Goal: Check status: Check status

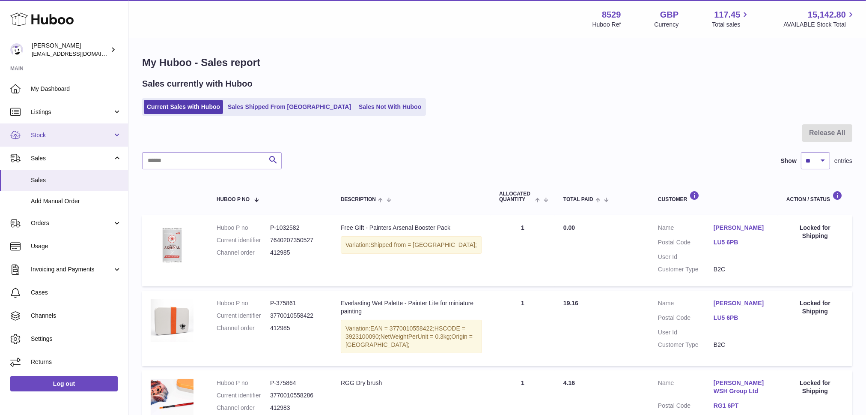
click at [50, 136] on span "Stock" at bounding box center [72, 135] width 82 height 8
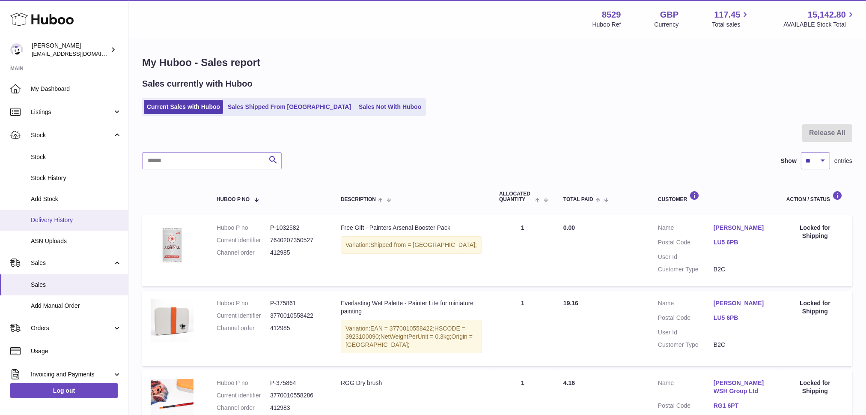
click at [45, 212] on link "Delivery History" at bounding box center [64, 219] width 128 height 21
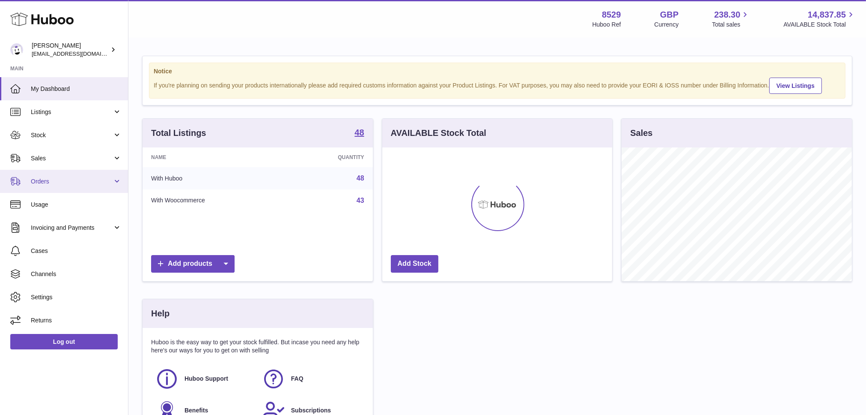
scroll to position [134, 230]
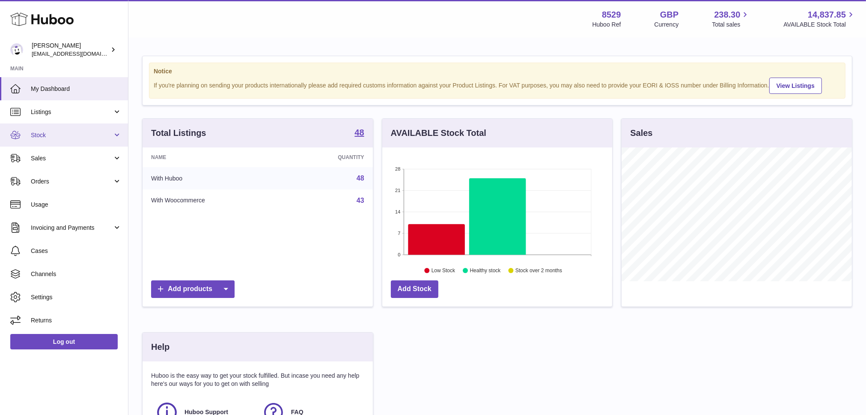
click at [60, 127] on link "Stock" at bounding box center [64, 134] width 128 height 23
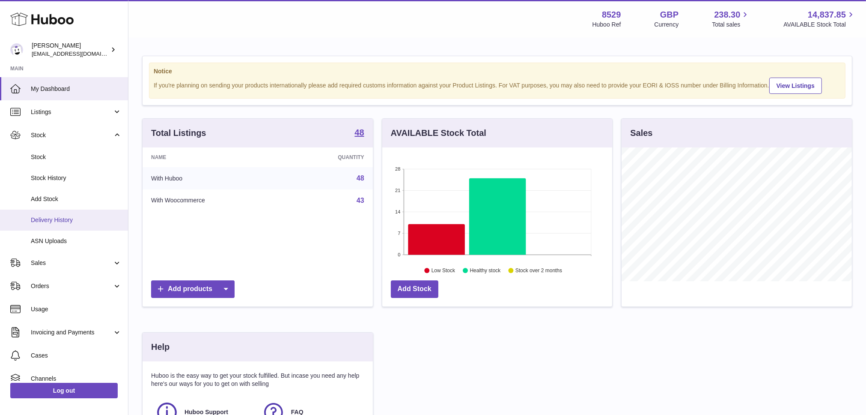
click at [59, 217] on span "Delivery History" at bounding box center [76, 220] width 91 height 8
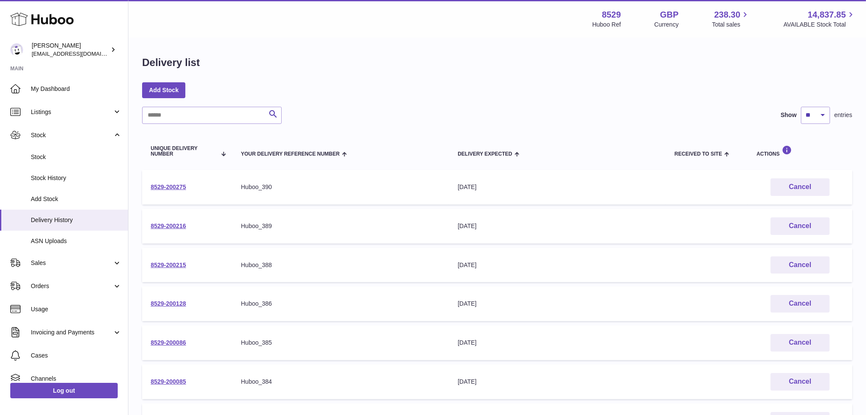
scroll to position [231, 0]
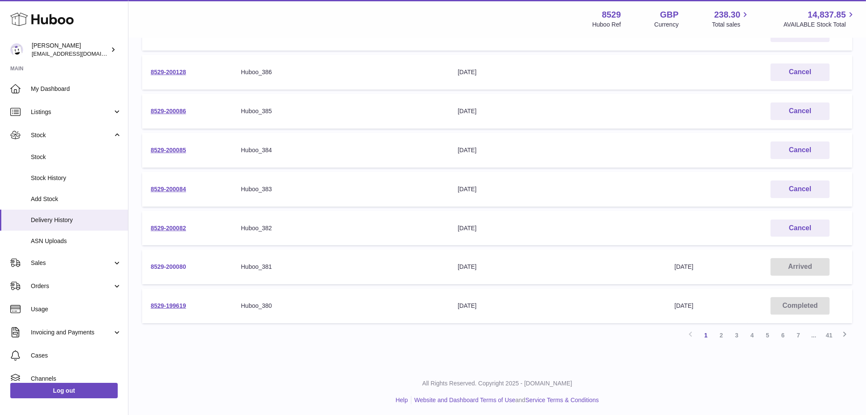
click at [179, 263] on link "8529-200080" at bounding box center [169, 266] width 36 height 7
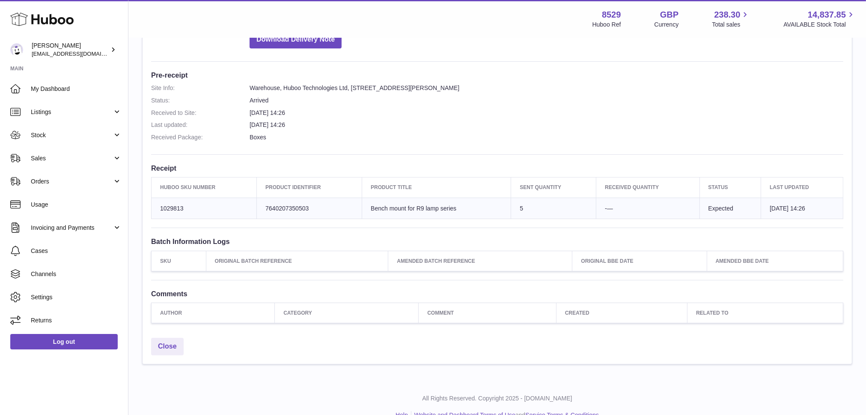
scroll to position [25, 0]
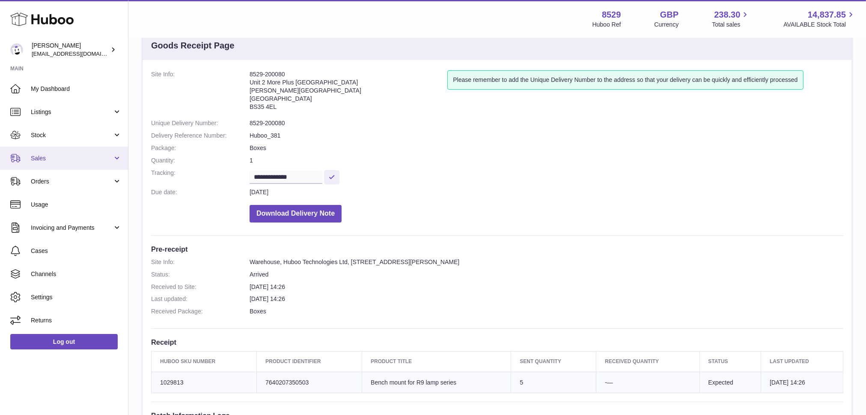
click at [52, 159] on span "Sales" at bounding box center [72, 158] width 82 height 8
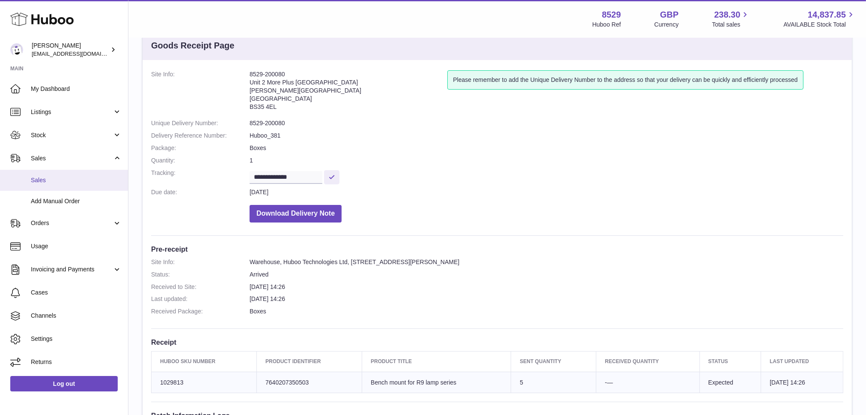
click at [46, 178] on span "Sales" at bounding box center [76, 180] width 91 height 8
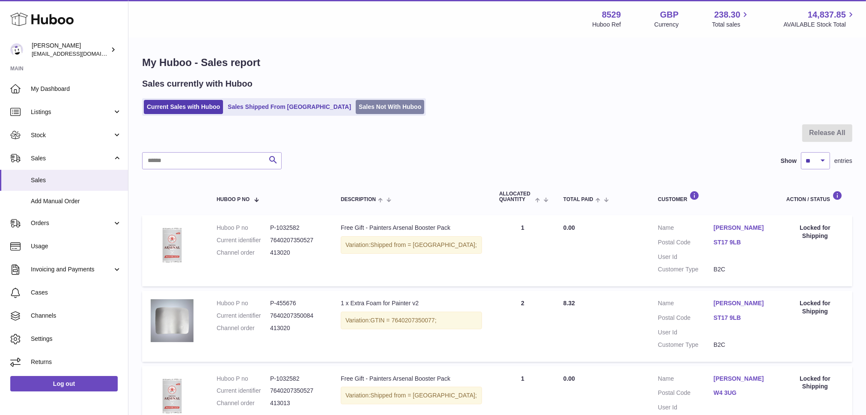
click at [356, 103] on link "Sales Not With Huboo" at bounding box center [390, 107] width 69 height 14
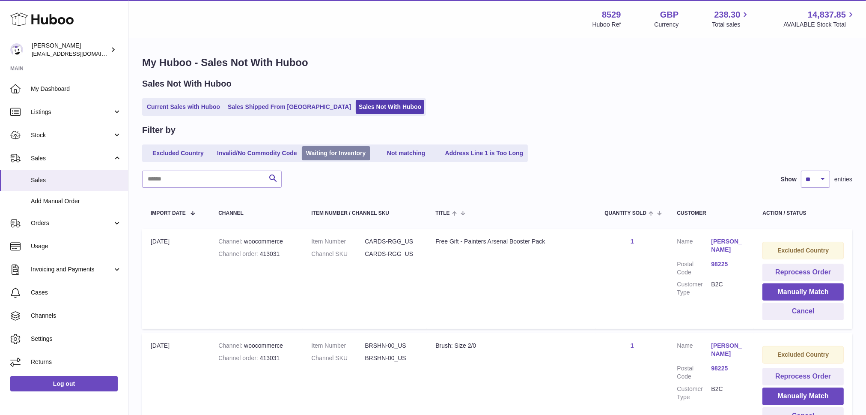
click at [342, 150] on link "Waiting for Inventory" at bounding box center [336, 153] width 69 height 14
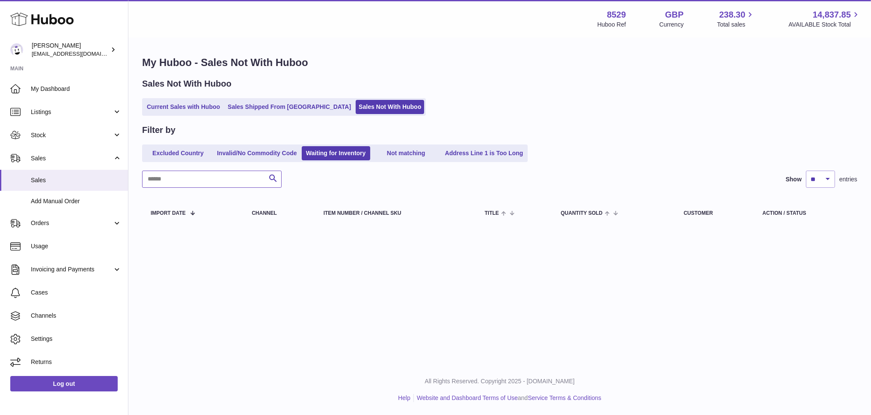
click at [209, 185] on input "text" at bounding box center [212, 178] width 140 height 17
paste input "******"
type input "******"
click at [190, 104] on link "Current Sales with Huboo" at bounding box center [183, 107] width 79 height 14
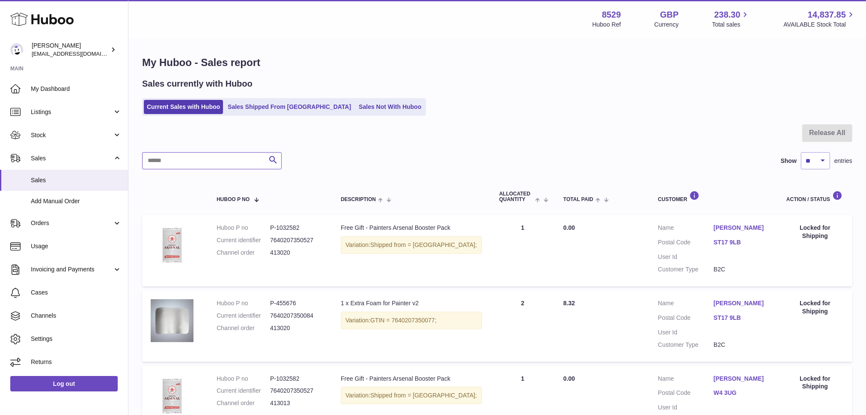
click at [183, 164] on input "text" at bounding box center [212, 160] width 140 height 17
paste input "******"
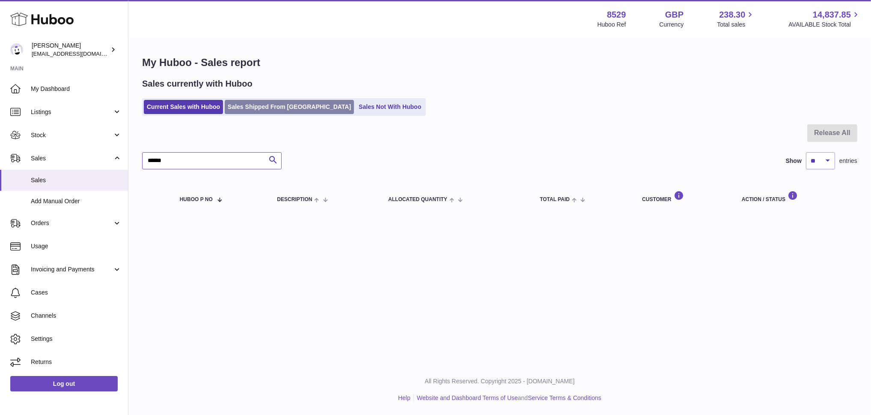
type input "******"
click at [252, 101] on link "Sales Shipped From Huboo" at bounding box center [289, 107] width 129 height 14
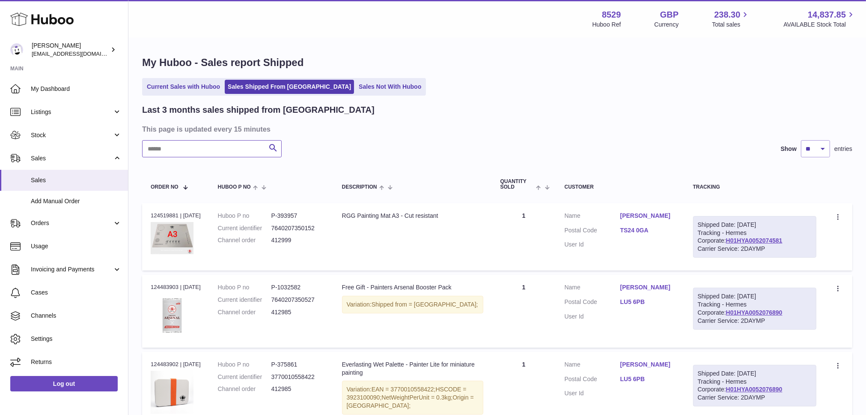
click at [189, 152] on input "text" at bounding box center [212, 148] width 140 height 17
paste input "******"
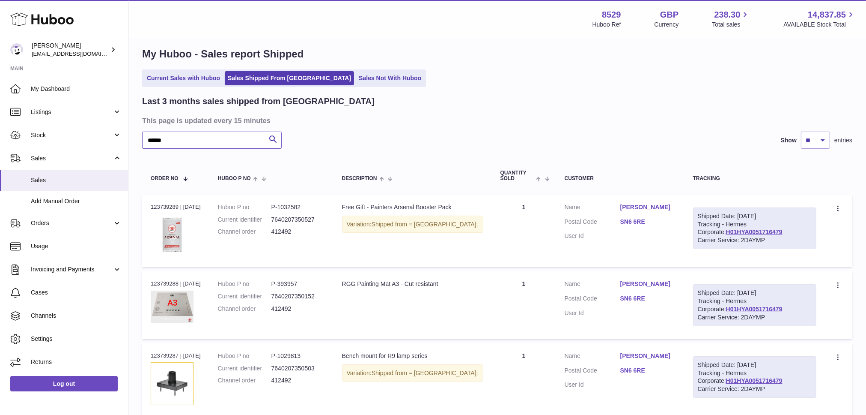
scroll to position [81, 0]
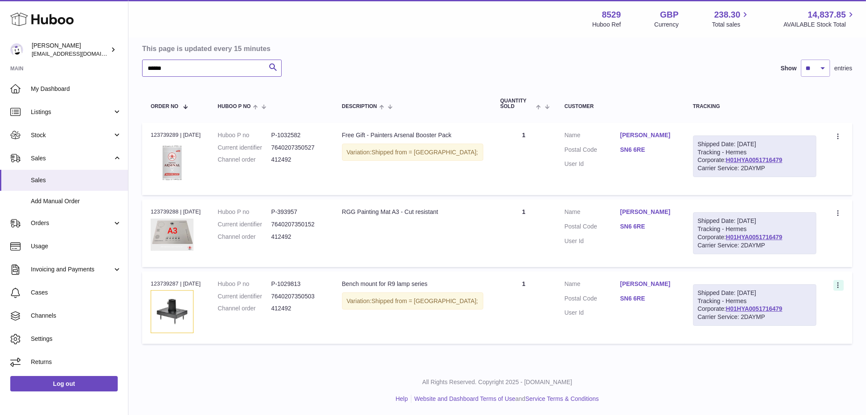
type input "******"
click at [840, 283] on icon at bounding box center [839, 285] width 10 height 9
click at [797, 321] on li "Duplicate Order" at bounding box center [801, 322] width 86 height 18
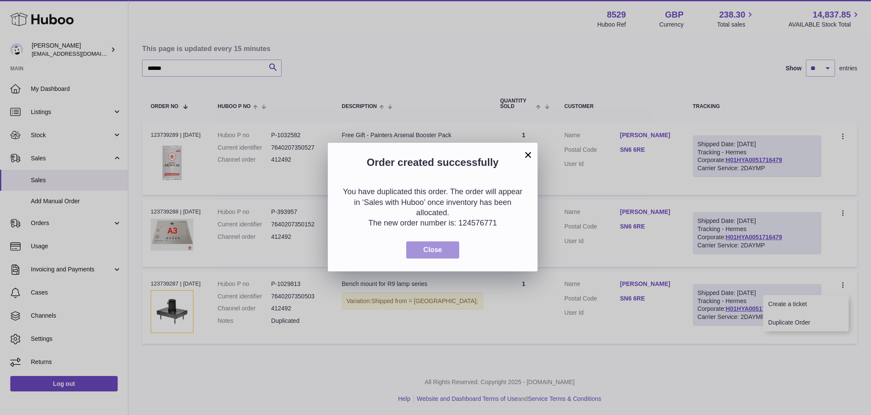
drag, startPoint x: 437, startPoint y: 248, endPoint x: 391, endPoint y: 223, distance: 52.1
click at [391, 223] on div "You have duplicated this order. The order will appear in ‘Sales with Huboo’ onc…" at bounding box center [433, 222] width 210 height 98
drag, startPoint x: 501, startPoint y: 224, endPoint x: 370, endPoint y: 219, distance: 130.7
click at [370, 219] on p "The new order number is: 124576771" at bounding box center [433, 223] width 184 height 10
copy p "The new order number is: 124576771"
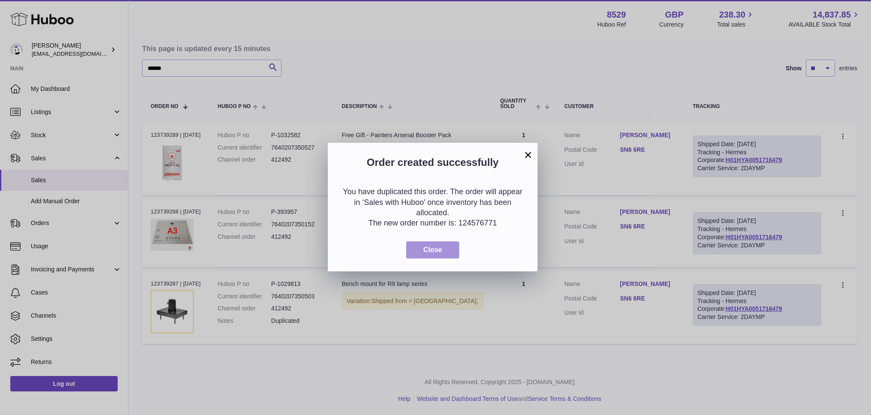
click at [430, 254] on button "Close" at bounding box center [432, 250] width 53 height 18
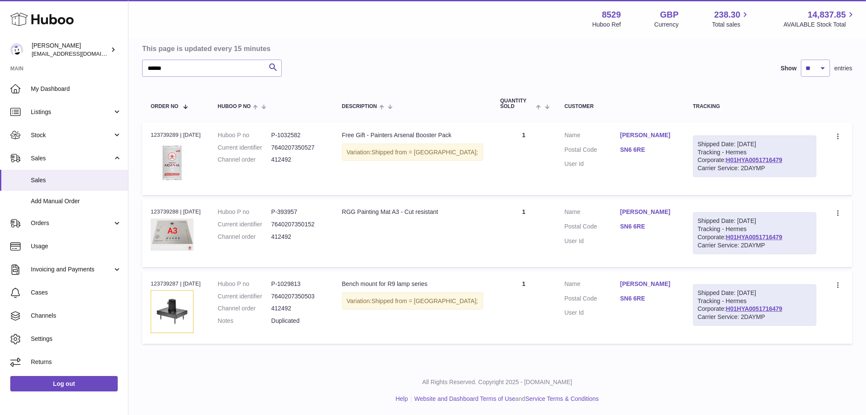
scroll to position [0, 0]
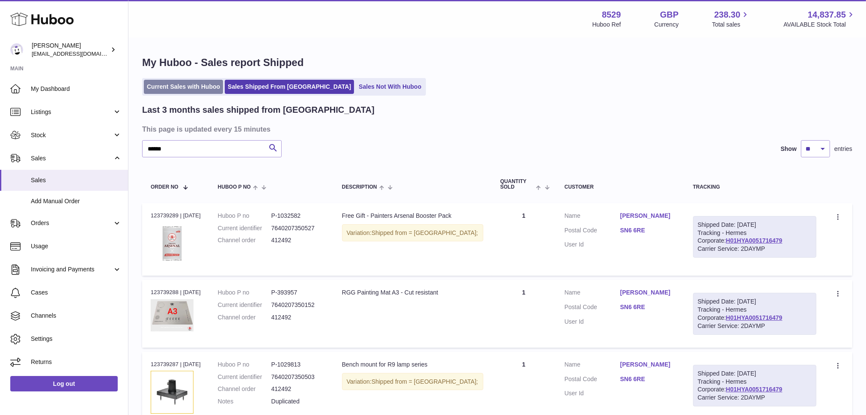
click at [179, 83] on link "Current Sales with Huboo" at bounding box center [183, 87] width 79 height 14
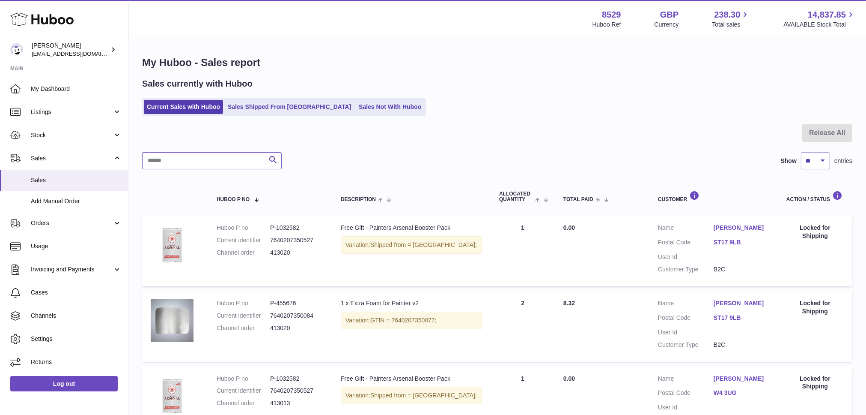
click at [190, 157] on input "text" at bounding box center [212, 160] width 140 height 17
paste input "**********"
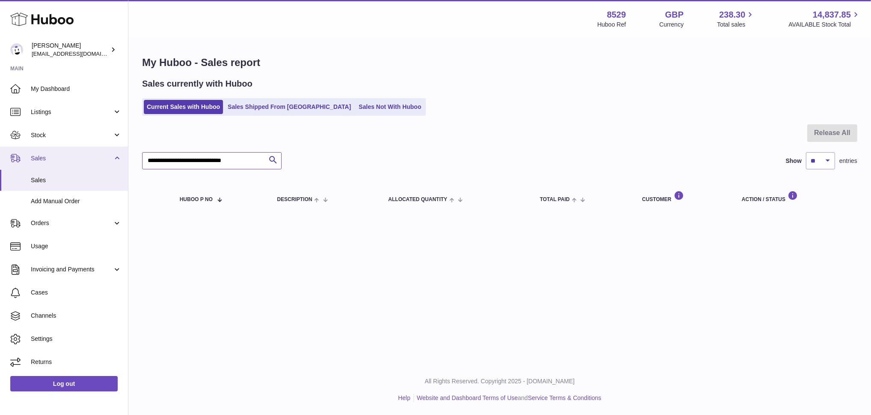
drag, startPoint x: 218, startPoint y: 160, endPoint x: 127, endPoint y: 156, distance: 90.4
click at [127, 156] on div "Huboo Fabrice Massad admin@redgrass.ch Main My Dashboard Listings Not with Hubo…" at bounding box center [435, 207] width 871 height 415
click at [201, 158] on input "*********" at bounding box center [212, 160] width 140 height 17
type input "*********"
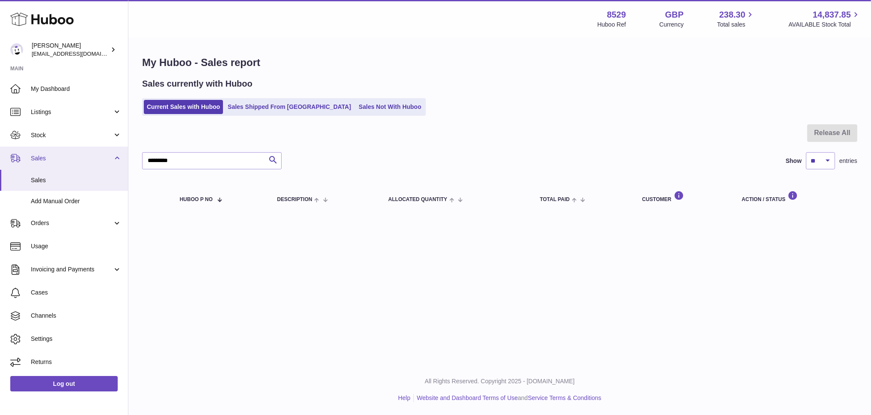
click at [60, 159] on span "Sales" at bounding box center [72, 158] width 82 height 8
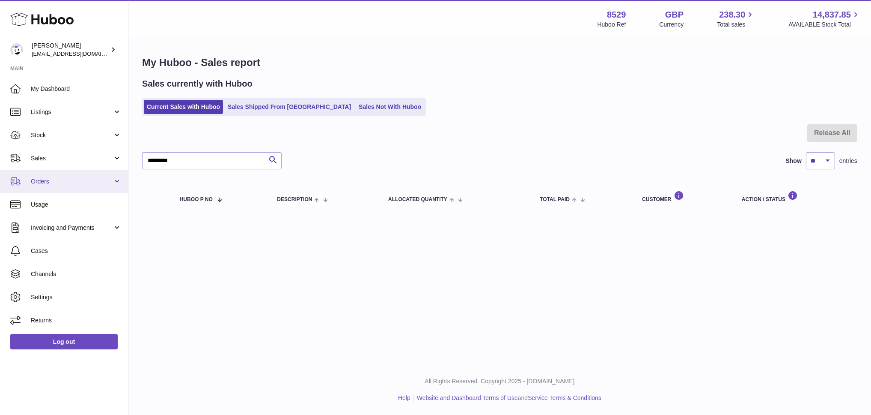
click at [51, 183] on span "Orders" at bounding box center [72, 181] width 82 height 8
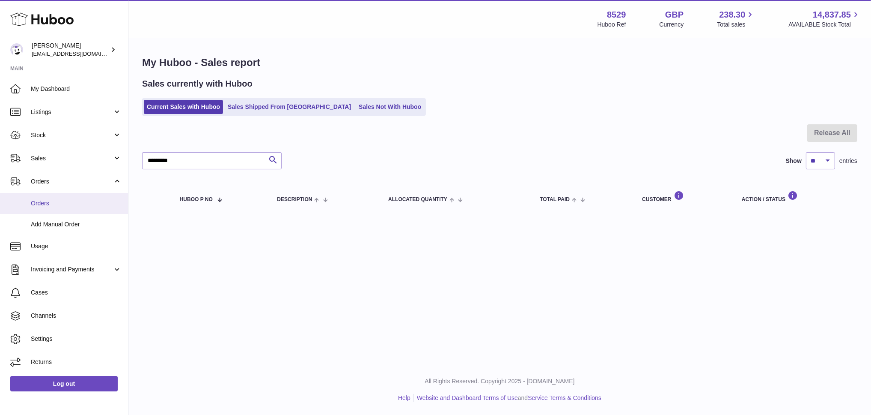
click at [45, 202] on span "Orders" at bounding box center [76, 203] width 91 height 8
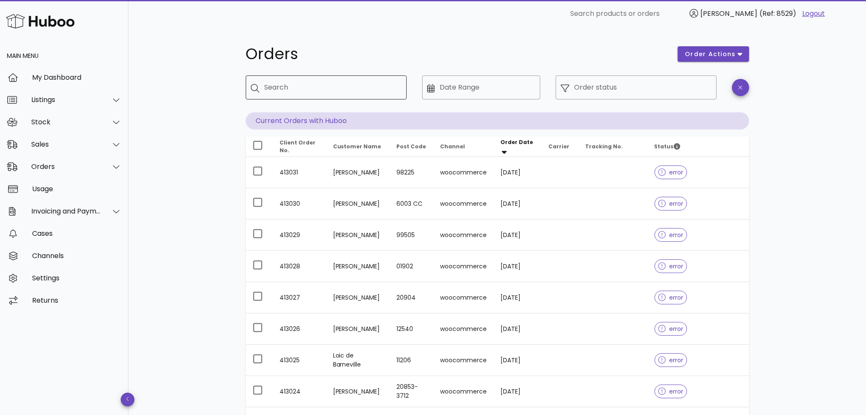
click at [313, 93] on input "Search" at bounding box center [332, 88] width 135 height 14
paste input "*********"
type input "*********"
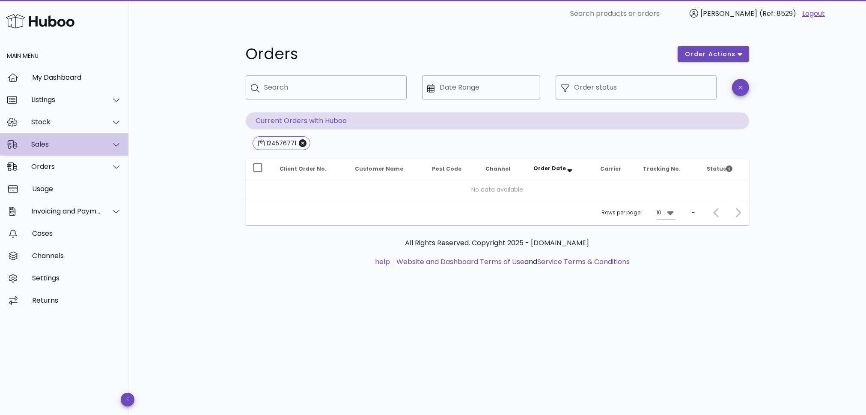
click at [56, 148] on div "Sales" at bounding box center [66, 144] width 70 height 8
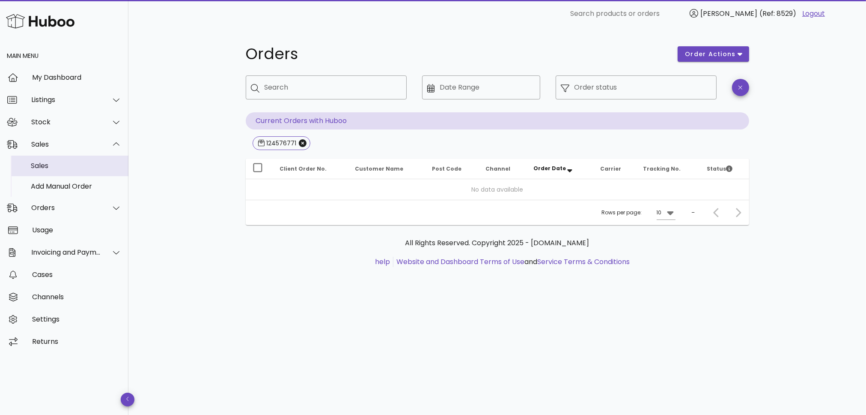
click at [55, 166] on div "Sales" at bounding box center [76, 165] width 91 height 8
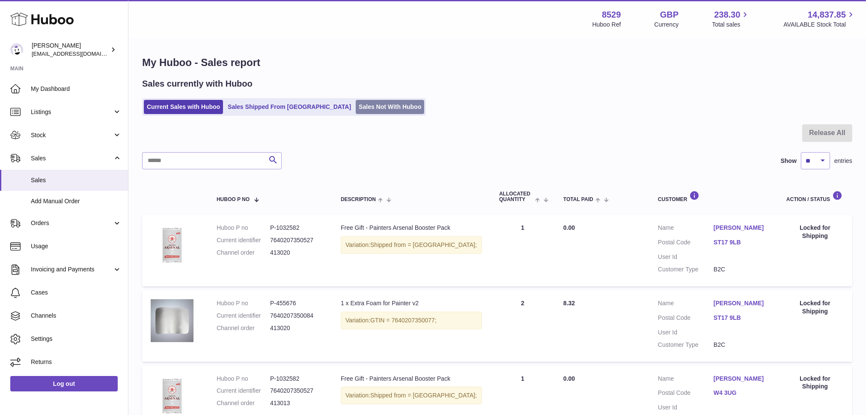
click at [356, 106] on link "Sales Not With Huboo" at bounding box center [390, 107] width 69 height 14
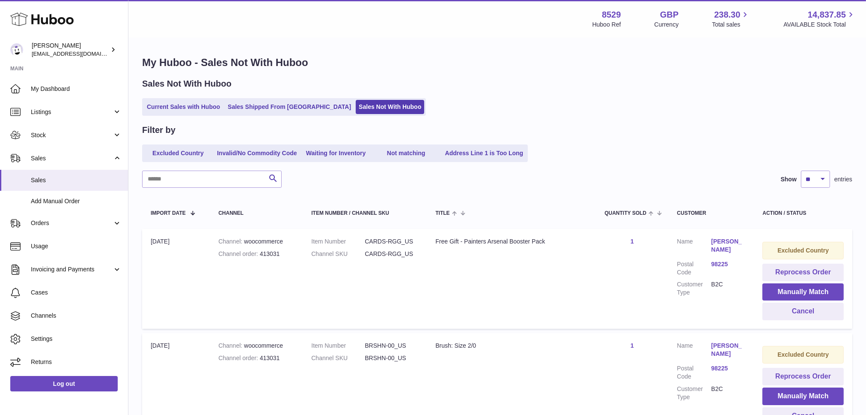
click at [210, 180] on input "text" at bounding box center [212, 178] width 140 height 17
paste input "*********"
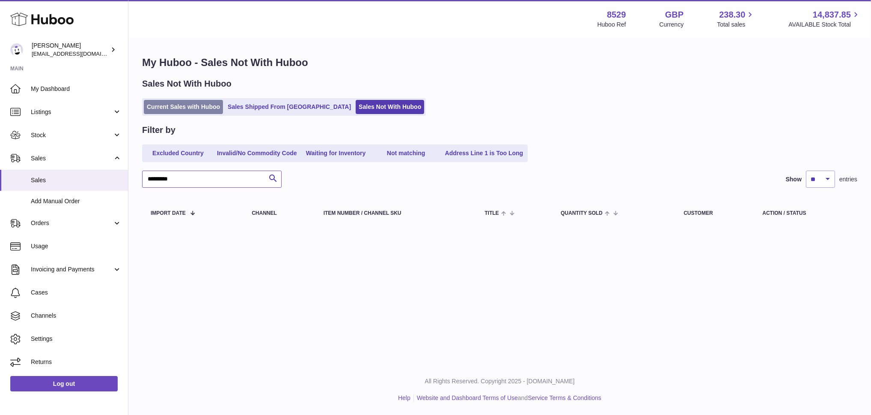
type input "*********"
click at [190, 106] on link "Current Sales with Huboo" at bounding box center [183, 107] width 79 height 14
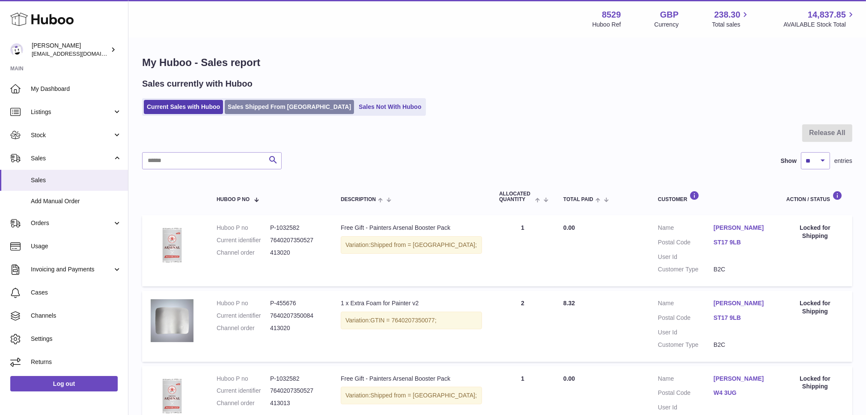
click at [264, 106] on link "Sales Shipped From [GEOGRAPHIC_DATA]" at bounding box center [289, 107] width 129 height 14
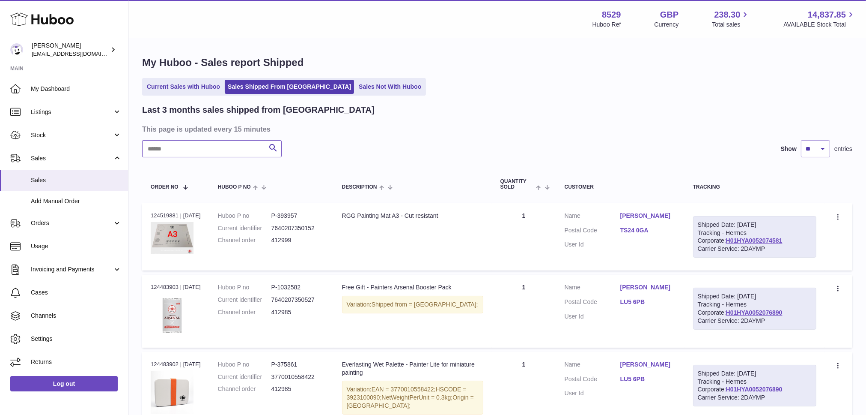
click at [201, 152] on input "text" at bounding box center [212, 148] width 140 height 17
paste input "*********"
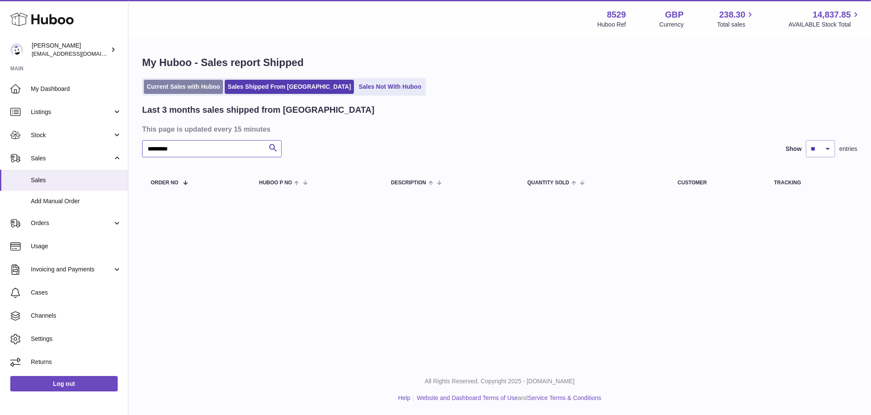
type input "*********"
click at [194, 85] on link "Current Sales with Huboo" at bounding box center [183, 87] width 79 height 14
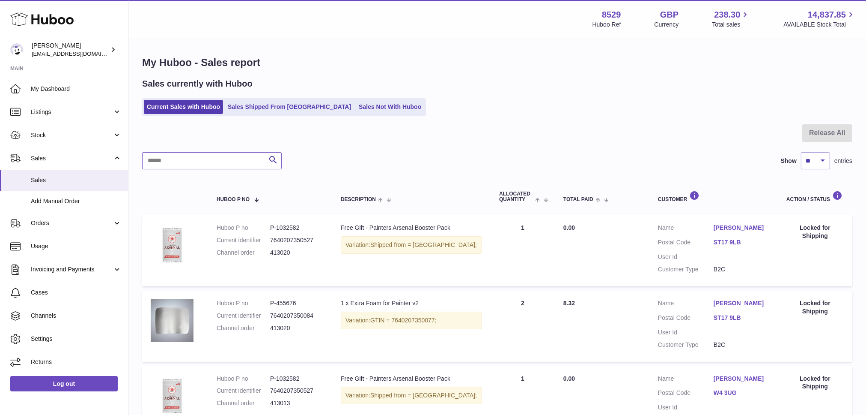
click at [167, 157] on input "text" at bounding box center [212, 160] width 140 height 17
paste input "*********"
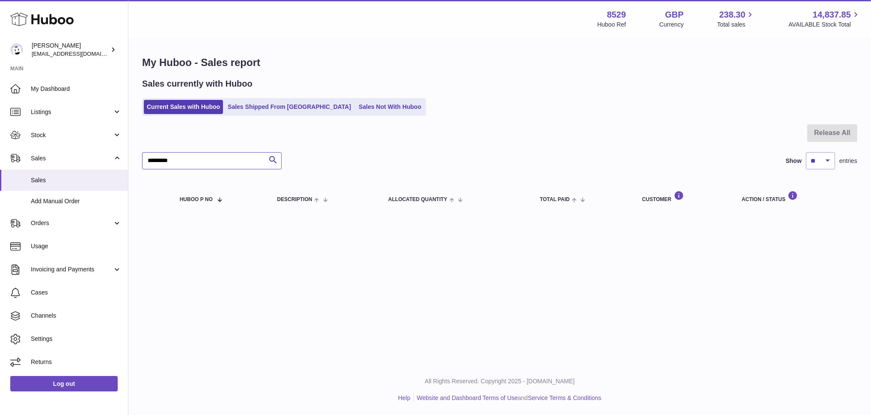
type input "*********"
click at [188, 161] on input "*********" at bounding box center [212, 160] width 140 height 17
click at [268, 160] on button "Search" at bounding box center [273, 160] width 17 height 17
click at [273, 160] on icon "submit" at bounding box center [273, 160] width 10 height 11
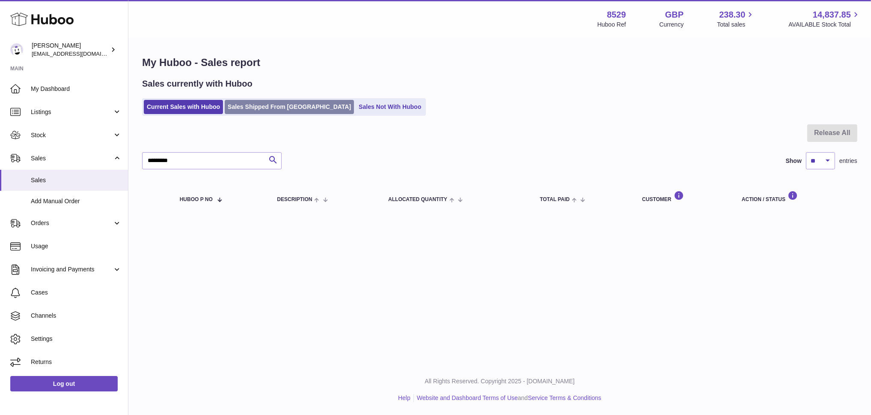
click at [269, 109] on link "Sales Shipped From [GEOGRAPHIC_DATA]" at bounding box center [289, 107] width 129 height 14
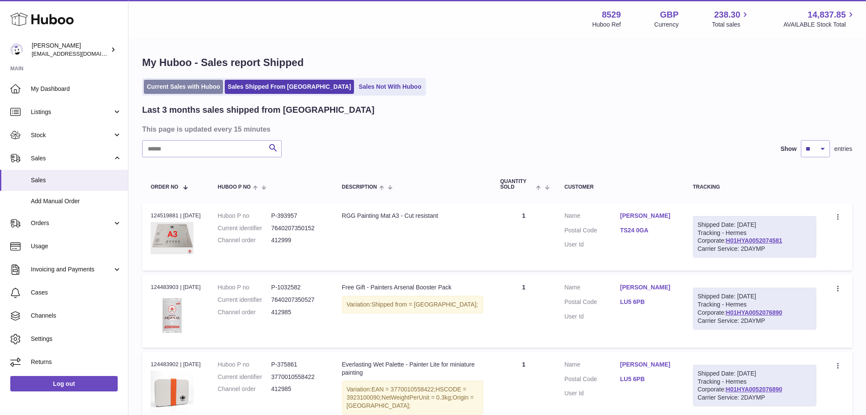
click at [194, 89] on link "Current Sales with Huboo" at bounding box center [183, 87] width 79 height 14
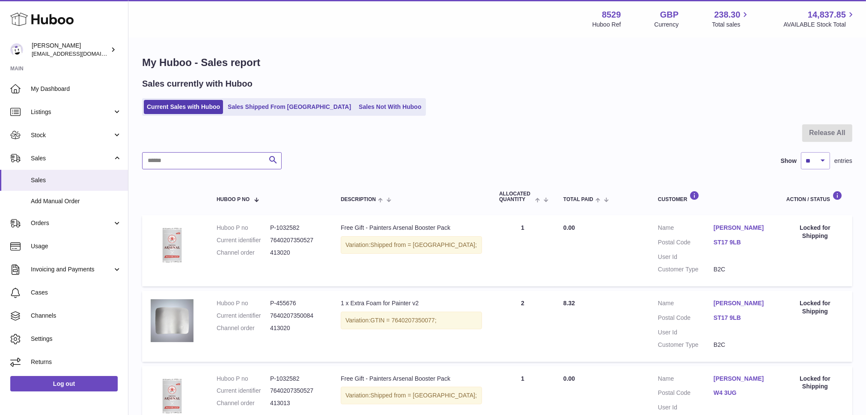
click at [190, 168] on input "text" at bounding box center [212, 160] width 140 height 17
paste input "*********"
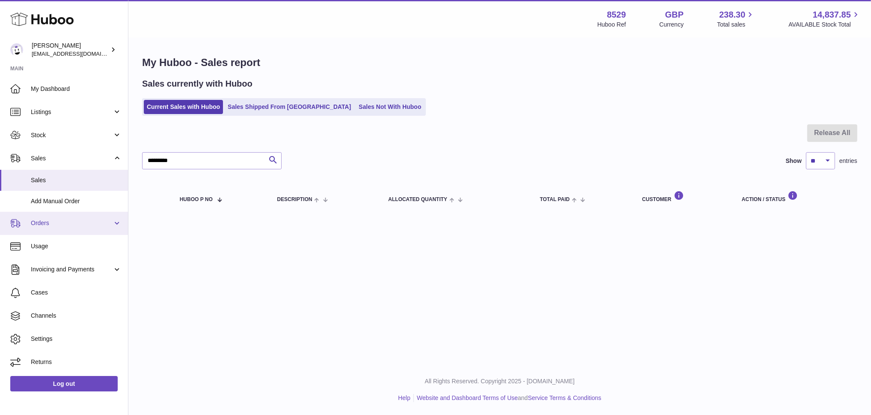
click at [51, 222] on span "Orders" at bounding box center [72, 223] width 82 height 8
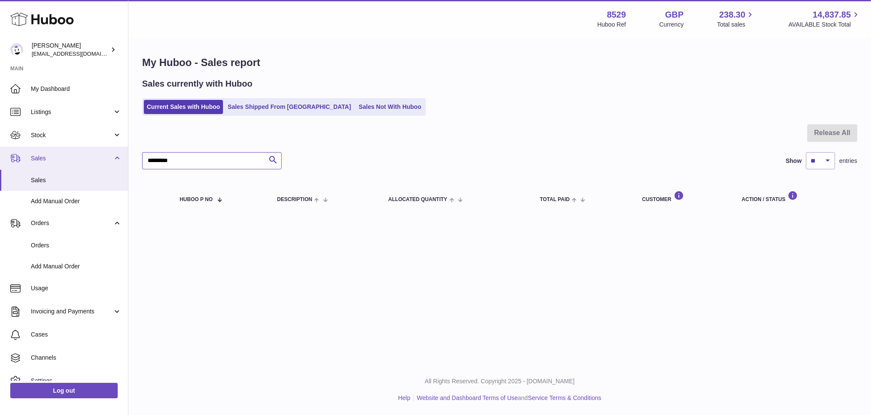
drag, startPoint x: 192, startPoint y: 162, endPoint x: 126, endPoint y: 153, distance: 66.6
click at [126, 153] on div "Huboo [PERSON_NAME] [EMAIL_ADDRESS][DOMAIN_NAME] Main My Dashboard Listings Not…" at bounding box center [435, 207] width 871 height 415
paste input "**********"
type input "**********"
drag, startPoint x: 223, startPoint y: 162, endPoint x: 134, endPoint y: 152, distance: 89.3
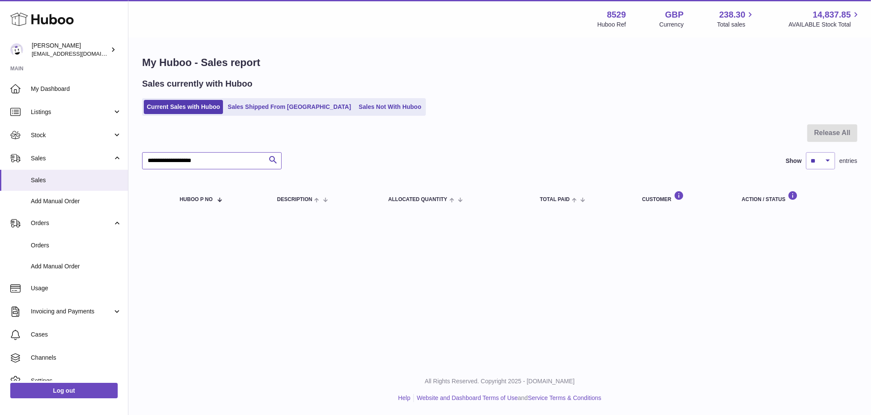
click at [134, 152] on div "**********" at bounding box center [499, 136] width 743 height 194
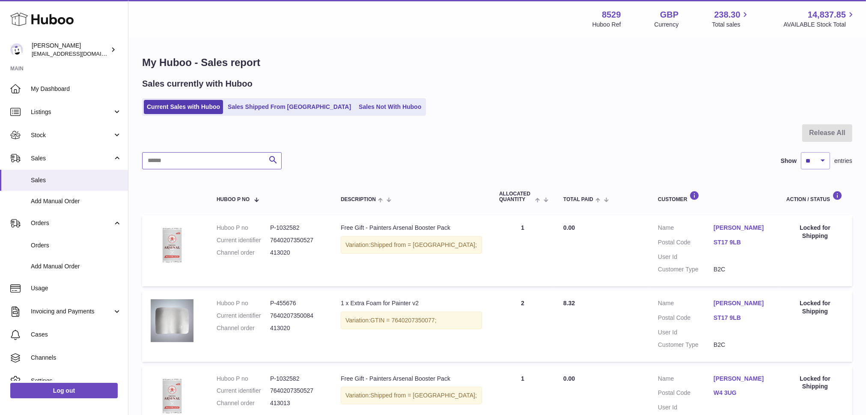
scroll to position [4, 0]
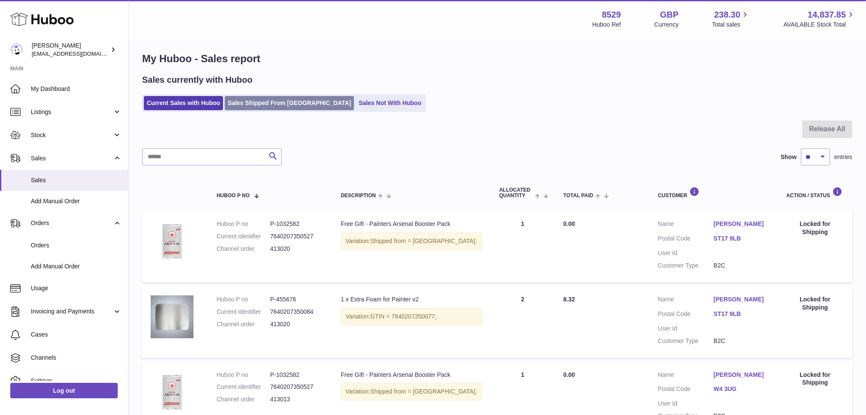
click at [261, 105] on link "Sales Shipped From [GEOGRAPHIC_DATA]" at bounding box center [289, 103] width 129 height 14
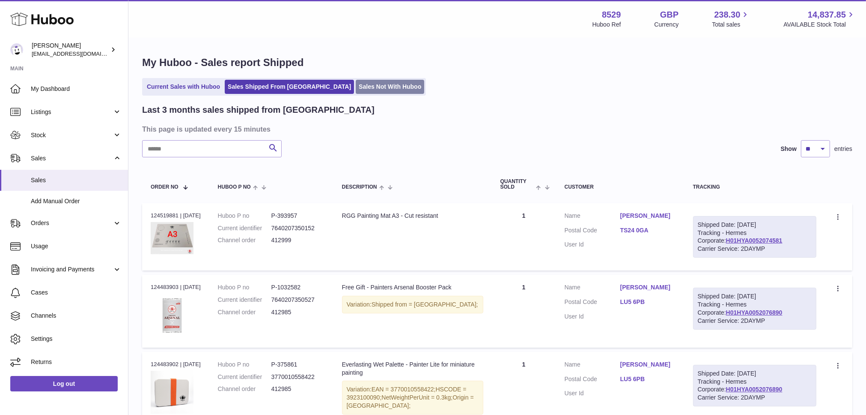
click at [356, 81] on link "Sales Not With Huboo" at bounding box center [390, 87] width 69 height 14
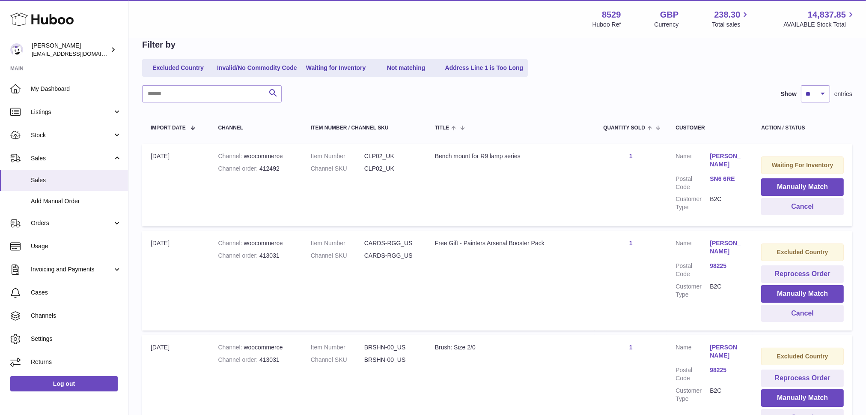
scroll to position [67, 0]
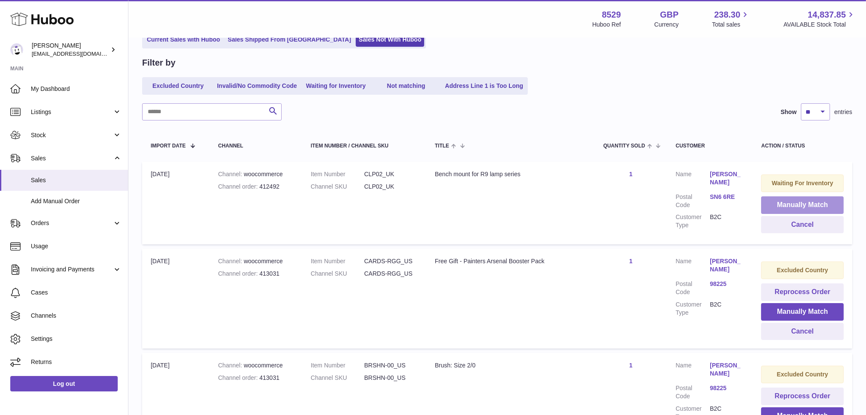
click at [809, 197] on button "Manually Match" at bounding box center [802, 205] width 83 height 18
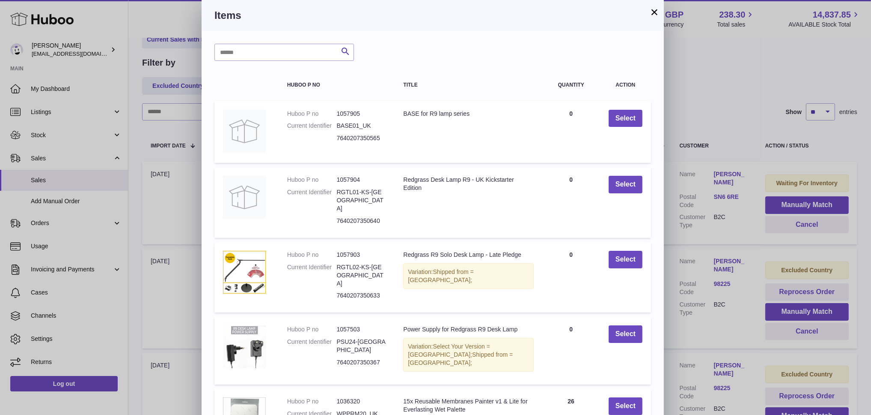
click at [654, 12] on button "×" at bounding box center [655, 12] width 10 height 10
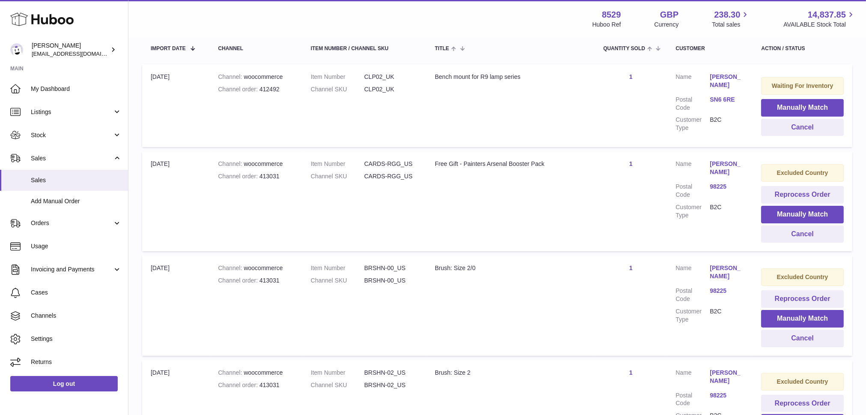
scroll to position [0, 0]
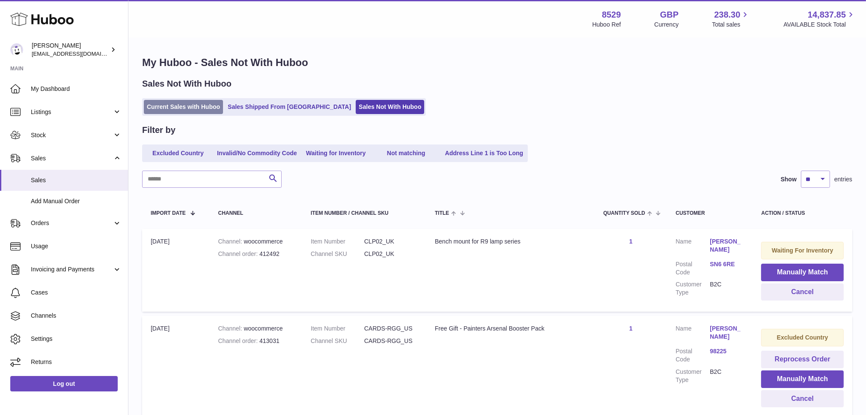
click at [167, 101] on link "Current Sales with Huboo" at bounding box center [183, 107] width 79 height 14
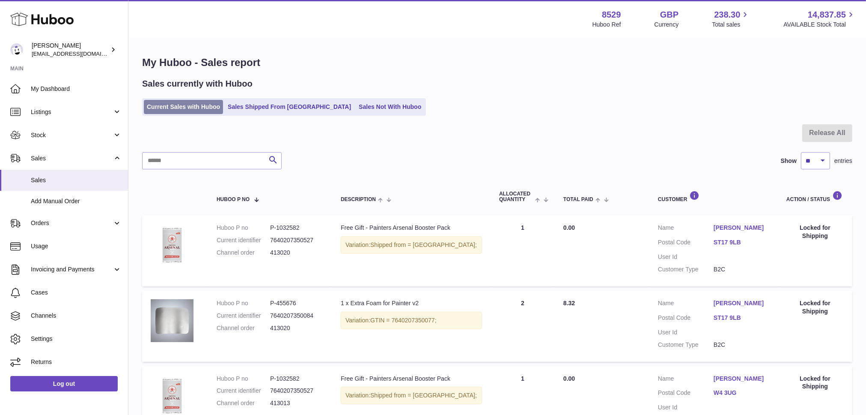
click at [176, 100] on link "Current Sales with Huboo" at bounding box center [183, 107] width 79 height 14
click at [356, 106] on link "Sales Not With Huboo" at bounding box center [390, 107] width 69 height 14
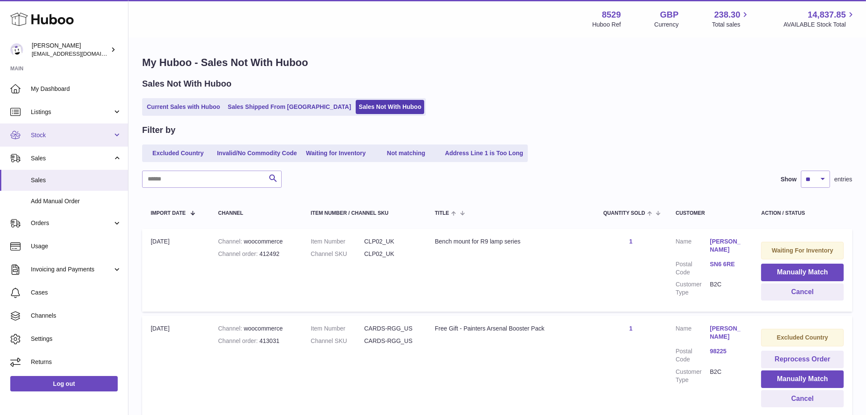
click at [68, 133] on span "Stock" at bounding box center [72, 135] width 82 height 8
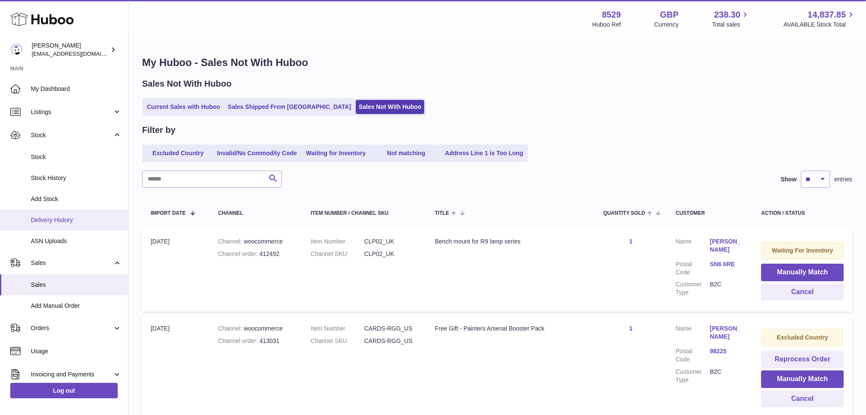
click at [63, 221] on span "Delivery History" at bounding box center [76, 220] width 91 height 8
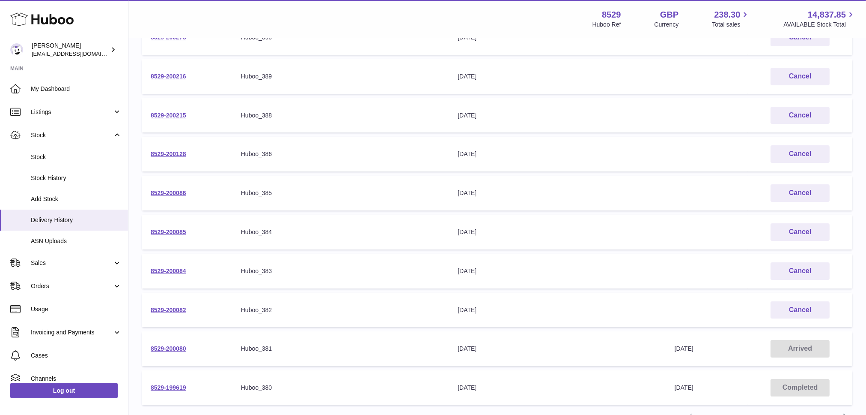
scroll to position [192, 0]
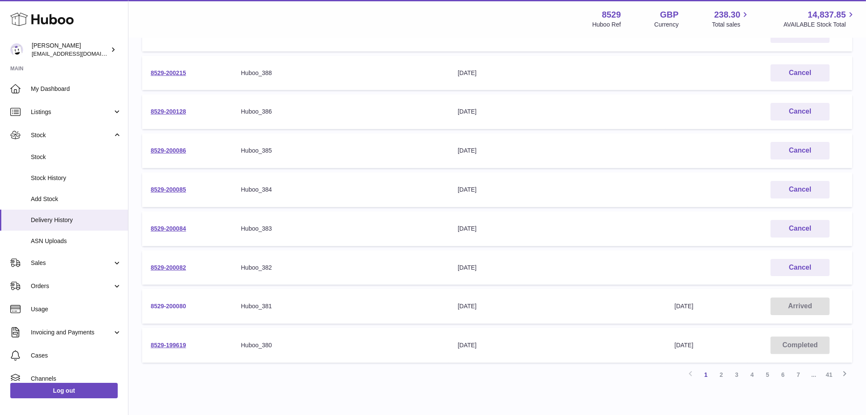
click at [173, 305] on link "8529-200080" at bounding box center [169, 305] width 36 height 7
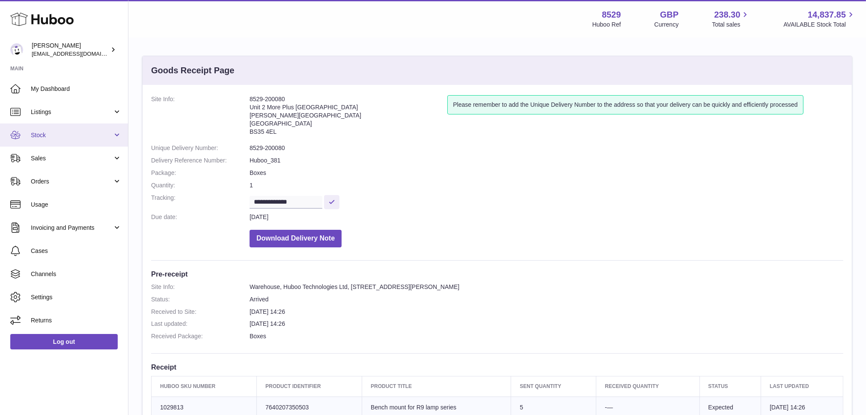
click at [58, 134] on span "Stock" at bounding box center [72, 135] width 82 height 8
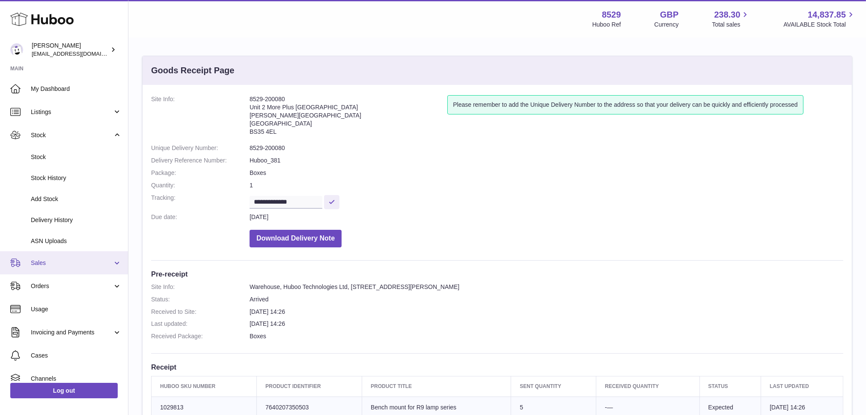
click at [54, 259] on span "Sales" at bounding box center [72, 263] width 82 height 8
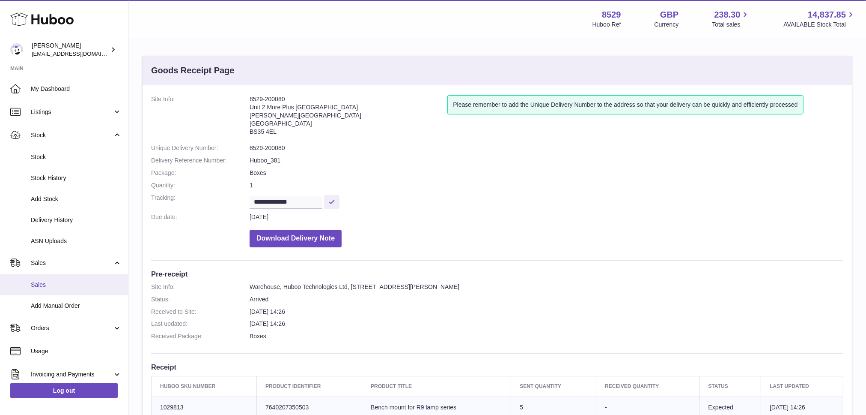
click at [54, 282] on span "Sales" at bounding box center [76, 285] width 91 height 8
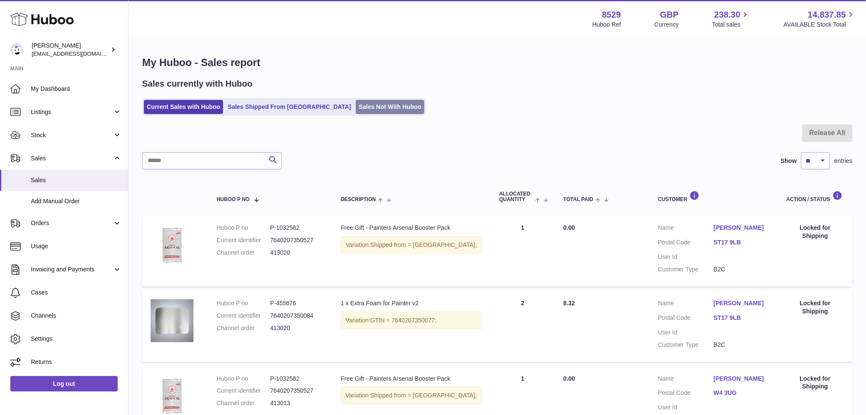
click at [356, 107] on link "Sales Not With Huboo" at bounding box center [390, 107] width 69 height 14
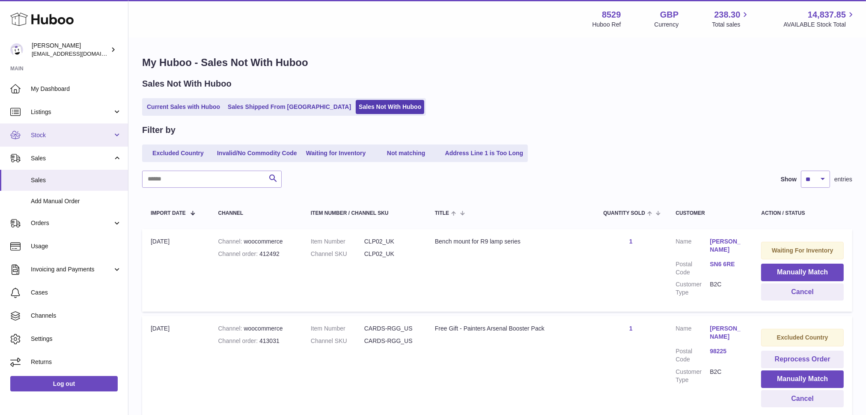
click at [54, 137] on span "Stock" at bounding box center [72, 135] width 82 height 8
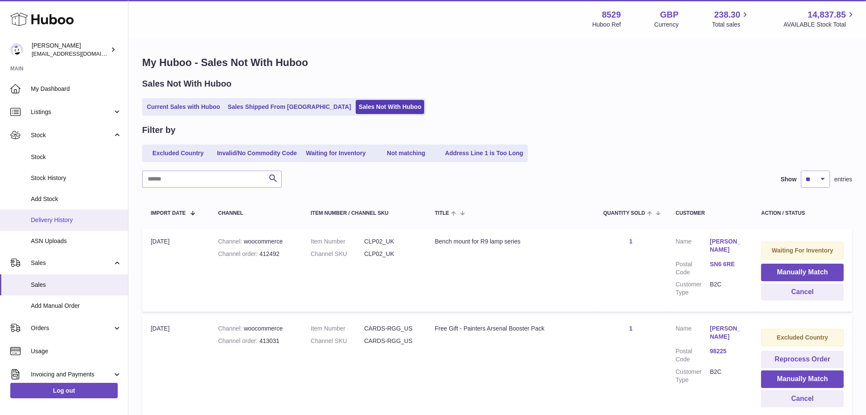
click at [52, 220] on span "Delivery History" at bounding box center [76, 220] width 91 height 8
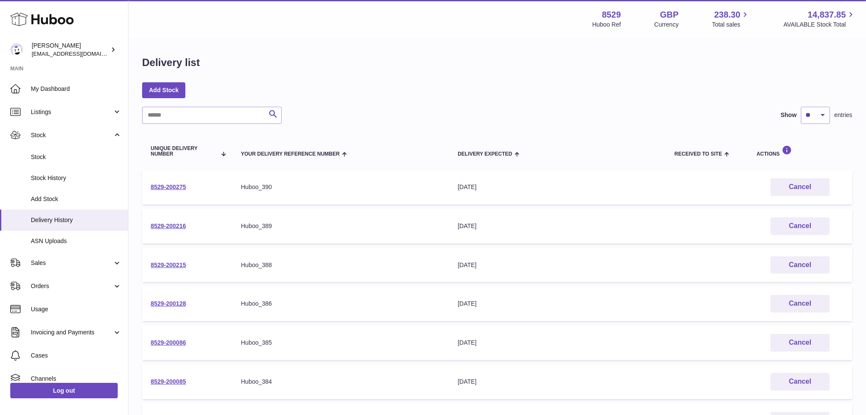
click at [176, 220] on td "8529-200216" at bounding box center [187, 226] width 90 height 35
click at [176, 223] on link "8529-200216" at bounding box center [169, 225] width 36 height 7
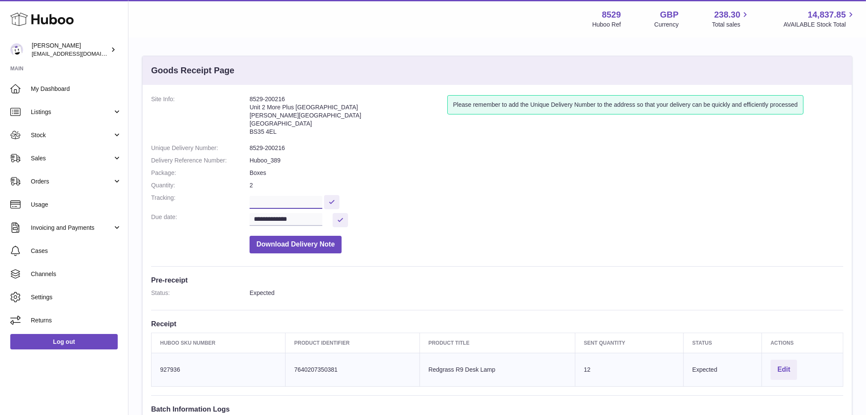
click at [287, 205] on input "text" at bounding box center [286, 202] width 73 height 13
paste input "**********"
type input "**********"
click at [340, 200] on button at bounding box center [331, 202] width 15 height 14
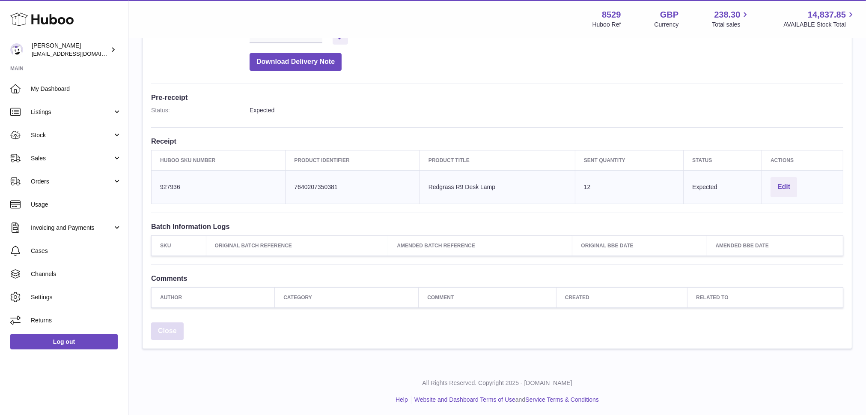
click at [164, 323] on link "Close" at bounding box center [167, 331] width 33 height 18
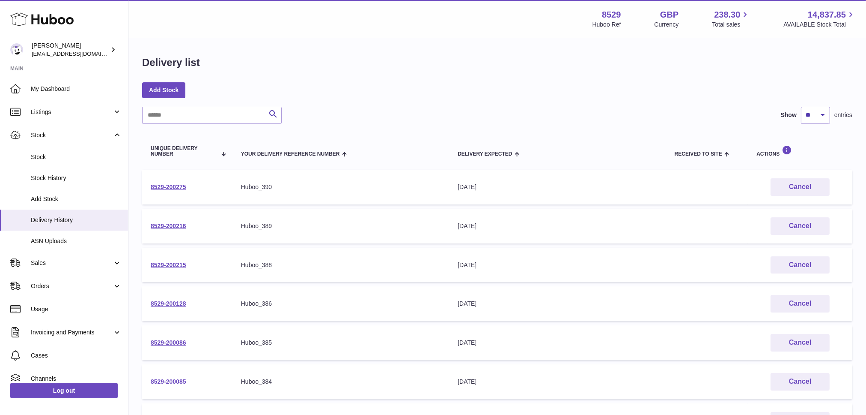
click at [170, 378] on link "8529-200085" at bounding box center [169, 381] width 36 height 7
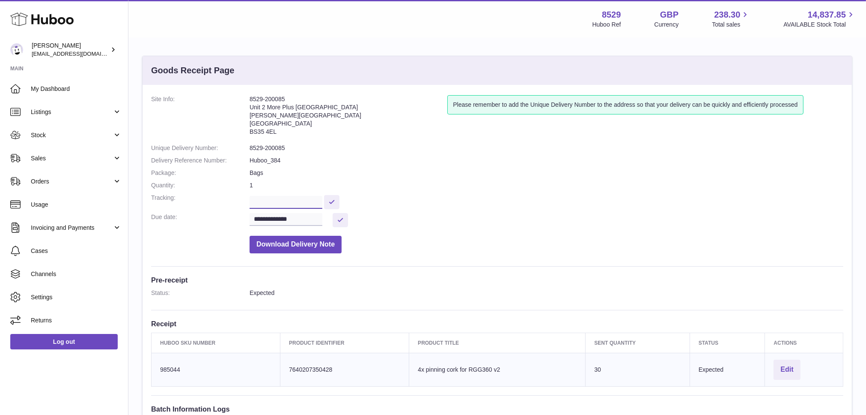
click at [282, 203] on input "text" at bounding box center [286, 202] width 73 height 13
paste input "**********"
type input "**********"
click at [317, 221] on input "**********" at bounding box center [286, 219] width 73 height 13
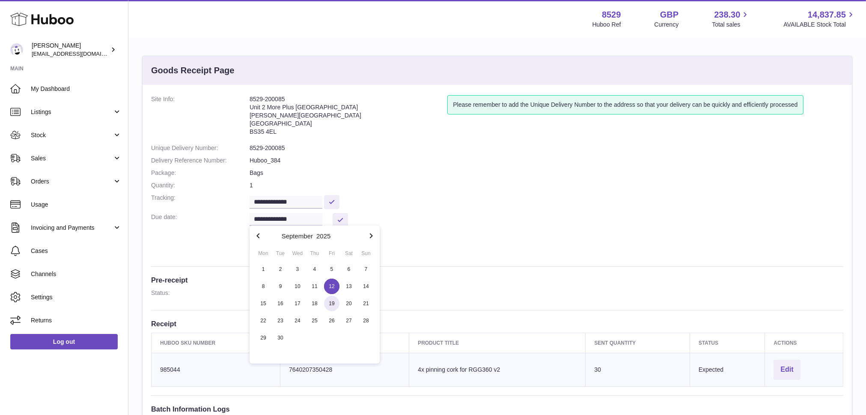
click at [334, 303] on span "19" at bounding box center [331, 302] width 15 height 15
type input "**********"
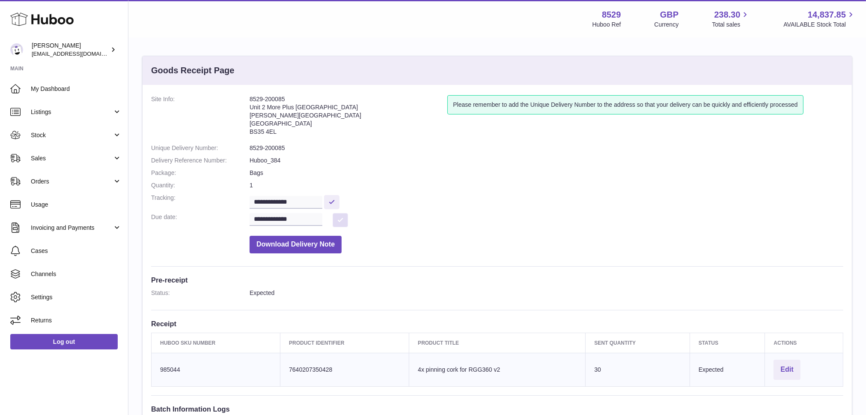
click at [341, 219] on button at bounding box center [340, 220] width 15 height 14
click at [334, 198] on button at bounding box center [331, 202] width 15 height 14
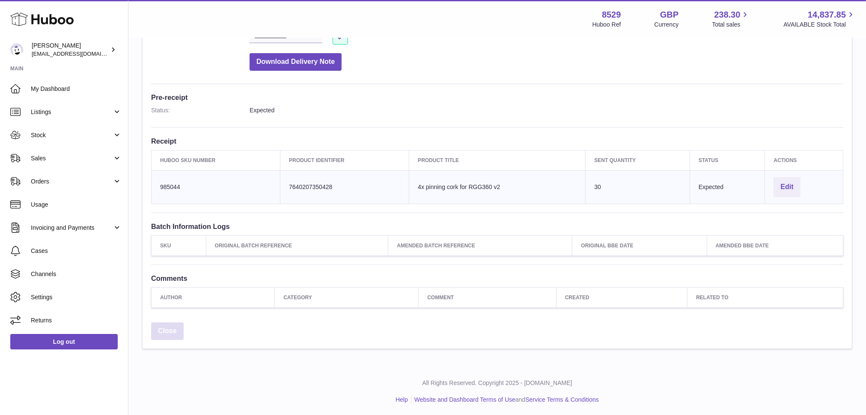
click at [164, 326] on link "Close" at bounding box center [167, 331] width 33 height 18
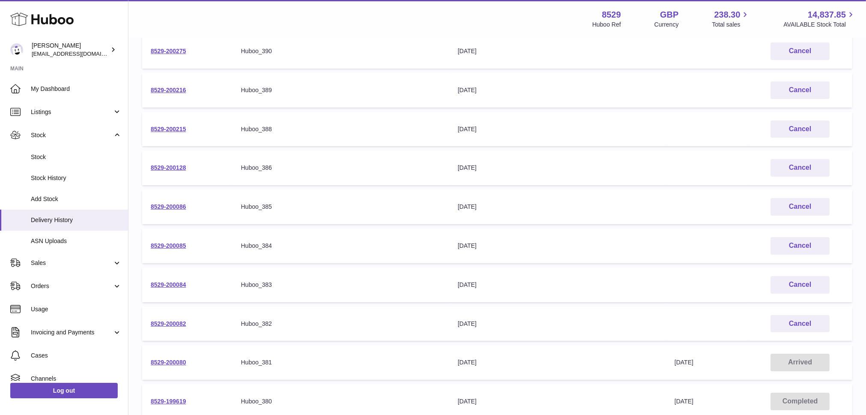
scroll to position [178, 0]
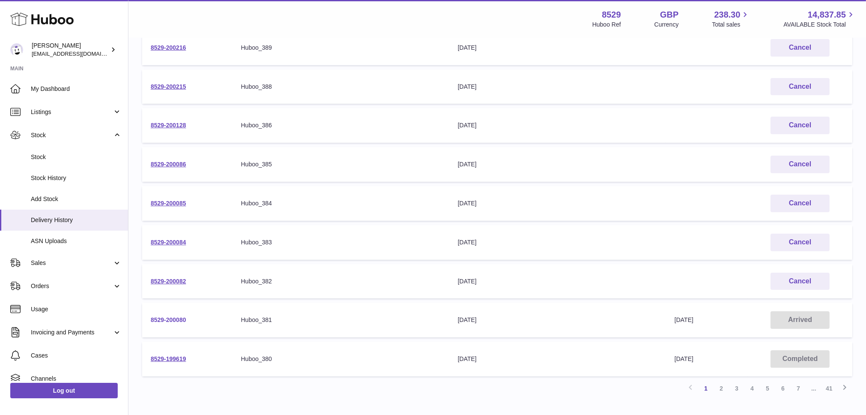
click at [171, 316] on link "8529-200080" at bounding box center [169, 319] width 36 height 7
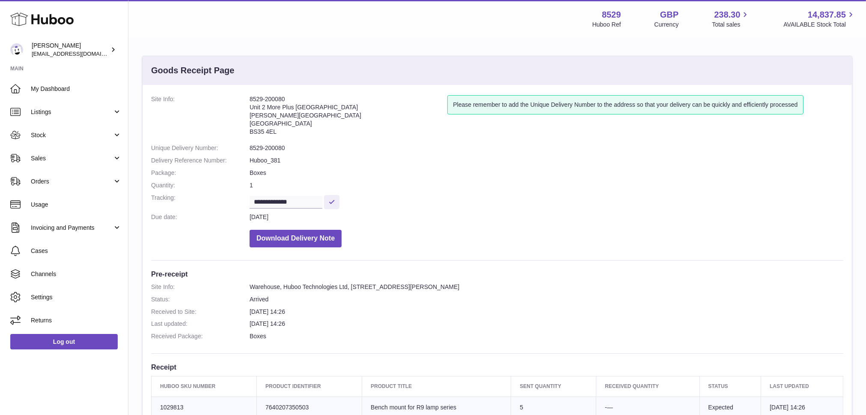
scroll to position [214, 0]
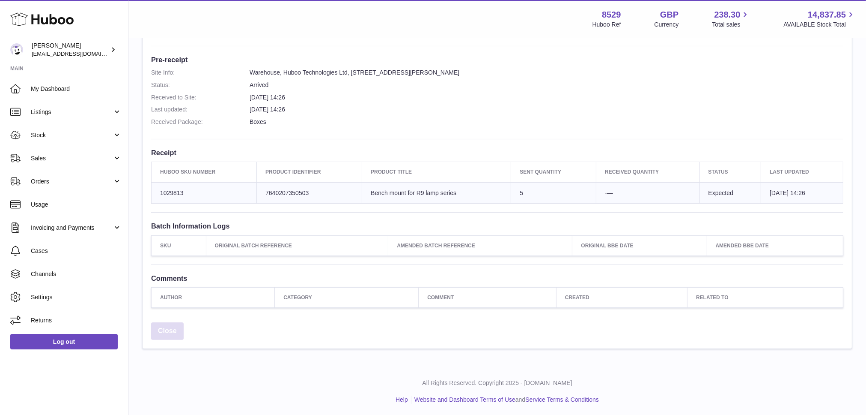
click at [160, 322] on link "Close" at bounding box center [167, 331] width 33 height 18
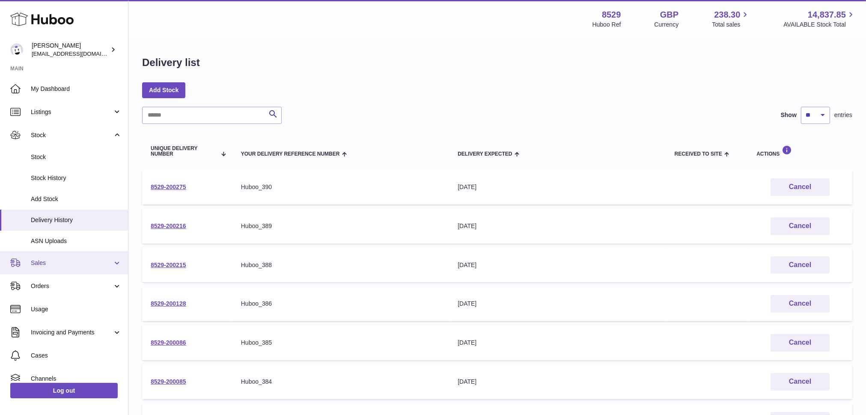
click at [48, 259] on span "Sales" at bounding box center [72, 263] width 82 height 8
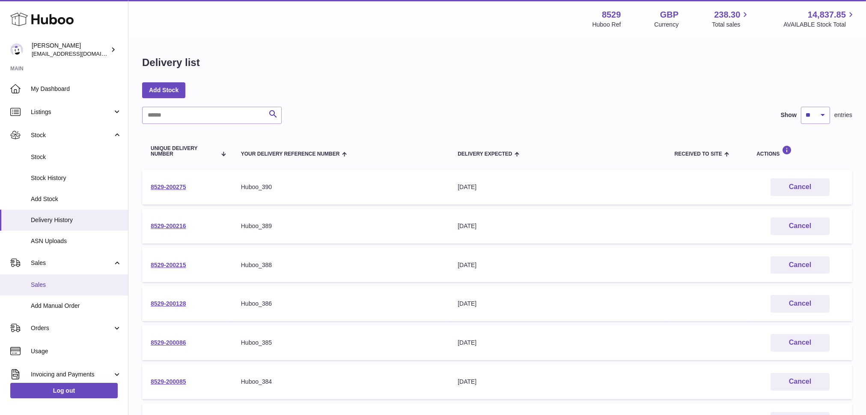
click at [43, 283] on span "Sales" at bounding box center [76, 285] width 91 height 8
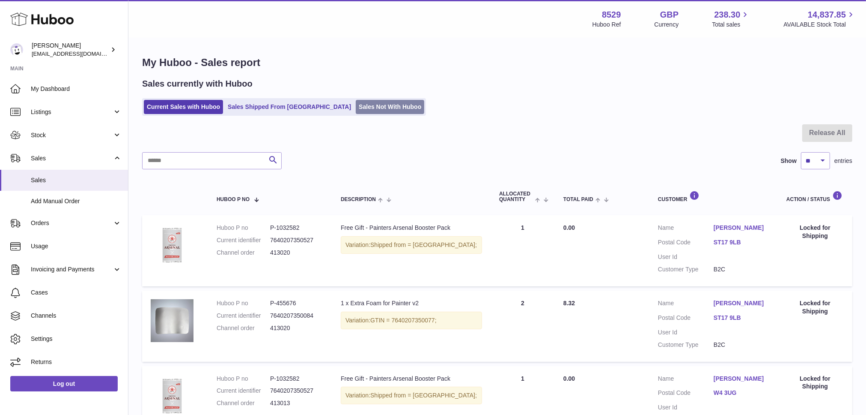
click at [356, 103] on link "Sales Not With Huboo" at bounding box center [390, 107] width 69 height 14
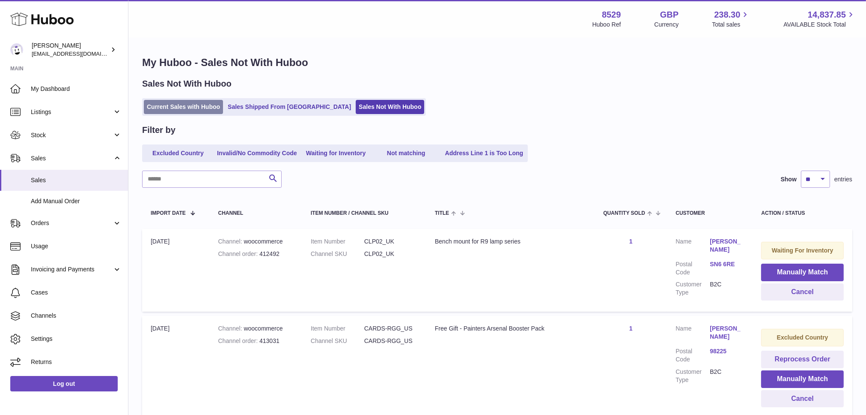
click at [152, 110] on link "Current Sales with Huboo" at bounding box center [183, 107] width 79 height 14
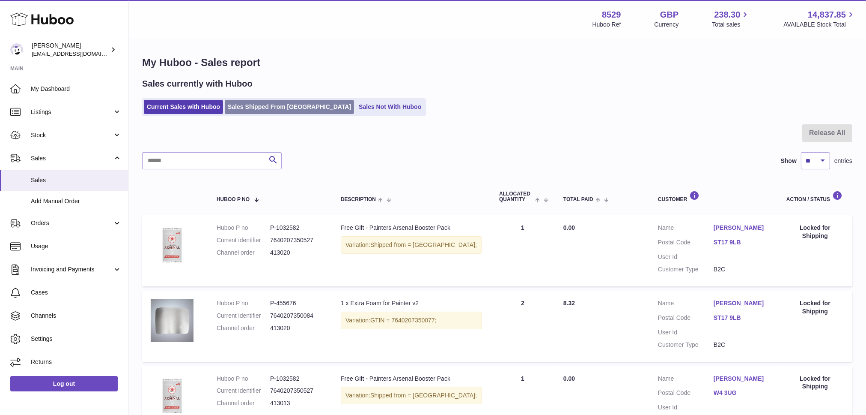
click at [266, 110] on link "Sales Shipped From [GEOGRAPHIC_DATA]" at bounding box center [289, 107] width 129 height 14
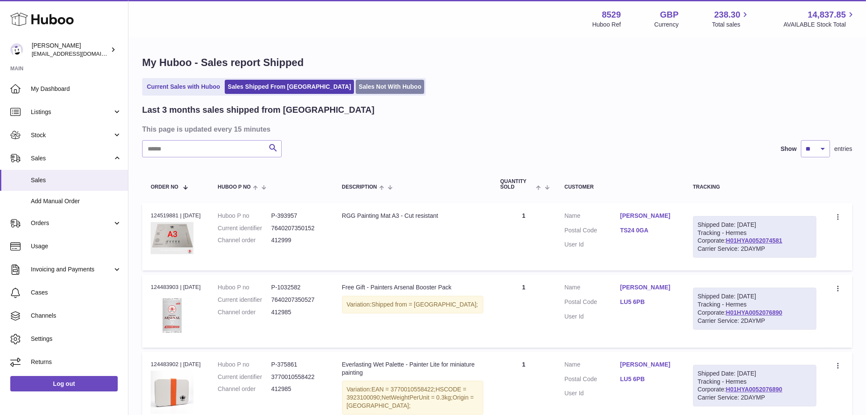
click at [356, 86] on link "Sales Not With Huboo" at bounding box center [390, 87] width 69 height 14
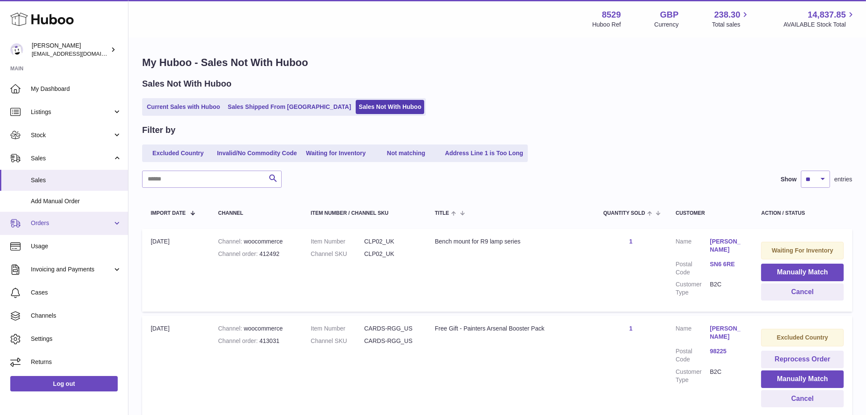
click at [94, 221] on span "Orders" at bounding box center [72, 223] width 82 height 8
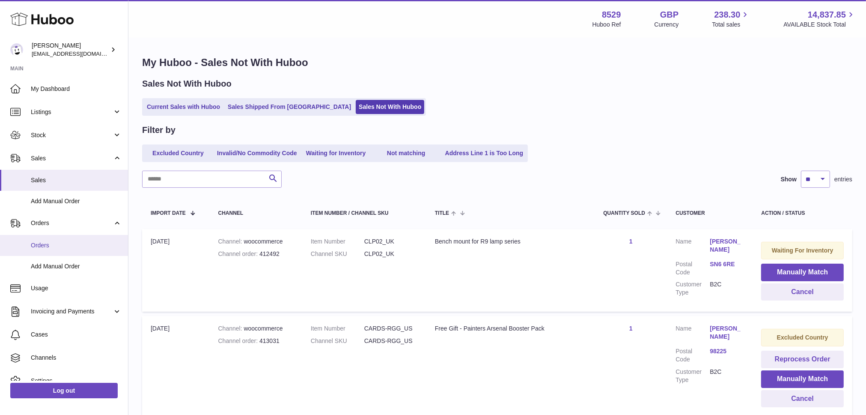
click at [79, 247] on span "Orders" at bounding box center [76, 245] width 91 height 8
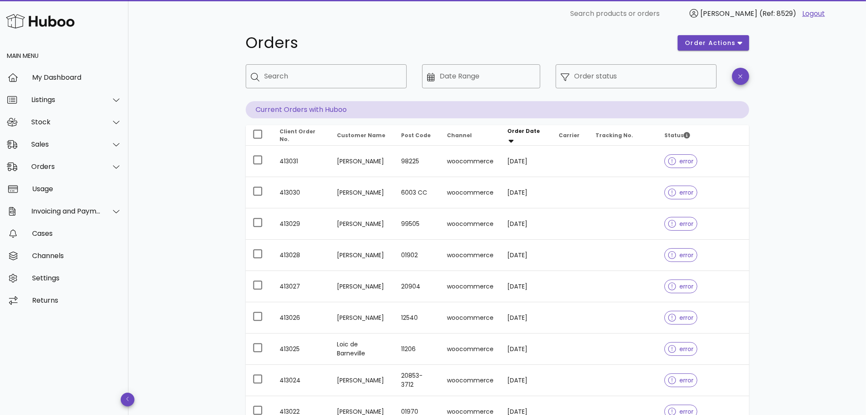
scroll to position [7, 0]
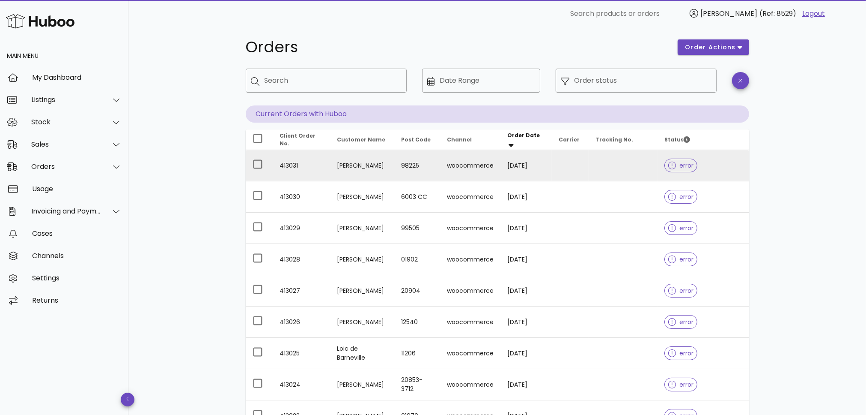
click at [684, 165] on span "error" at bounding box center [681, 165] width 25 height 6
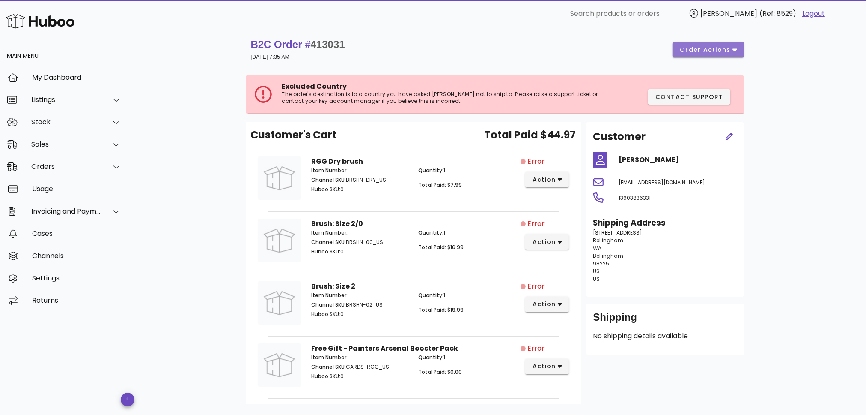
click at [723, 57] on button "order actions" at bounding box center [708, 49] width 71 height 15
click at [651, 52] on div "B2C Order # 413031 [DATE] 7:35 AM order actions" at bounding box center [497, 50] width 493 height 24
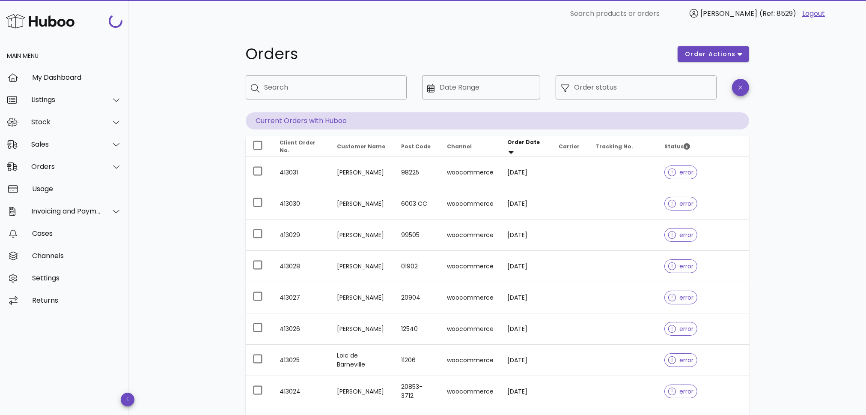
scroll to position [7, 0]
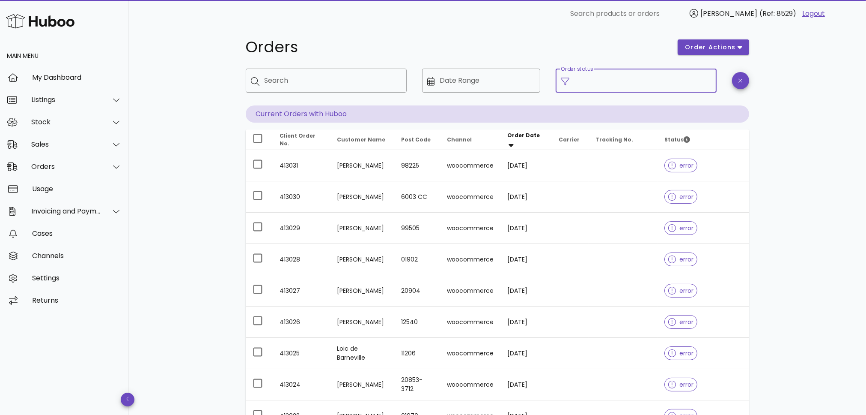
click at [588, 82] on input "Order status" at bounding box center [643, 81] width 137 height 14
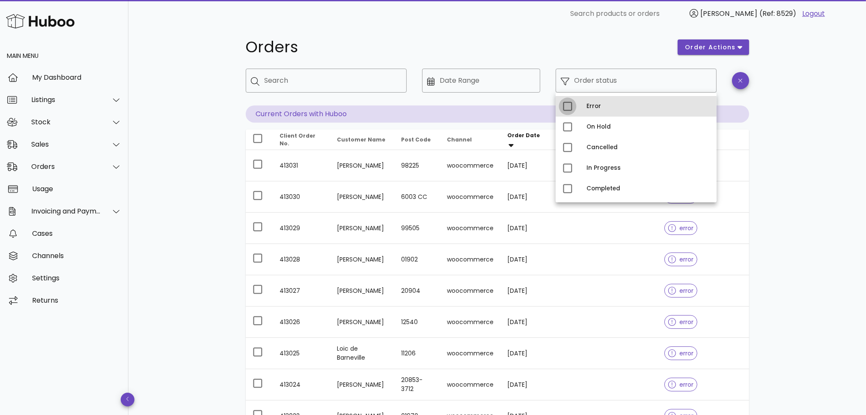
click at [565, 105] on div at bounding box center [568, 106] width 15 height 15
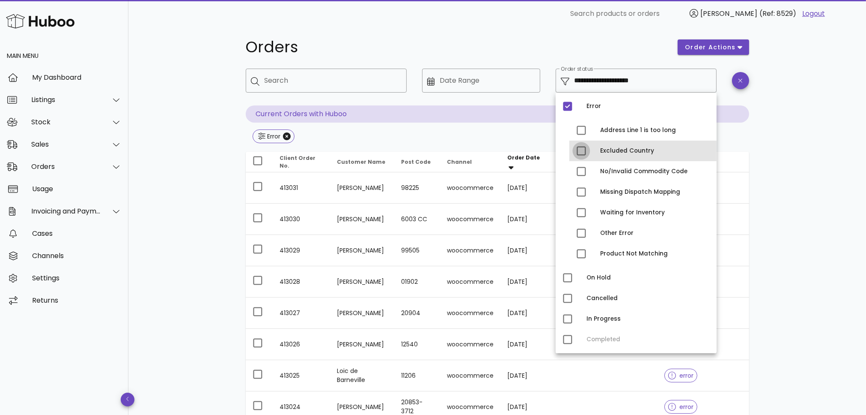
click at [583, 152] on div at bounding box center [581, 150] width 15 height 15
type input "**********"
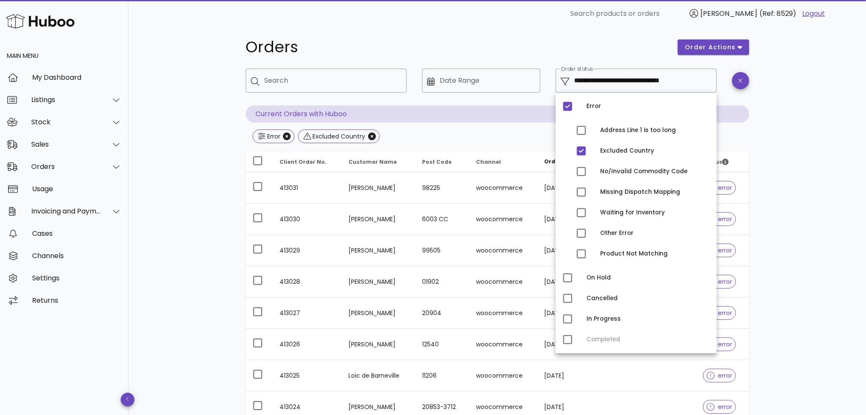
click at [228, 152] on div "**********" at bounding box center [497, 300] width 545 height 558
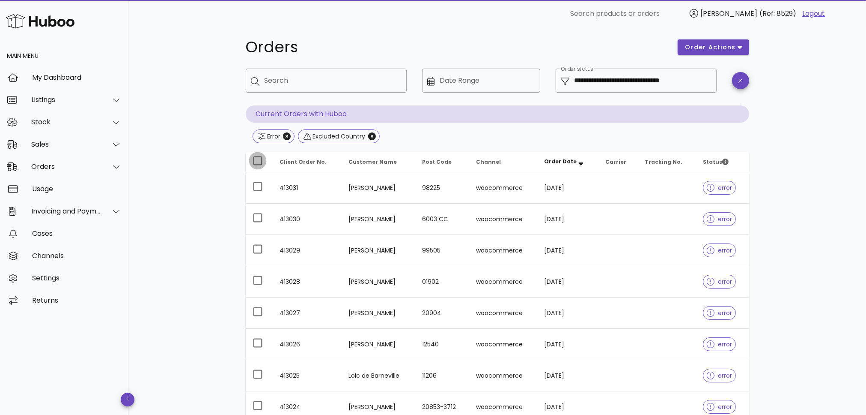
click at [258, 158] on div at bounding box center [258, 160] width 15 height 15
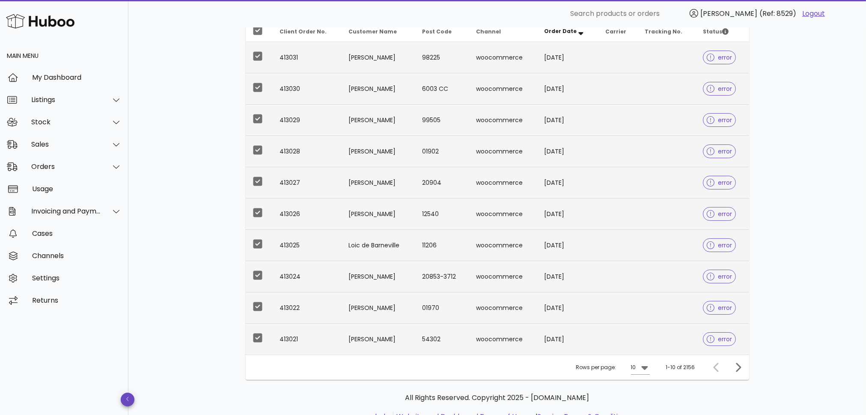
scroll to position [170, 0]
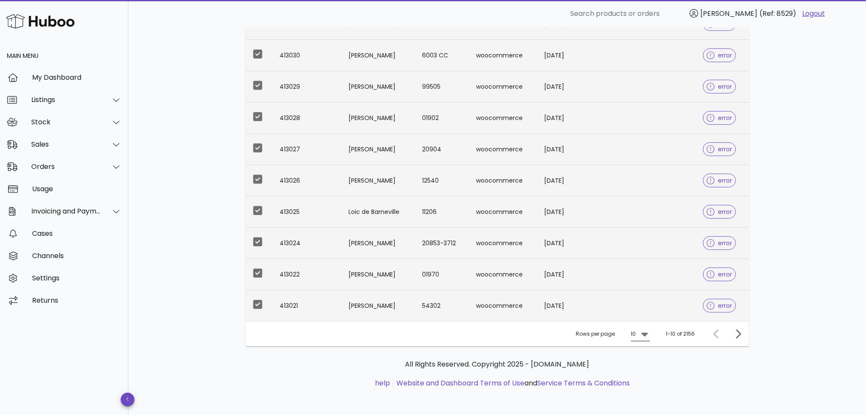
click at [647, 332] on icon at bounding box center [645, 334] width 6 height 4
click at [639, 381] on div "50" at bounding box center [643, 380] width 9 height 8
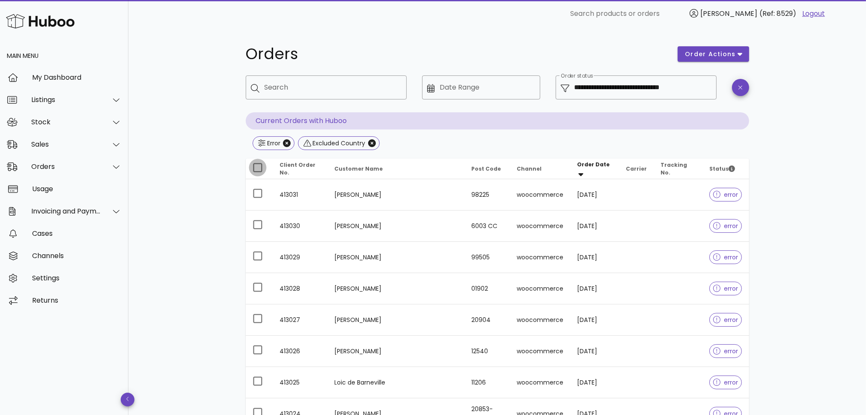
click at [256, 166] on div at bounding box center [258, 167] width 15 height 15
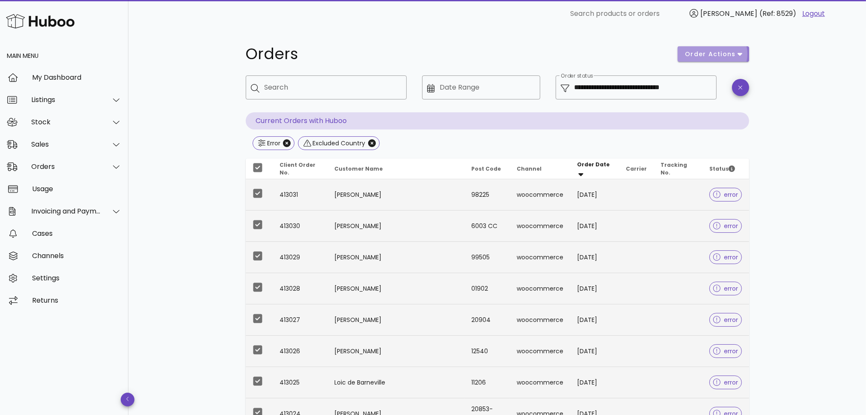
click at [743, 55] on button "order actions" at bounding box center [713, 53] width 71 height 15
click at [725, 83] on div "Cancel" at bounding box center [731, 83] width 27 height 8
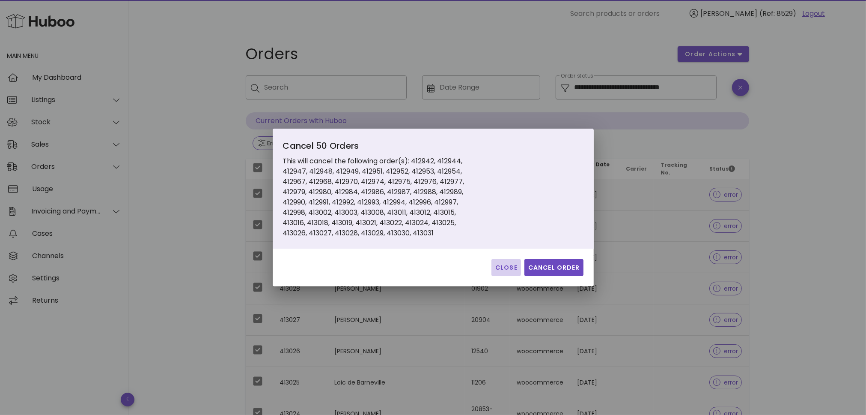
click at [504, 265] on span "Close" at bounding box center [506, 267] width 23 height 9
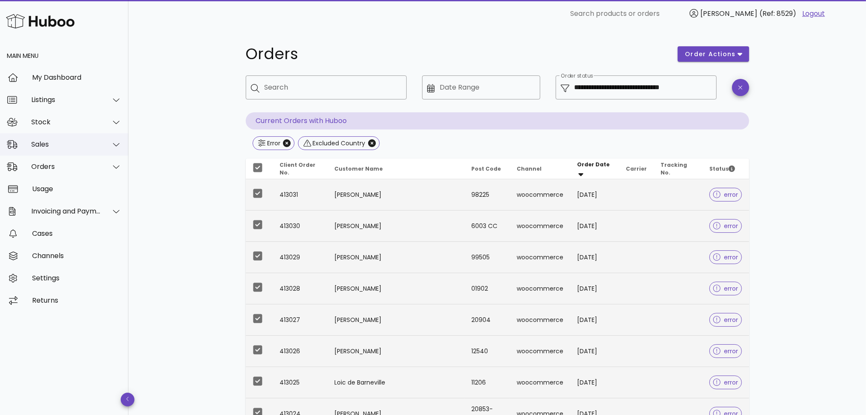
click at [35, 144] on div "Sales" at bounding box center [66, 144] width 70 height 8
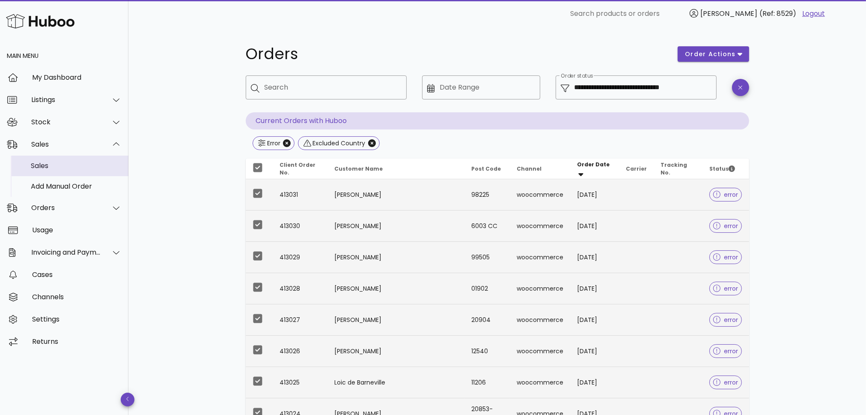
click at [48, 164] on div "Sales" at bounding box center [76, 165] width 91 height 8
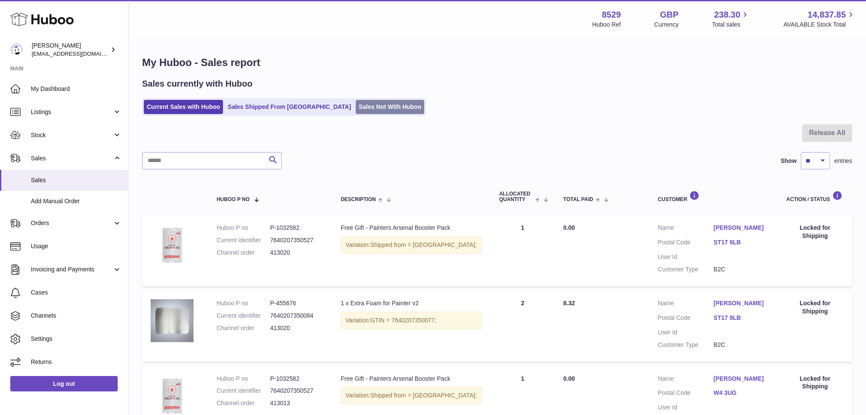
click at [356, 104] on link "Sales Not With Huboo" at bounding box center [390, 107] width 69 height 14
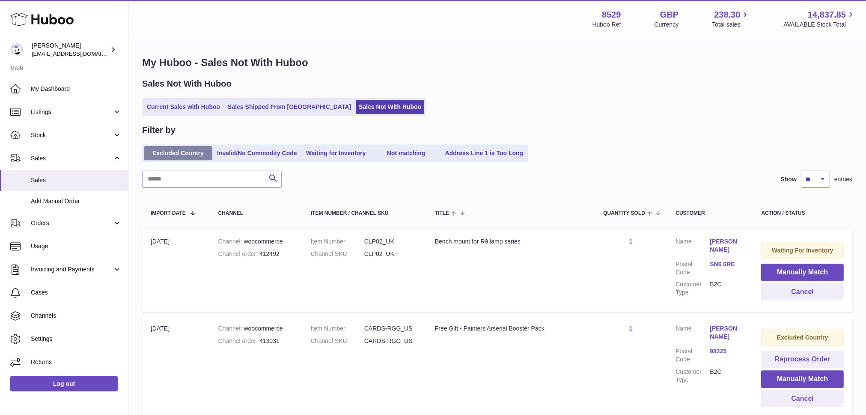
click at [183, 153] on link "Excluded Country" at bounding box center [178, 153] width 69 height 14
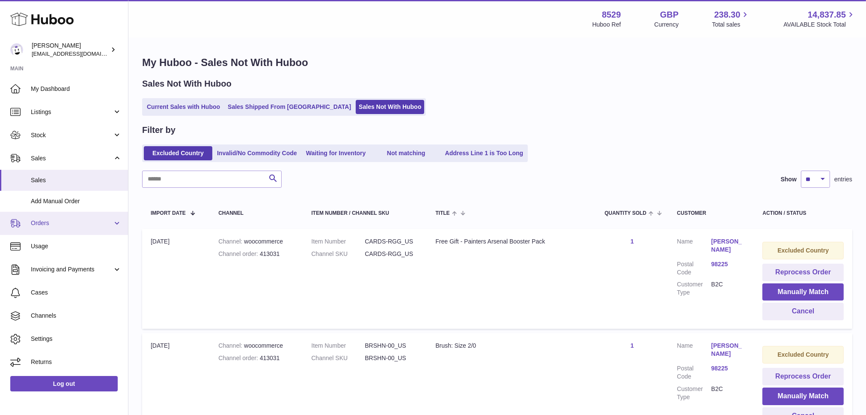
click at [45, 219] on span "Orders" at bounding box center [72, 223] width 82 height 8
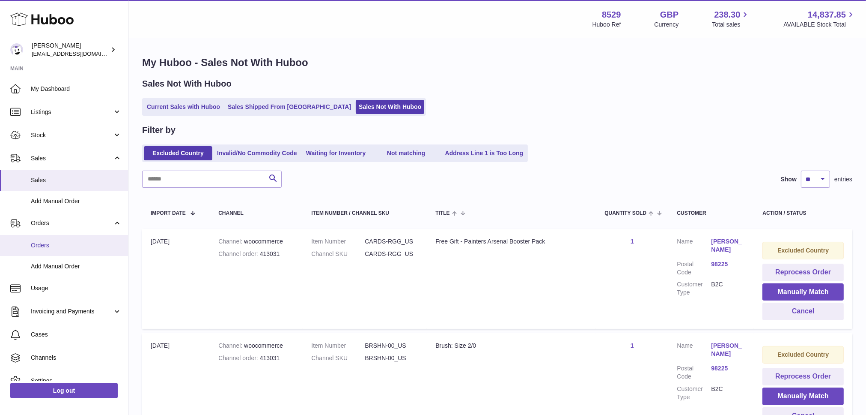
click at [43, 238] on link "Orders" at bounding box center [64, 245] width 128 height 21
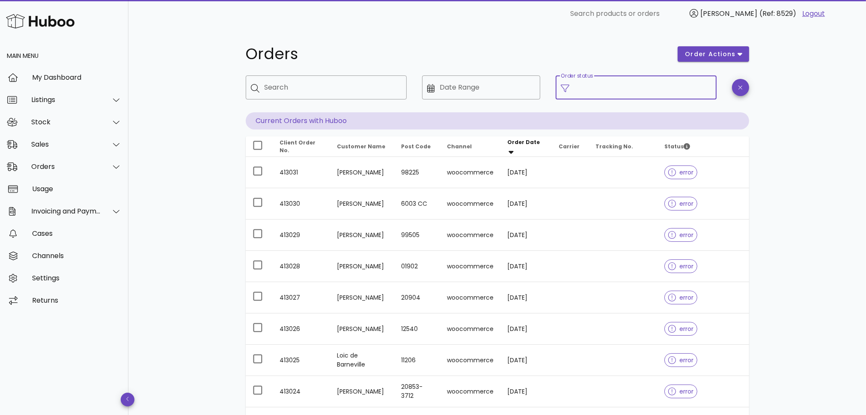
click at [589, 83] on div "Order status" at bounding box center [643, 87] width 137 height 24
click at [589, 83] on input "Order status" at bounding box center [643, 88] width 137 height 14
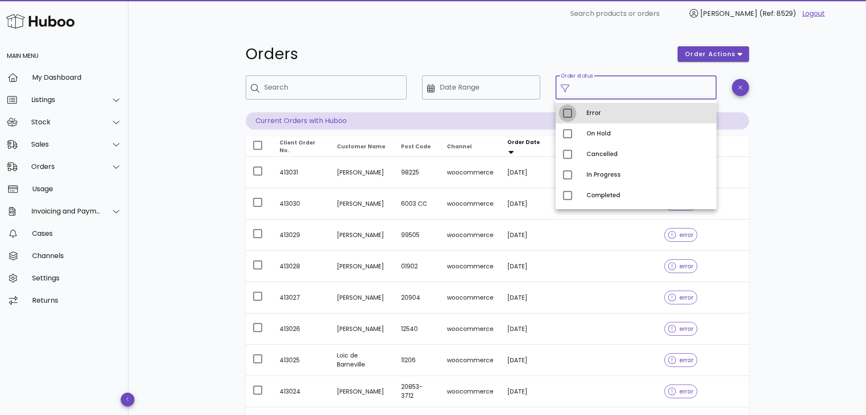
click at [569, 111] on div at bounding box center [568, 113] width 15 height 15
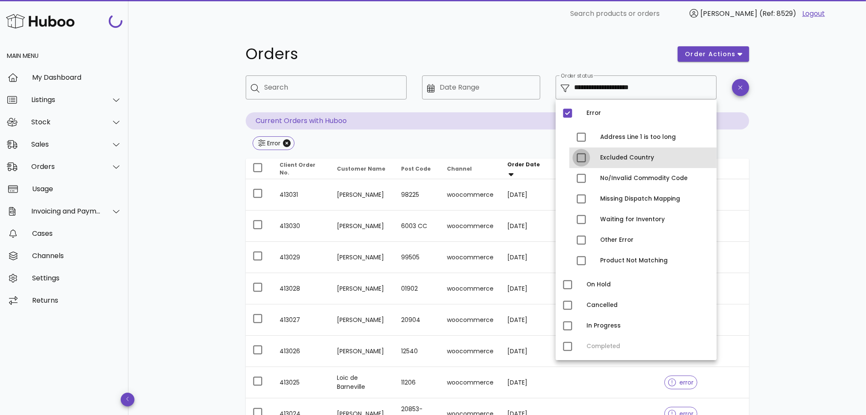
click at [582, 158] on div at bounding box center [581, 157] width 15 height 15
type input "**********"
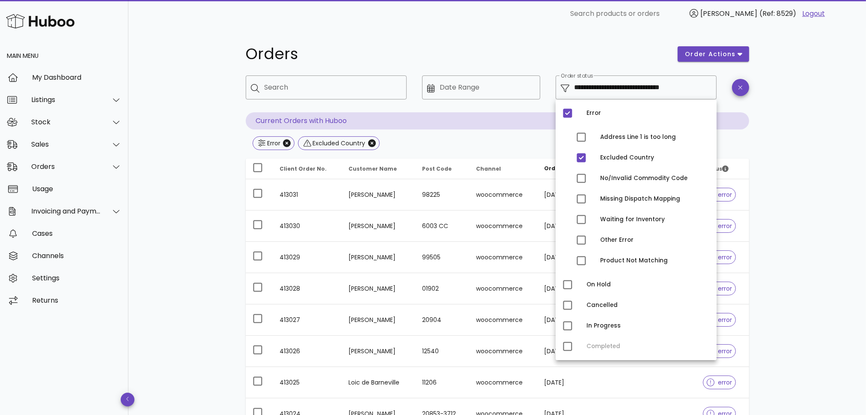
click at [141, 162] on div "**********" at bounding box center [497, 306] width 738 height 558
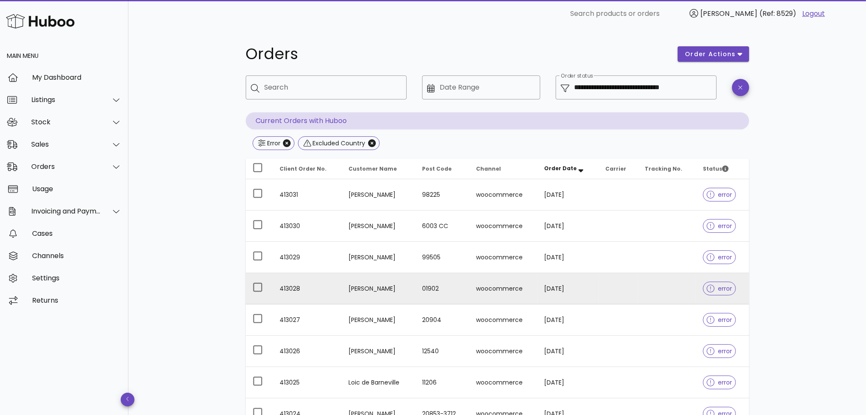
scroll to position [159, 0]
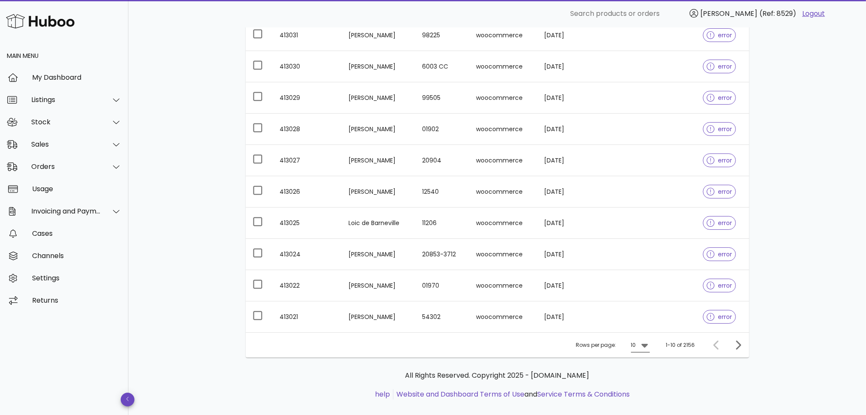
click at [646, 340] on icon at bounding box center [645, 345] width 10 height 10
click at [645, 394] on div "50" at bounding box center [643, 392] width 9 height 8
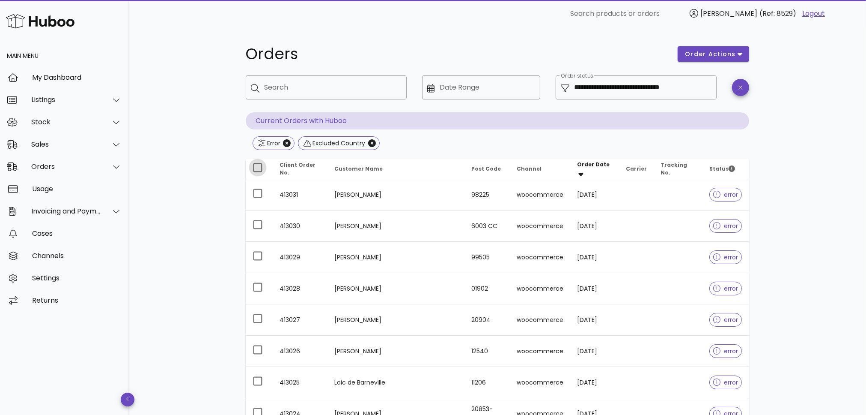
click at [258, 165] on div at bounding box center [258, 167] width 15 height 15
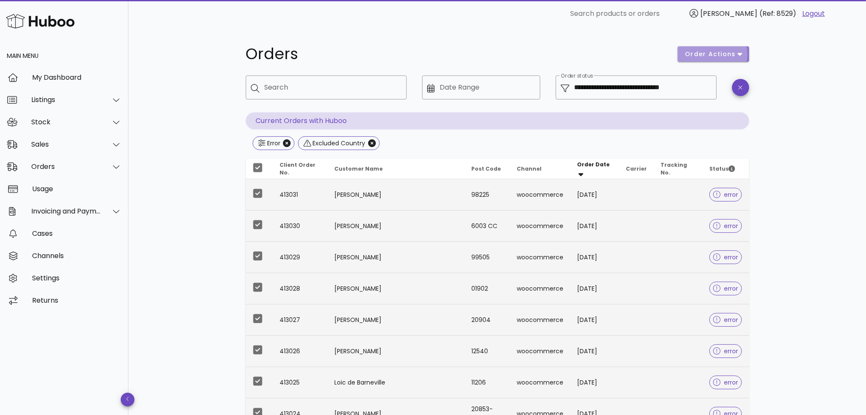
click at [698, 55] on span "order actions" at bounding box center [710, 54] width 51 height 9
click at [704, 84] on div at bounding box center [699, 83] width 10 height 9
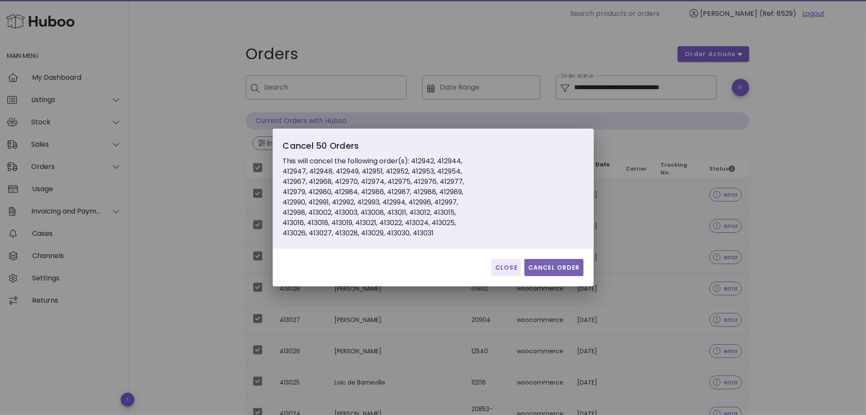
click at [549, 262] on button "Cancel Order" at bounding box center [554, 267] width 59 height 17
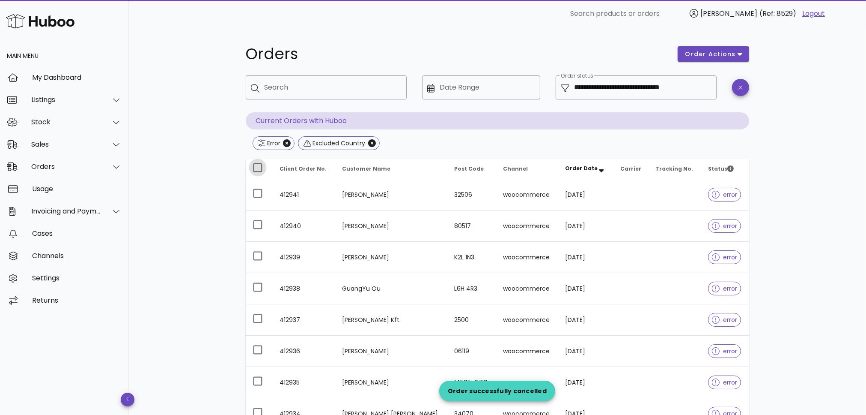
click at [256, 166] on div at bounding box center [258, 167] width 15 height 15
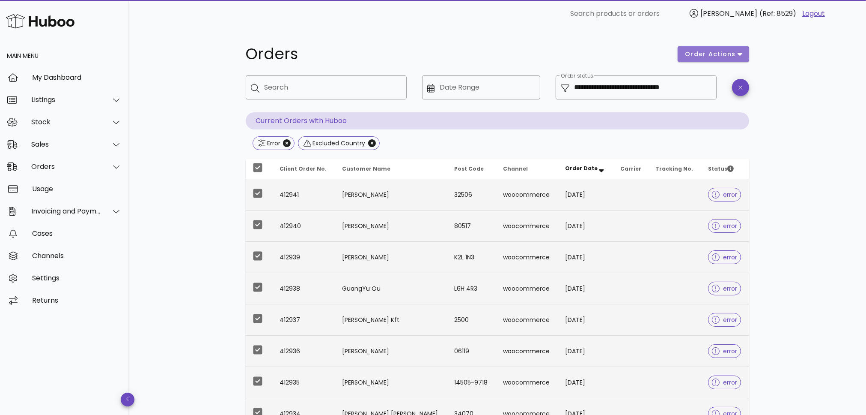
click at [715, 55] on span "order actions" at bounding box center [710, 54] width 51 height 9
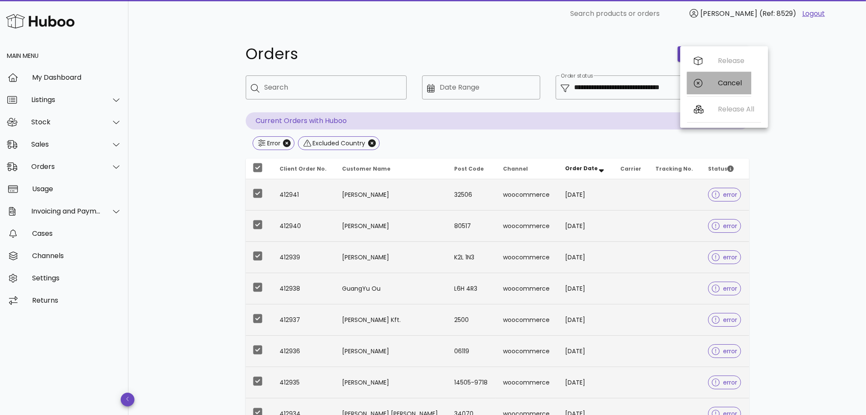
click at [724, 84] on div "Cancel" at bounding box center [731, 83] width 27 height 8
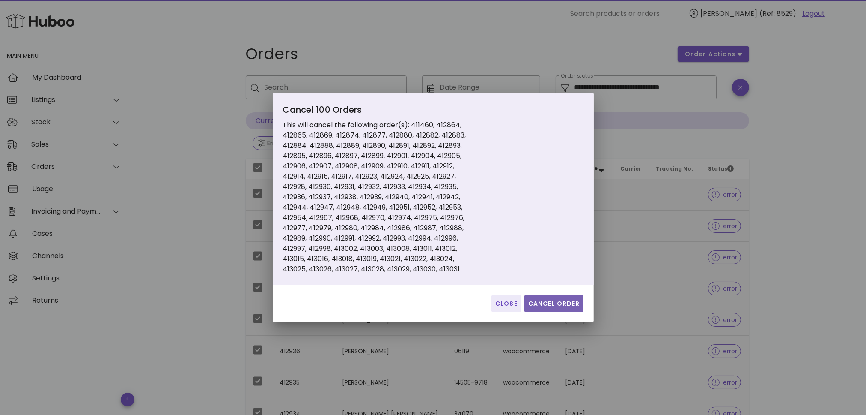
click at [560, 305] on span "Cancel Order" at bounding box center [554, 303] width 52 height 9
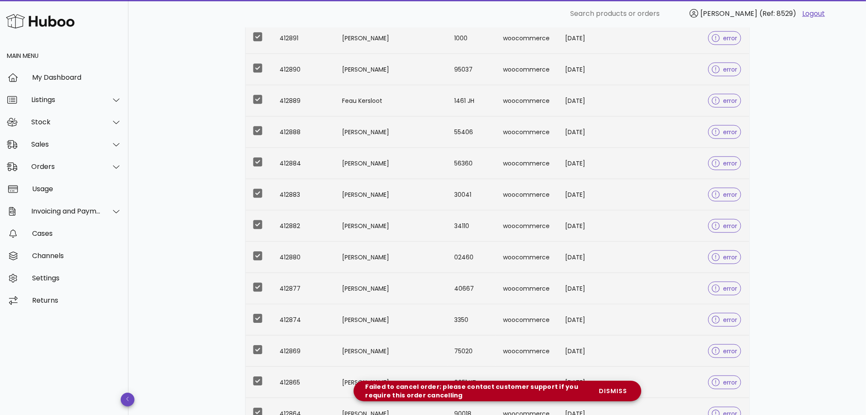
scroll to position [1418, 0]
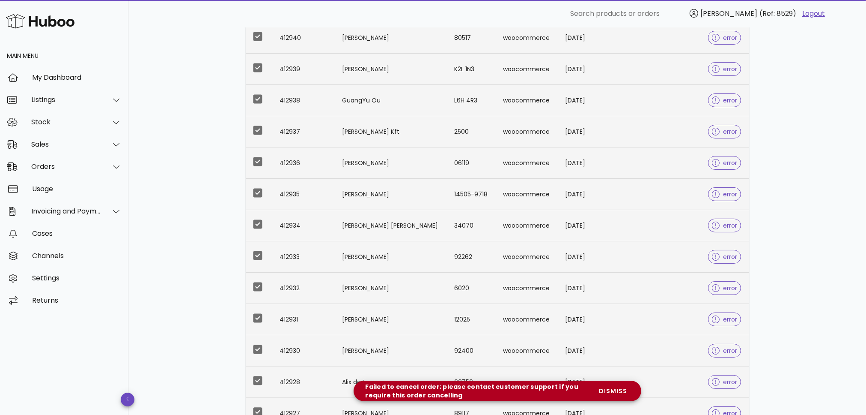
scroll to position [0, 0]
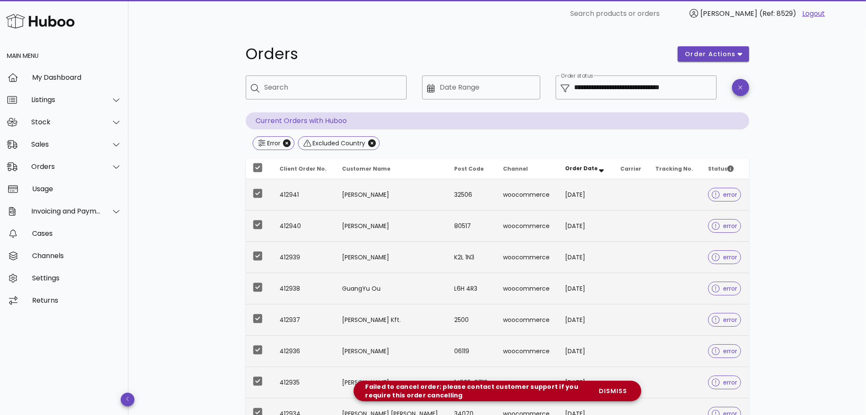
click at [450, 140] on div "Error Excluded Country" at bounding box center [498, 143] width 504 height 15
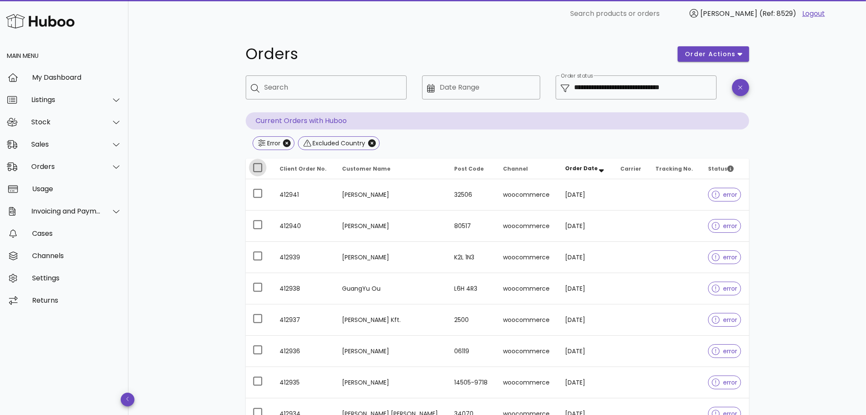
click at [255, 167] on div at bounding box center [258, 167] width 15 height 15
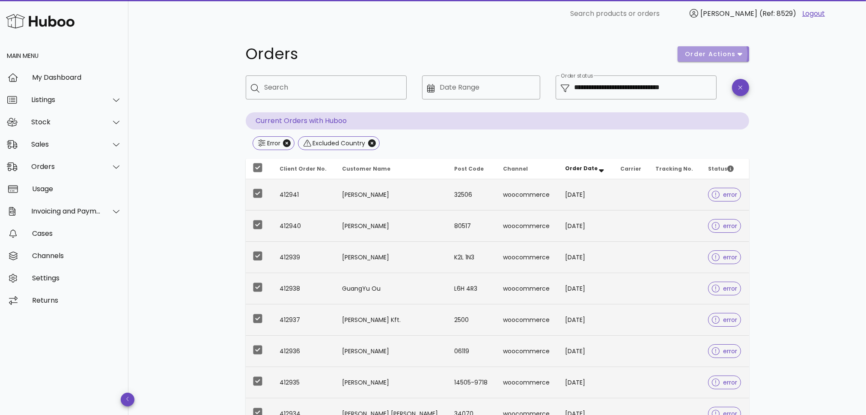
click at [717, 50] on span "order actions" at bounding box center [710, 54] width 51 height 9
click at [719, 84] on div "Cancel" at bounding box center [731, 83] width 27 height 8
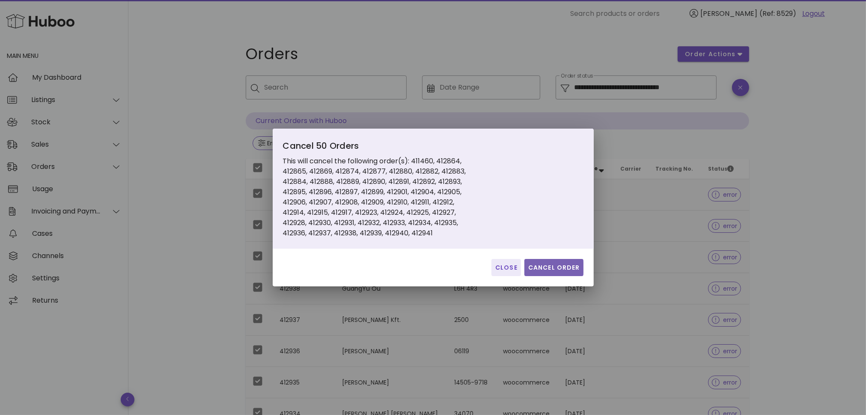
click at [547, 272] on button "Cancel Order" at bounding box center [554, 267] width 59 height 17
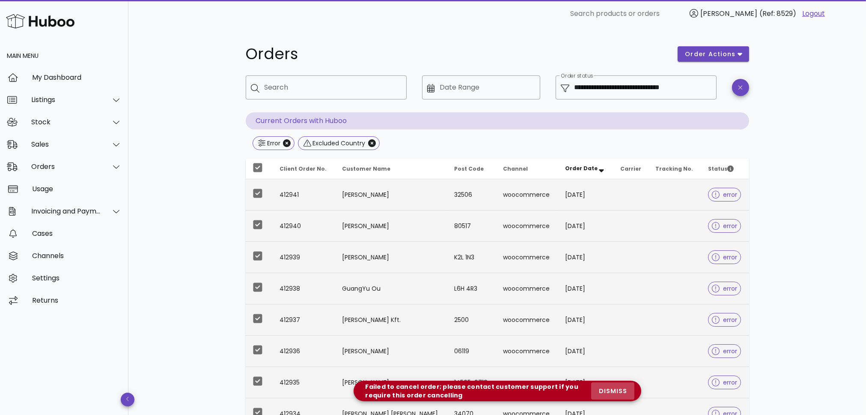
click at [609, 389] on span "dismiss" at bounding box center [612, 390] width 29 height 9
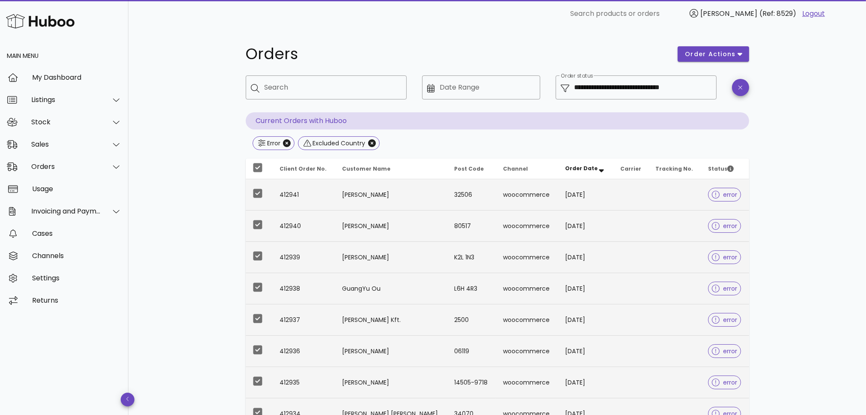
click at [53, 140] on div "Sales" at bounding box center [66, 144] width 70 height 8
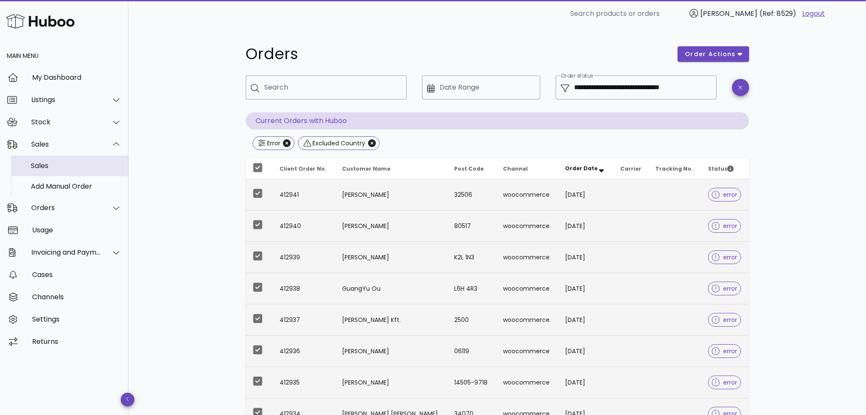
click at [48, 165] on div "Sales" at bounding box center [76, 165] width 91 height 8
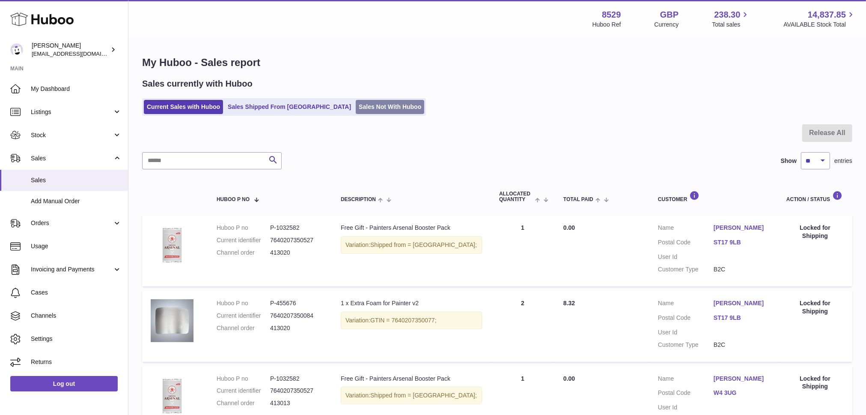
click at [356, 111] on link "Sales Not With Huboo" at bounding box center [390, 107] width 69 height 14
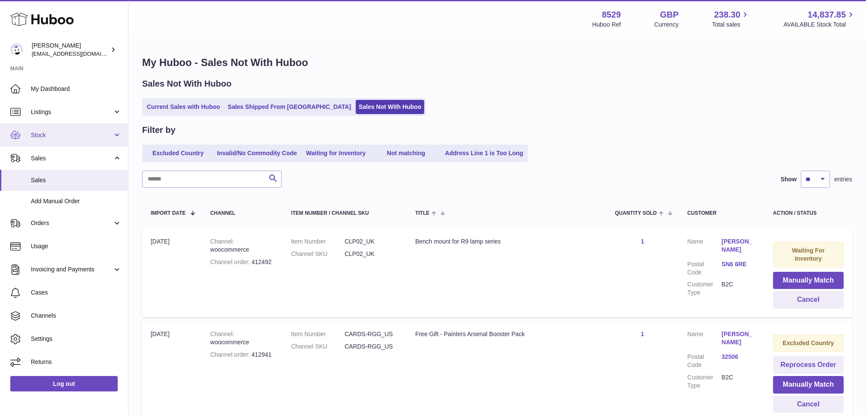
click at [55, 131] on span "Stock" at bounding box center [72, 135] width 82 height 8
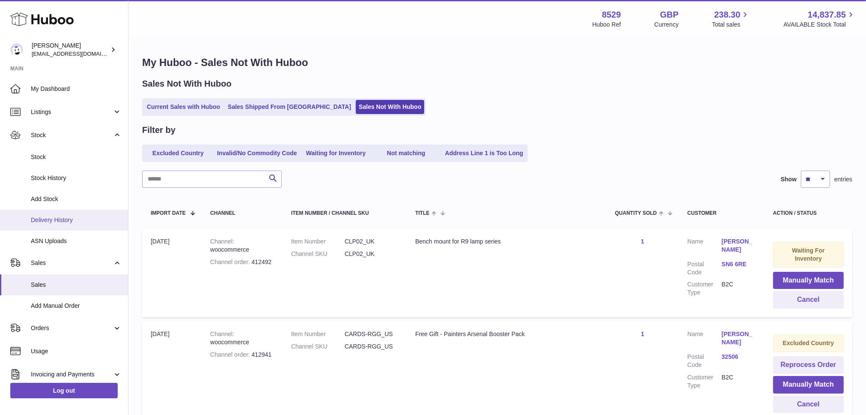
click at [41, 217] on span "Delivery History" at bounding box center [76, 220] width 91 height 8
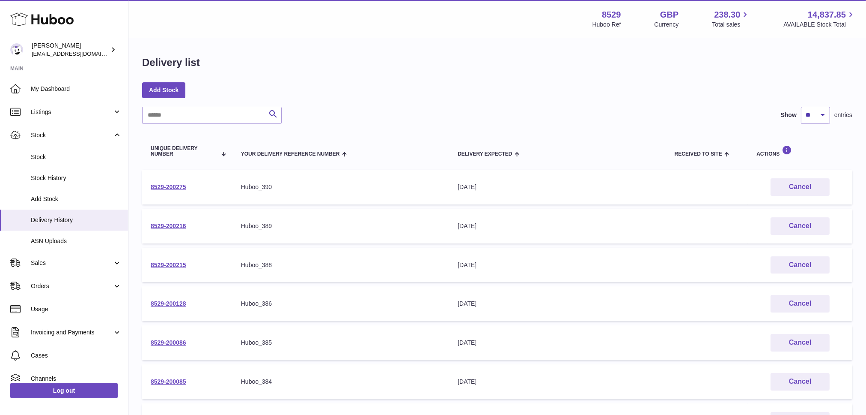
scroll to position [231, 0]
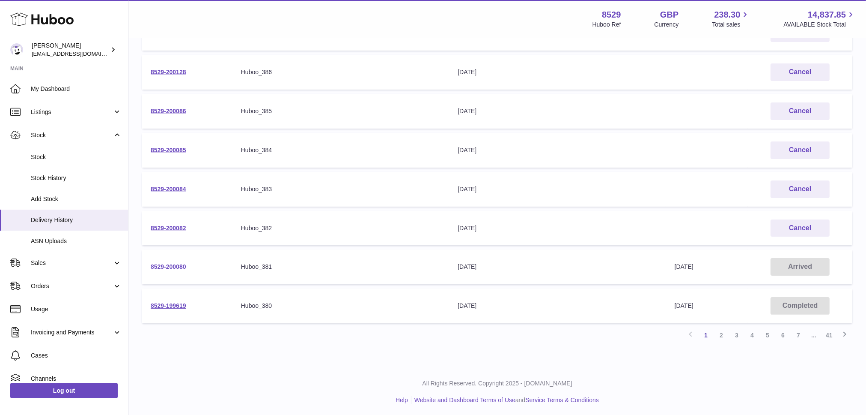
click at [162, 266] on link "8529-200080" at bounding box center [169, 266] width 36 height 7
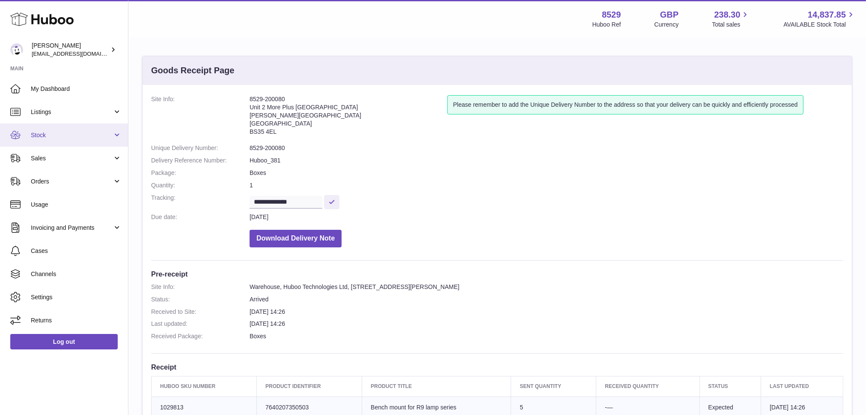
click at [39, 134] on span "Stock" at bounding box center [72, 135] width 82 height 8
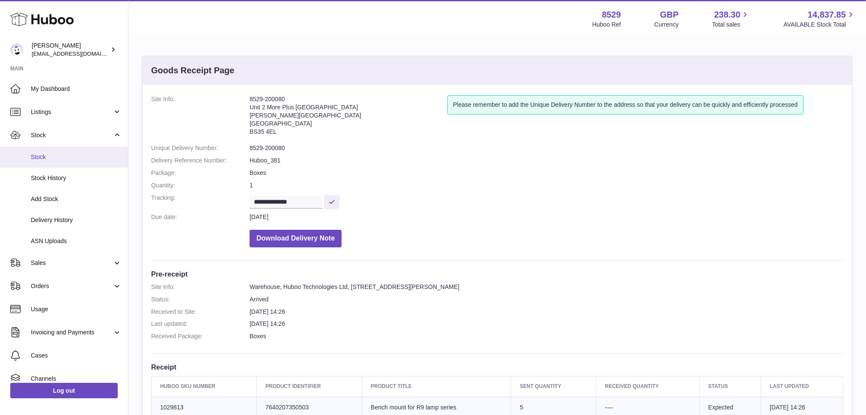
click at [46, 156] on span "Stock" at bounding box center [76, 157] width 91 height 8
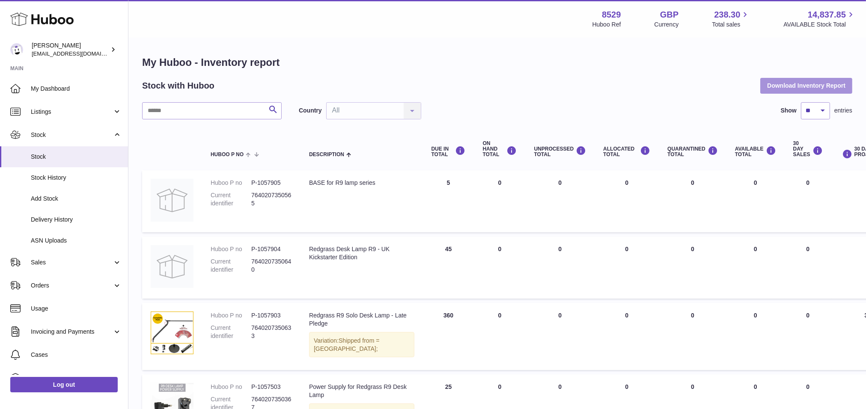
click at [801, 87] on button "Download Inventory Report" at bounding box center [807, 85] width 92 height 15
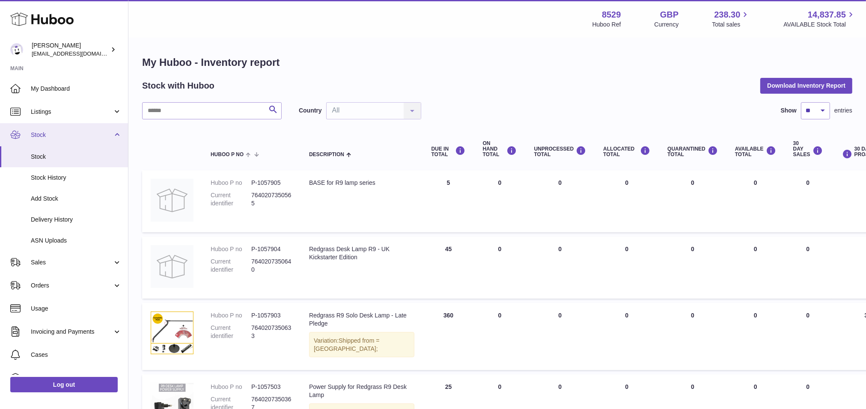
click at [47, 131] on span "Stock" at bounding box center [72, 135] width 82 height 8
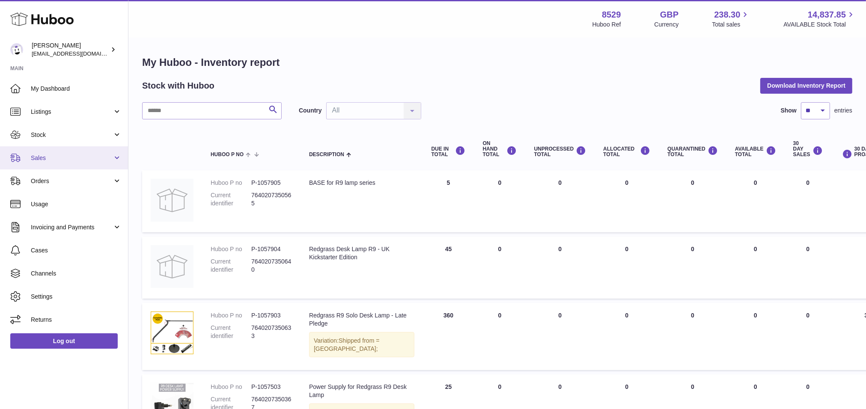
click at [44, 157] on span "Sales" at bounding box center [72, 158] width 82 height 8
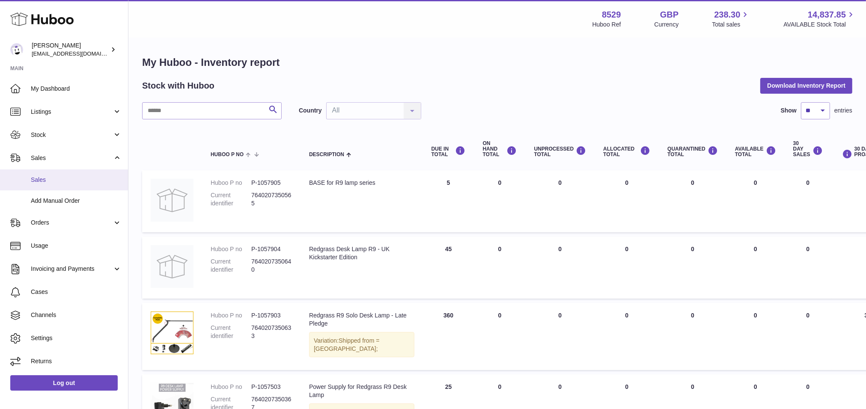
click at [44, 176] on span "Sales" at bounding box center [76, 180] width 91 height 8
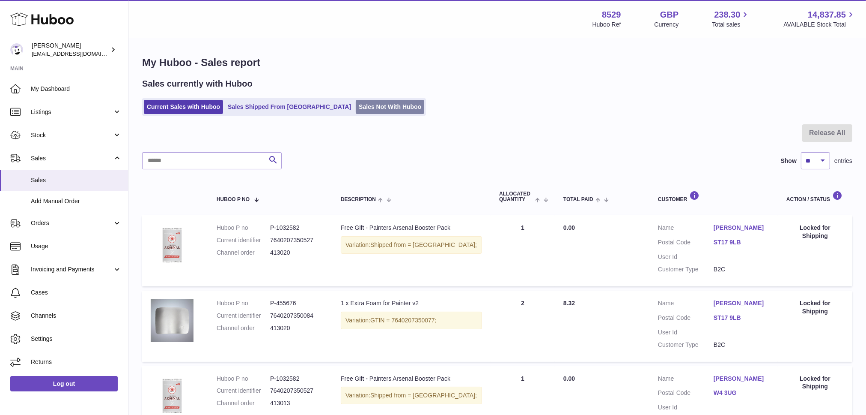
click at [356, 109] on link "Sales Not With Huboo" at bounding box center [390, 107] width 69 height 14
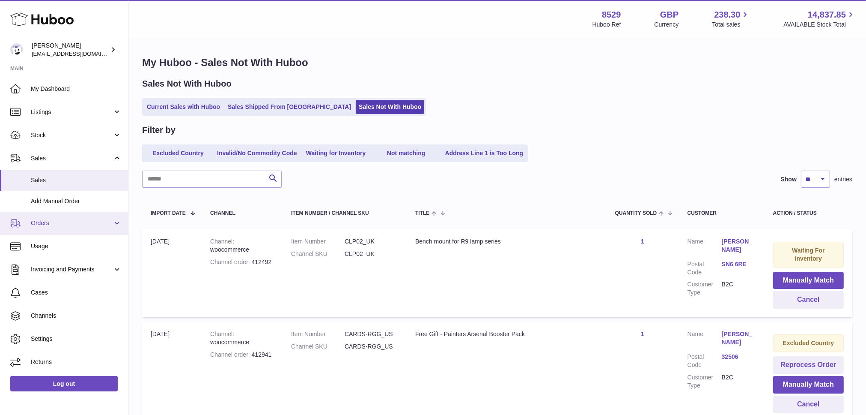
click at [48, 225] on span "Orders" at bounding box center [72, 223] width 82 height 8
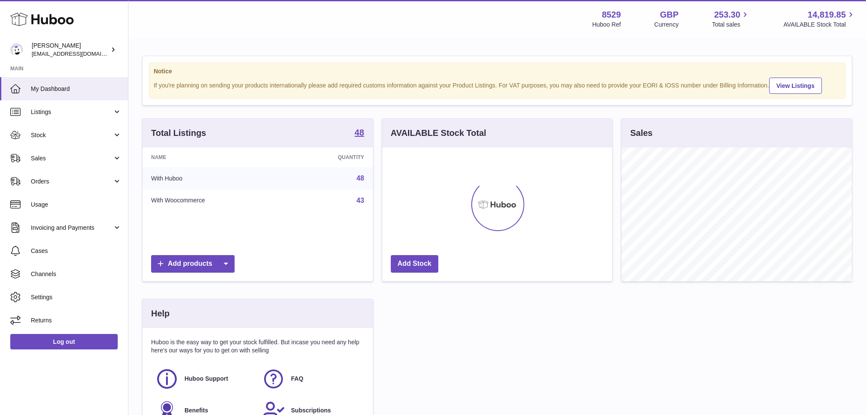
scroll to position [134, 230]
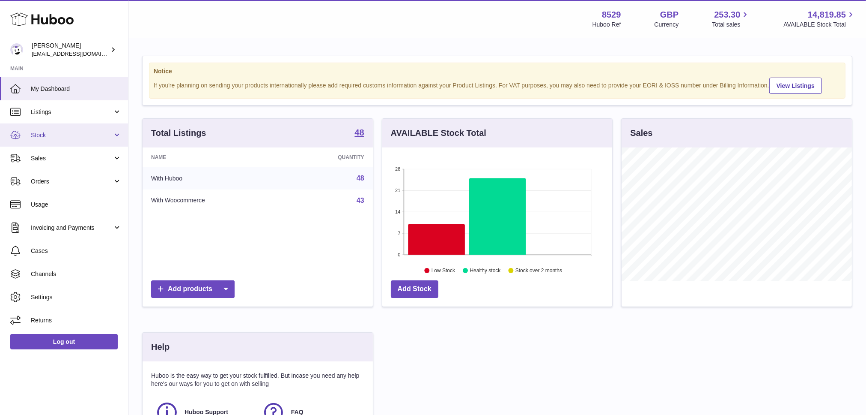
click at [47, 131] on span "Stock" at bounding box center [72, 135] width 82 height 8
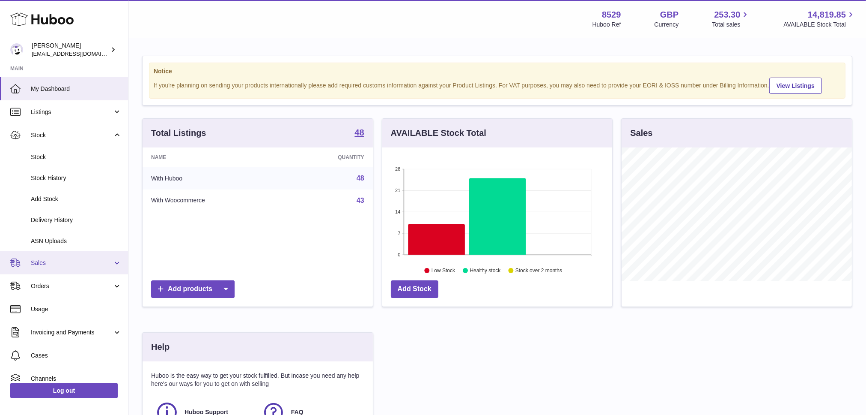
click at [42, 262] on span "Sales" at bounding box center [72, 263] width 82 height 8
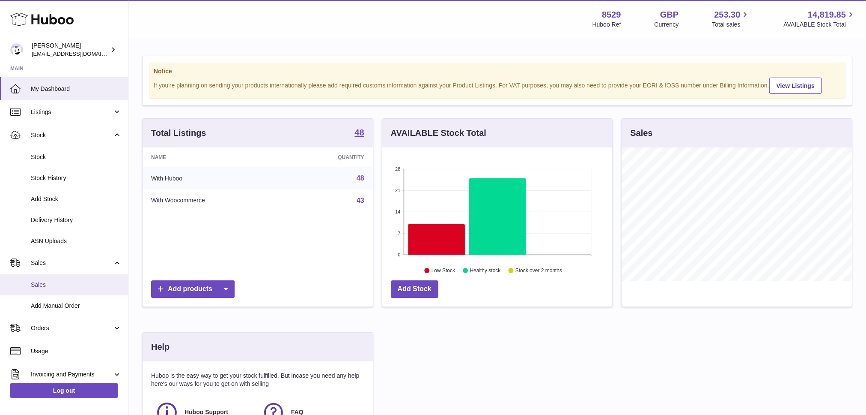
click at [41, 282] on span "Sales" at bounding box center [76, 285] width 91 height 8
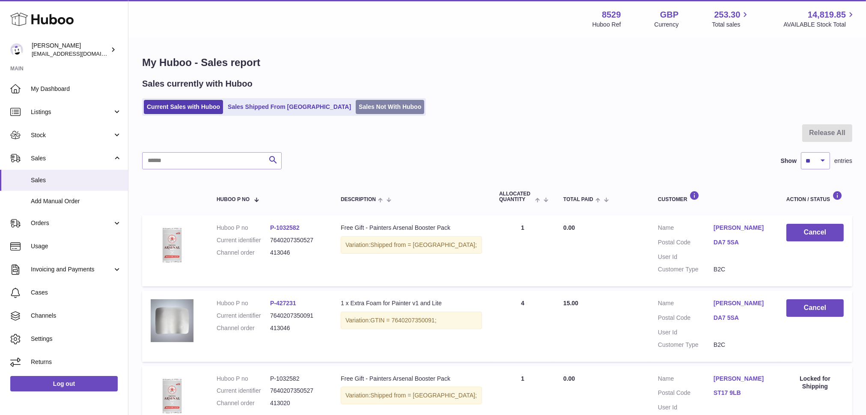
click at [356, 104] on link "Sales Not With Huboo" at bounding box center [390, 107] width 69 height 14
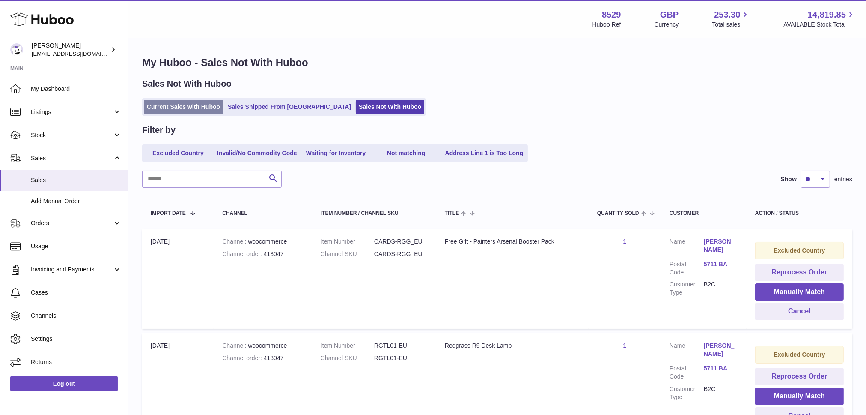
click at [188, 110] on link "Current Sales with Huboo" at bounding box center [183, 107] width 79 height 14
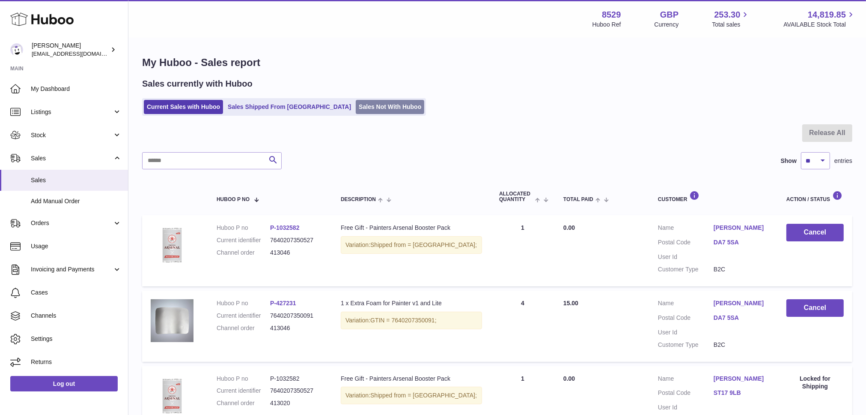
click at [356, 105] on link "Sales Not With Huboo" at bounding box center [390, 107] width 69 height 14
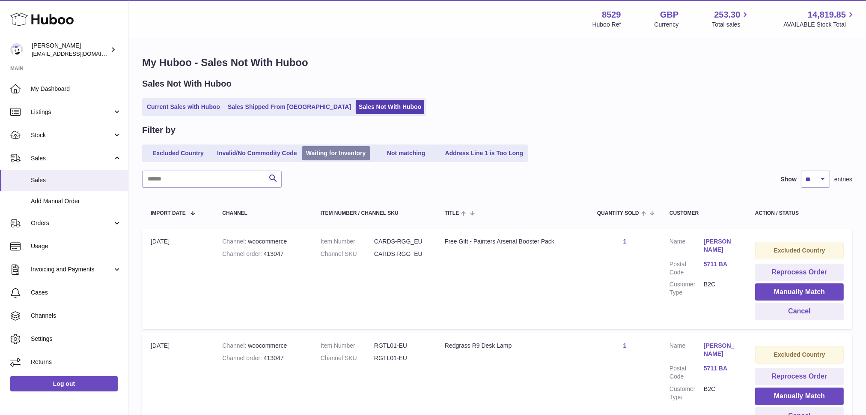
click at [345, 152] on link "Waiting for Inventory" at bounding box center [336, 153] width 69 height 14
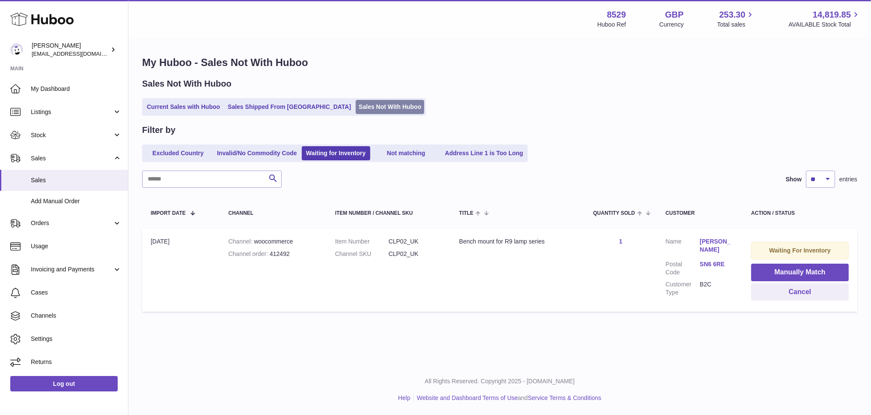
click at [356, 106] on link "Sales Not With Huboo" at bounding box center [390, 107] width 69 height 14
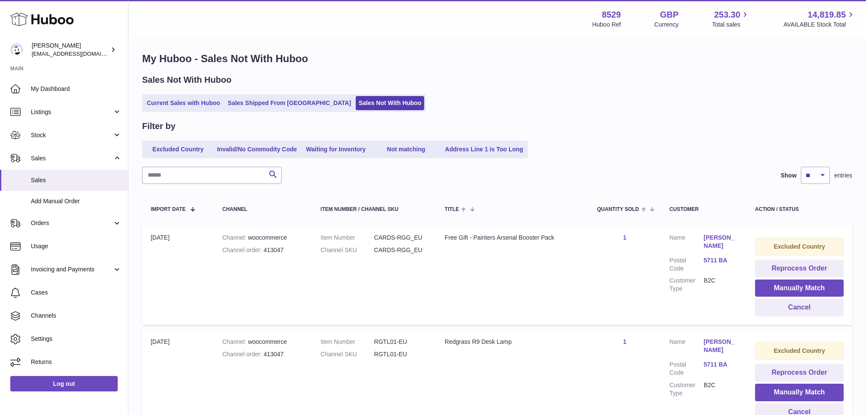
scroll to position [9, 0]
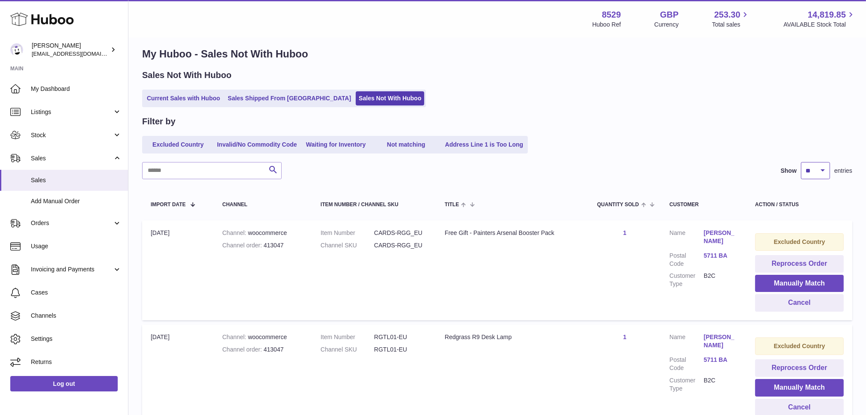
click at [824, 170] on select "** ** ** ***" at bounding box center [815, 170] width 29 height 17
select select "**"
click at [801, 162] on select "** ** ** ***" at bounding box center [815, 170] width 29 height 17
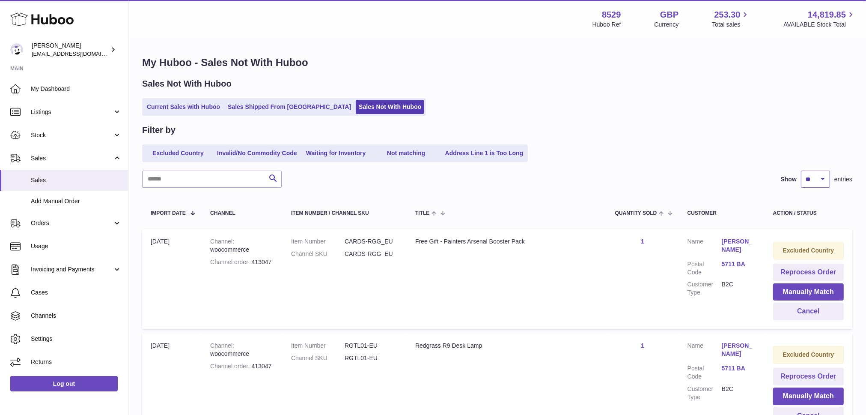
scroll to position [4, 0]
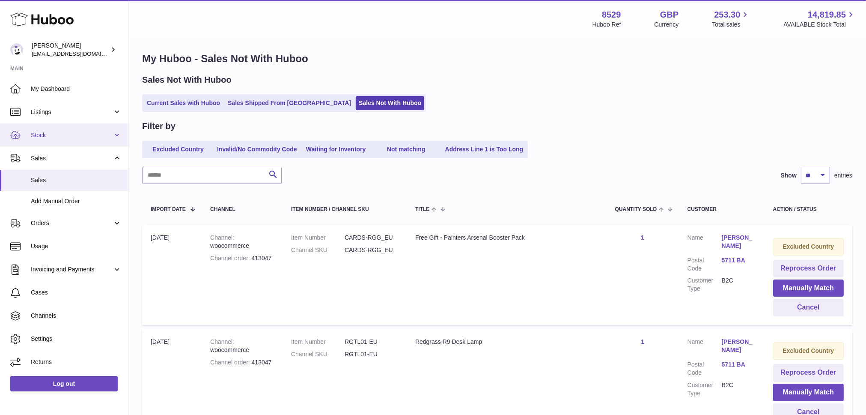
click at [68, 132] on span "Stock" at bounding box center [72, 135] width 82 height 8
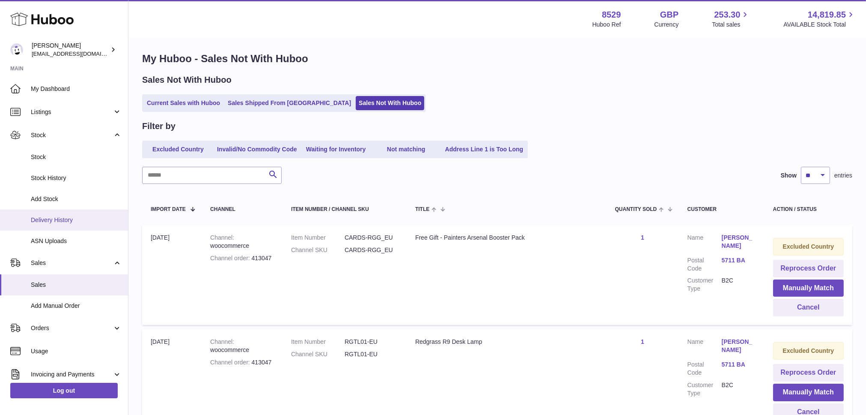
click at [60, 217] on span "Delivery History" at bounding box center [76, 220] width 91 height 8
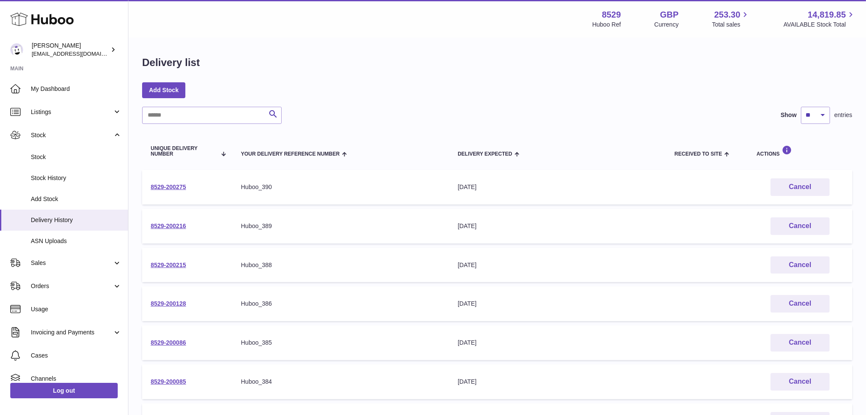
scroll to position [231, 0]
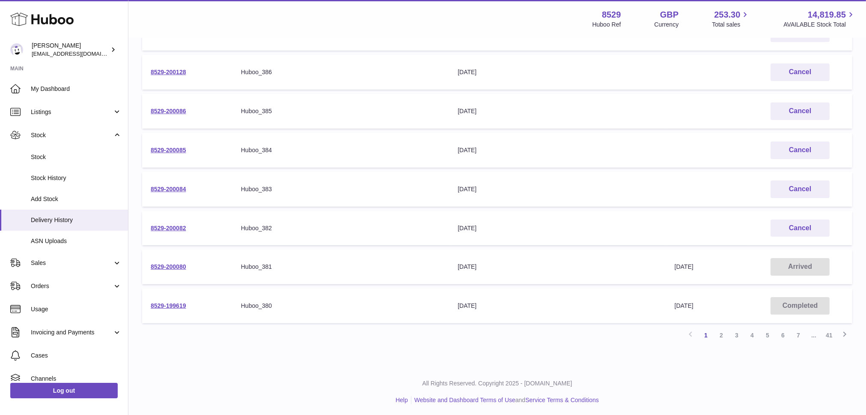
click at [188, 263] on td "8529-200080" at bounding box center [187, 266] width 90 height 35
click at [173, 263] on link "8529-200080" at bounding box center [169, 266] width 36 height 7
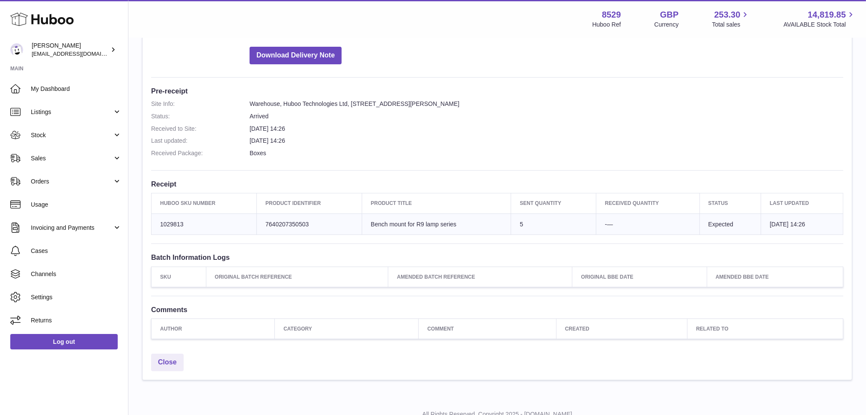
scroll to position [110, 0]
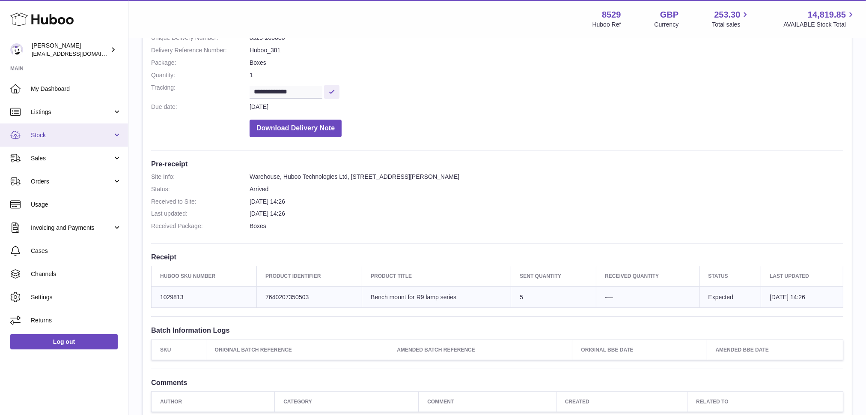
click at [58, 132] on span "Stock" at bounding box center [72, 135] width 82 height 8
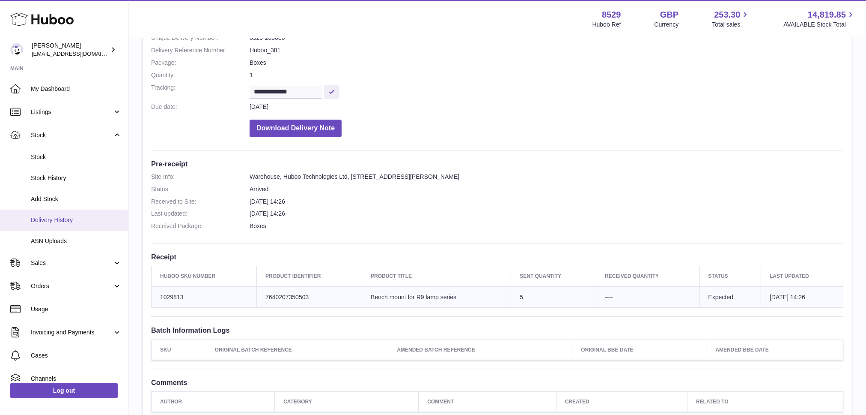
click at [51, 221] on span "Delivery History" at bounding box center [76, 220] width 91 height 8
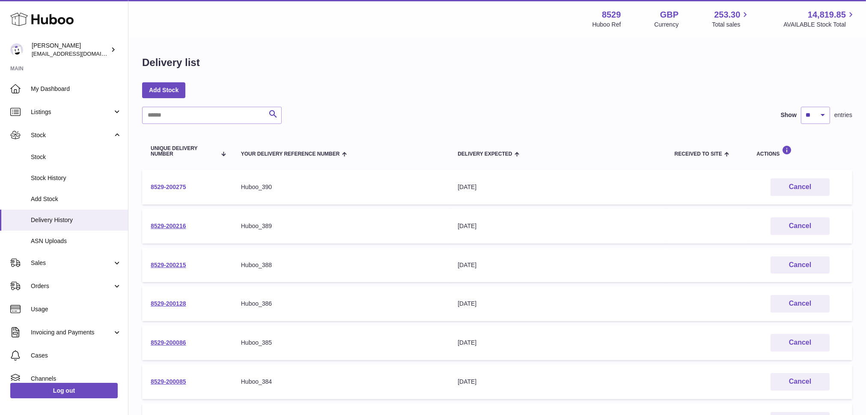
click at [167, 185] on link "8529-200275" at bounding box center [169, 186] width 36 height 7
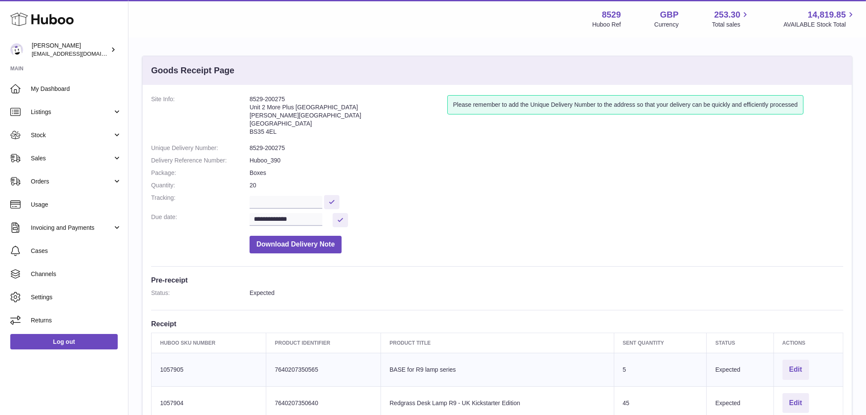
click at [269, 160] on dd "Huboo_390" at bounding box center [547, 160] width 594 height 8
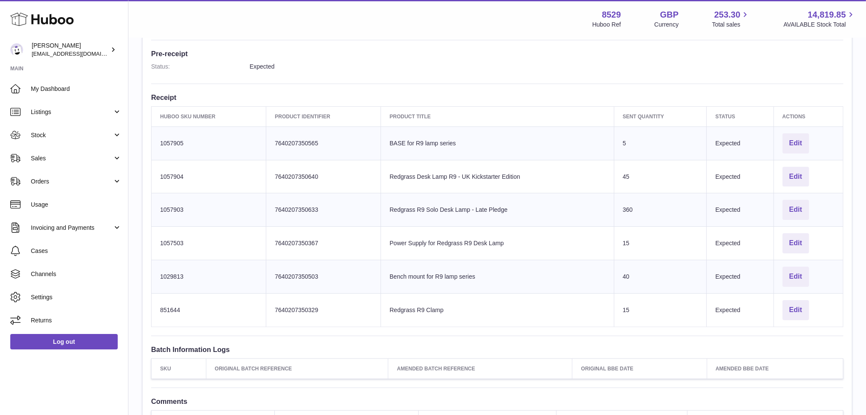
scroll to position [184, 0]
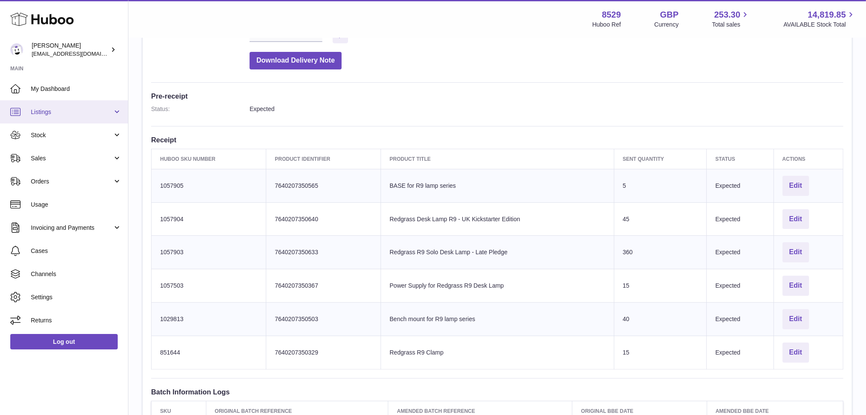
click at [42, 113] on span "Listings" at bounding box center [72, 112] width 82 height 8
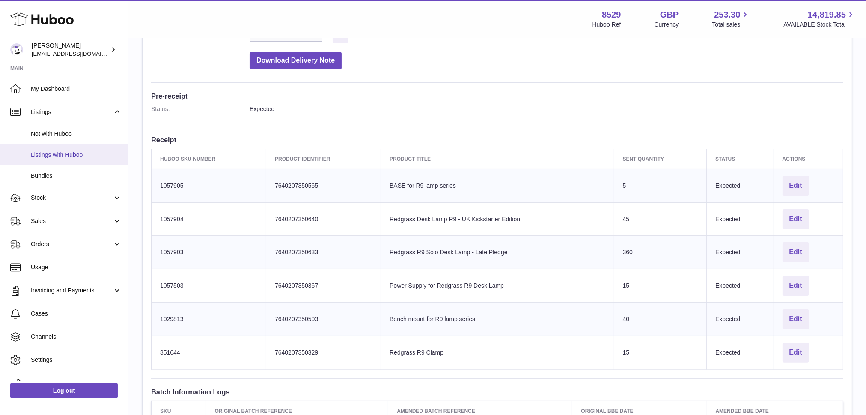
click at [52, 156] on span "Listings with Huboo" at bounding box center [76, 155] width 91 height 8
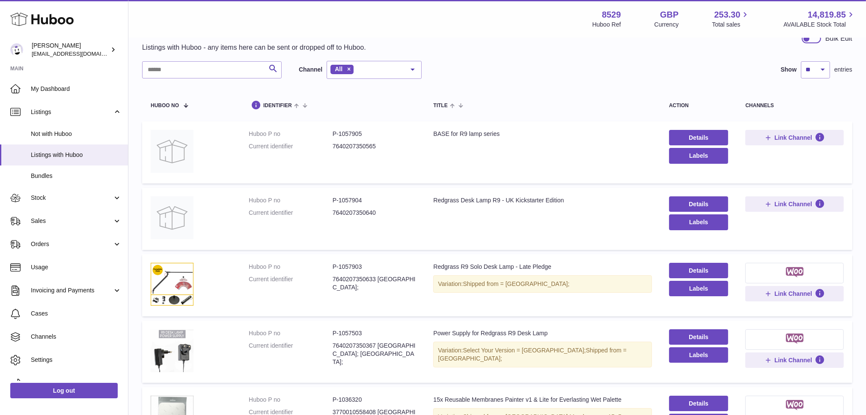
scroll to position [36, 0]
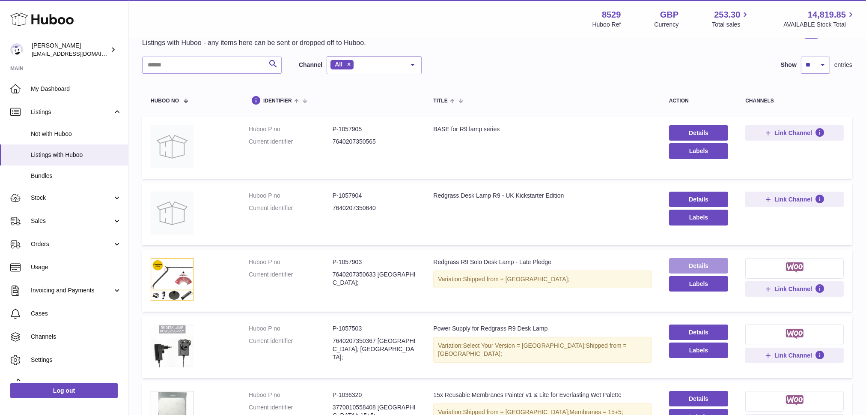
click at [707, 263] on link "Details" at bounding box center [699, 265] width 60 height 15
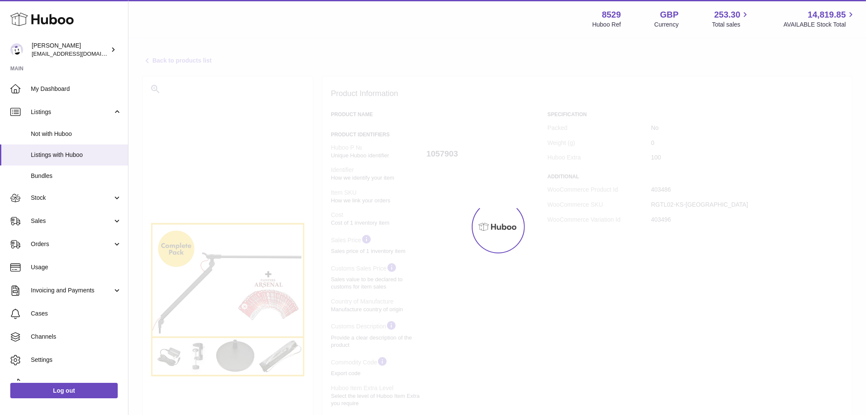
select select
select select "***"
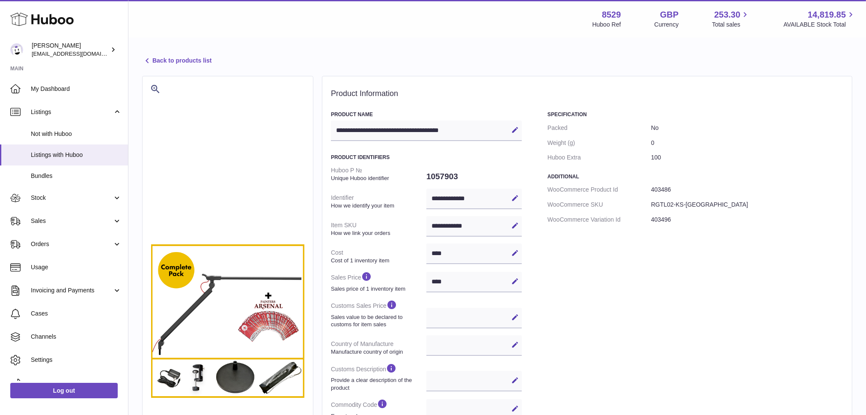
click at [176, 58] on link "Back to products list" at bounding box center [176, 61] width 69 height 10
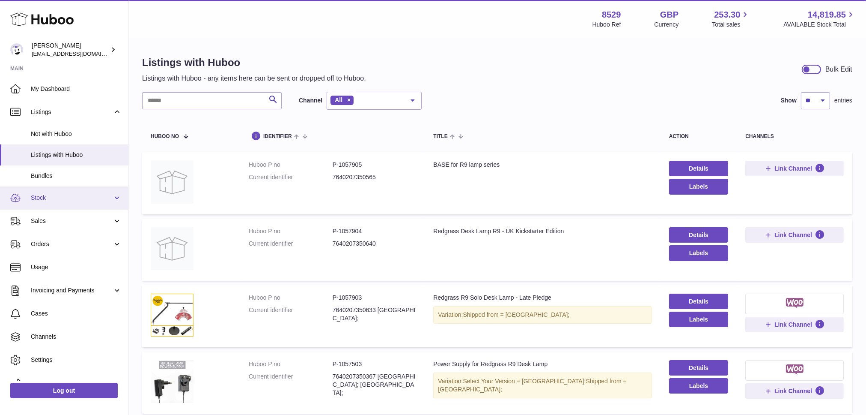
click at [60, 203] on link "Stock" at bounding box center [64, 197] width 128 height 23
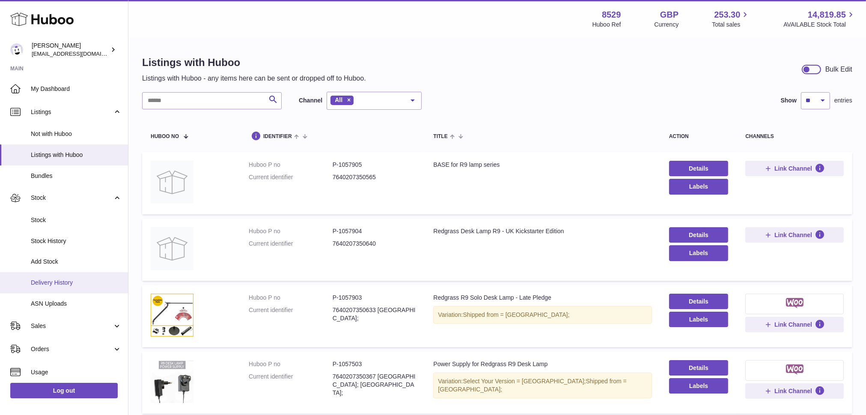
click at [54, 282] on span "Delivery History" at bounding box center [76, 282] width 91 height 8
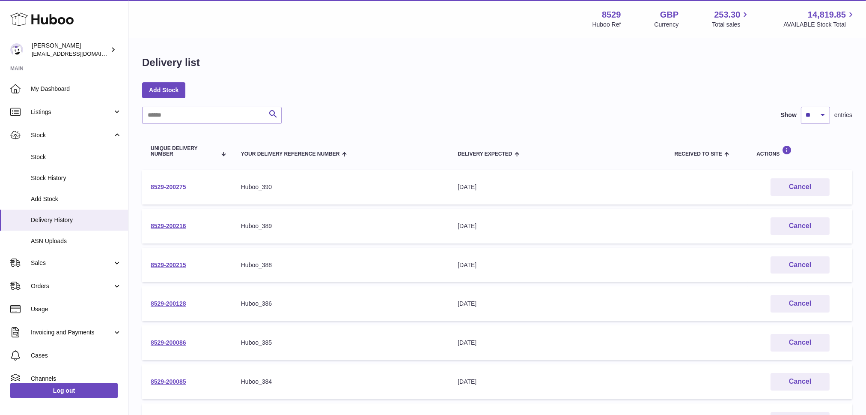
click at [169, 185] on link "8529-200275" at bounding box center [169, 186] width 36 height 7
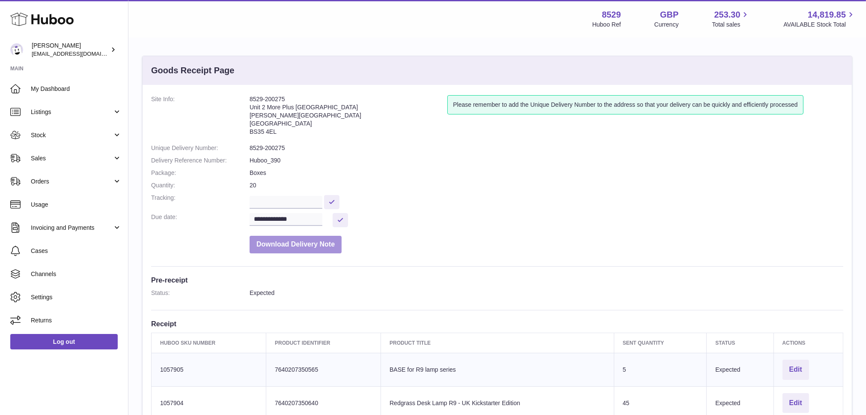
click at [308, 248] on button "Download Delivery Note" at bounding box center [296, 245] width 92 height 18
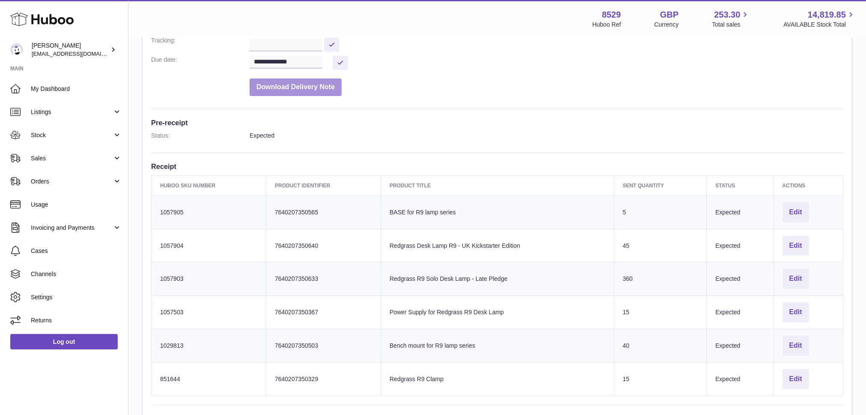
scroll to position [349, 0]
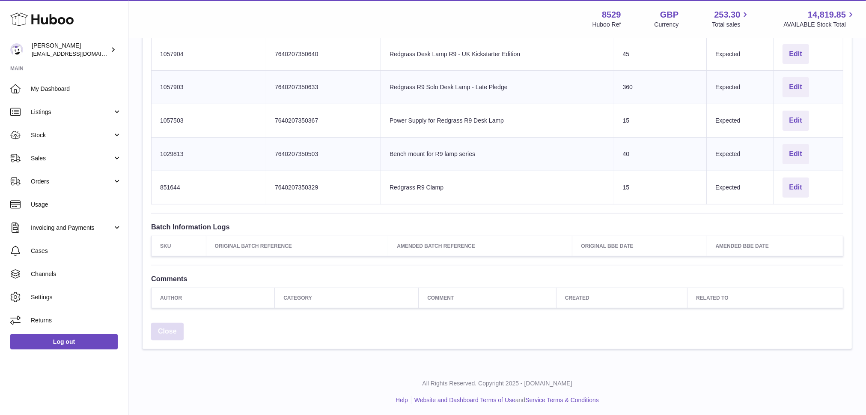
click at [163, 332] on link "Close" at bounding box center [167, 331] width 33 height 18
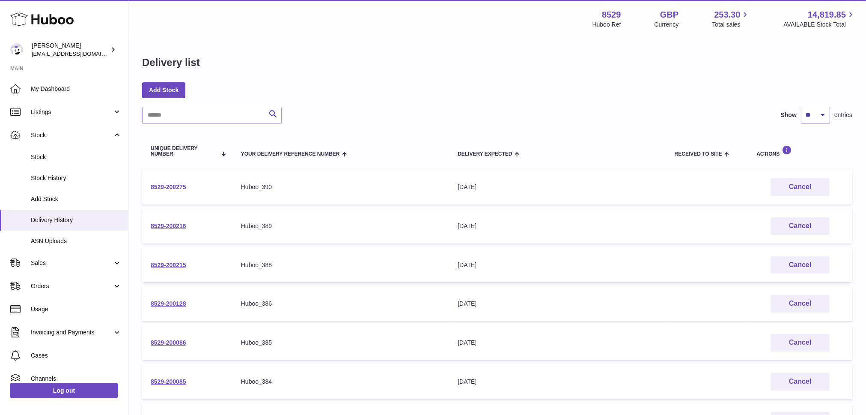
click at [171, 185] on link "8529-200275" at bounding box center [169, 186] width 36 height 7
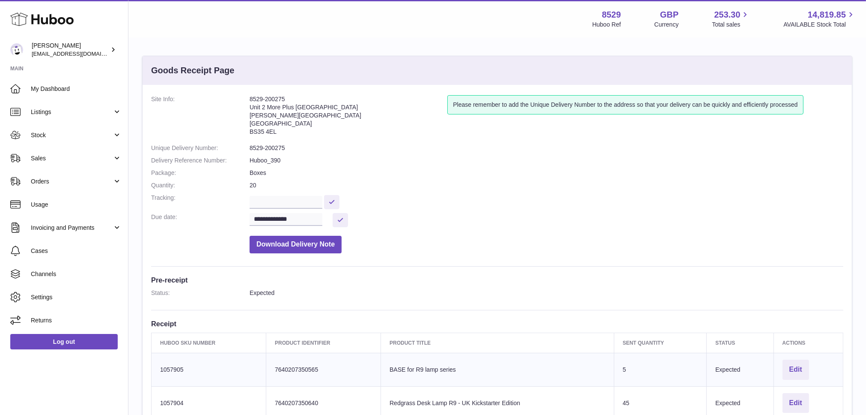
scroll to position [225, 0]
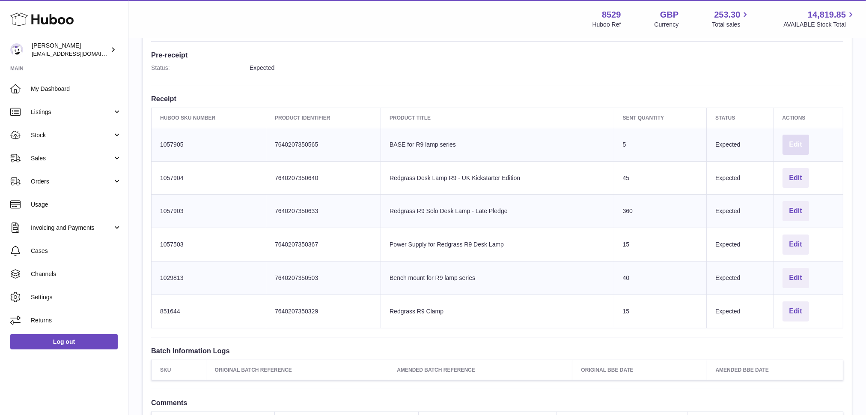
click at [798, 141] on button "Edit" at bounding box center [796, 144] width 27 height 20
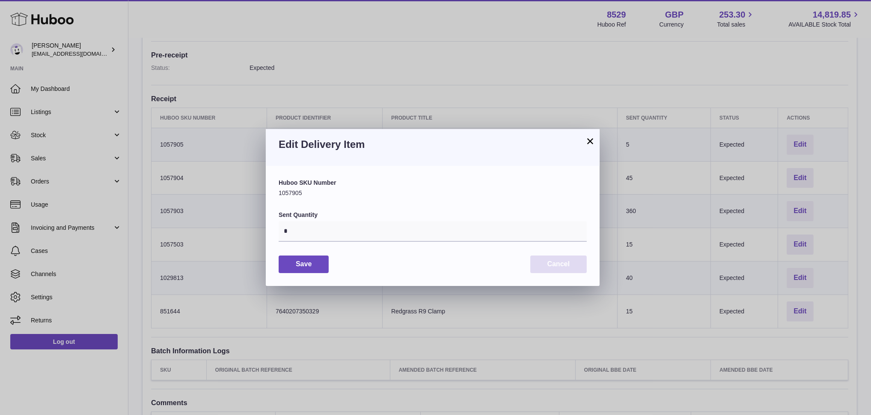
click at [550, 261] on button "Cancel" at bounding box center [559, 264] width 57 height 18
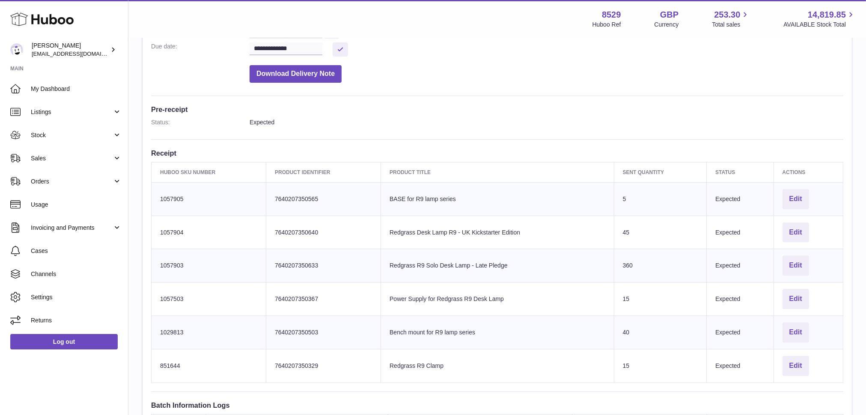
scroll to position [0, 0]
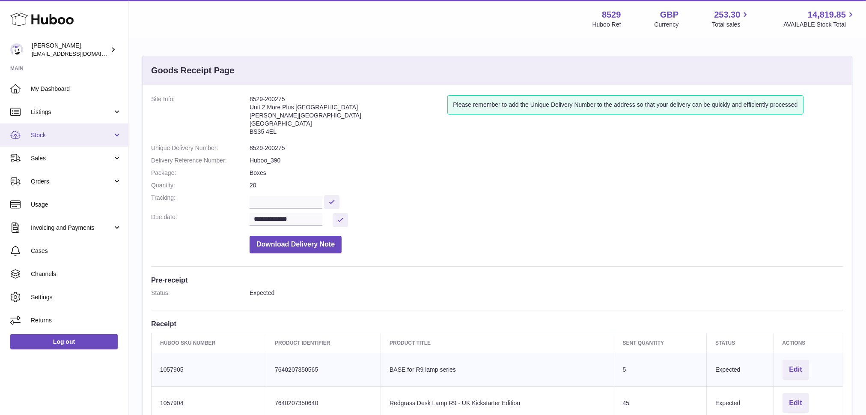
click at [51, 131] on span "Stock" at bounding box center [72, 135] width 82 height 8
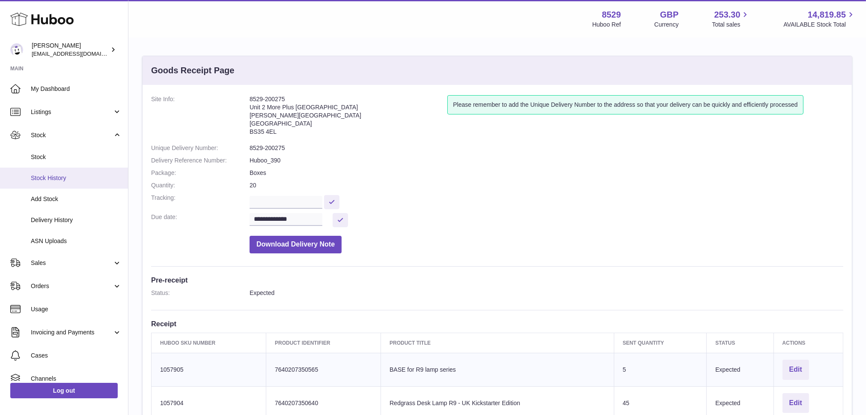
click at [47, 175] on span "Stock History" at bounding box center [76, 178] width 91 height 8
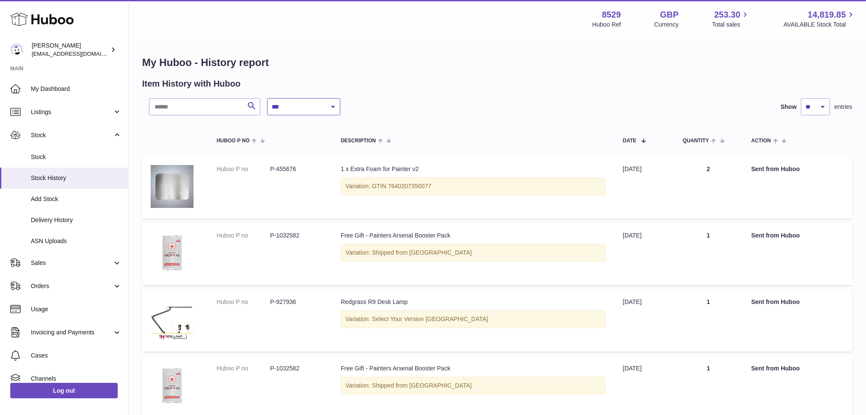
click at [329, 99] on select "**********" at bounding box center [303, 106] width 73 height 17
select select "*"
click at [267, 98] on select "**********" at bounding box center [303, 106] width 73 height 17
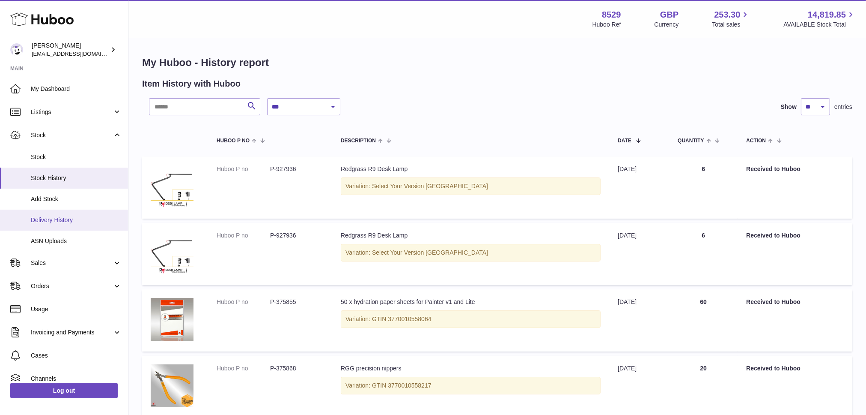
click at [67, 219] on span "Delivery History" at bounding box center [76, 220] width 91 height 8
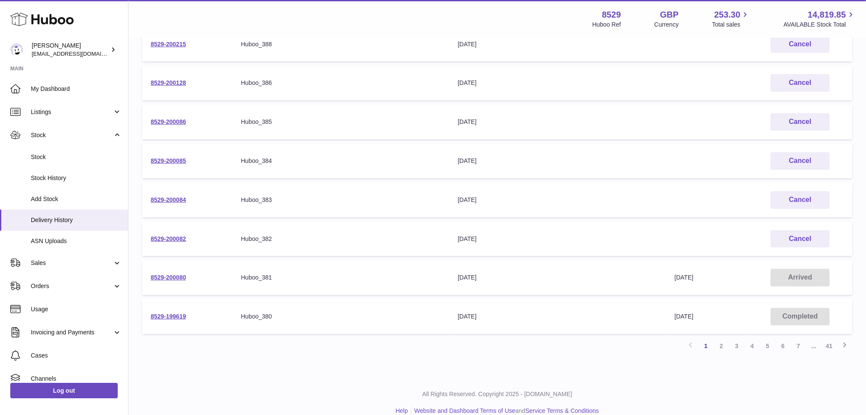
scroll to position [231, 0]
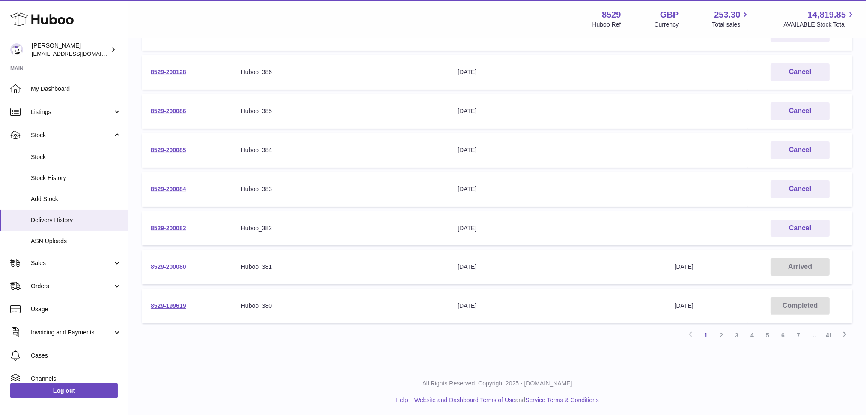
click at [174, 264] on link "8529-200080" at bounding box center [169, 266] width 36 height 7
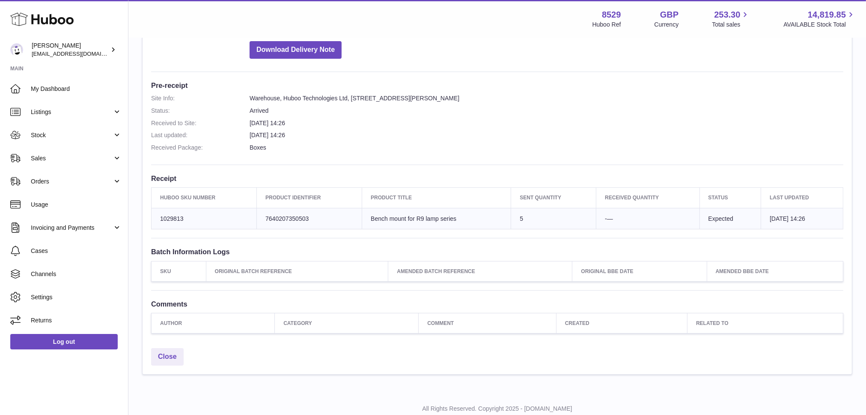
scroll to position [193, 0]
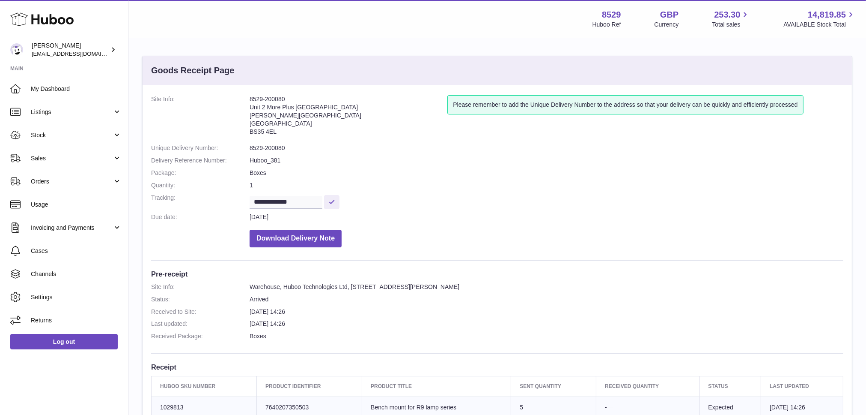
scroll to position [214, 0]
